Goal: Task Accomplishment & Management: Manage account settings

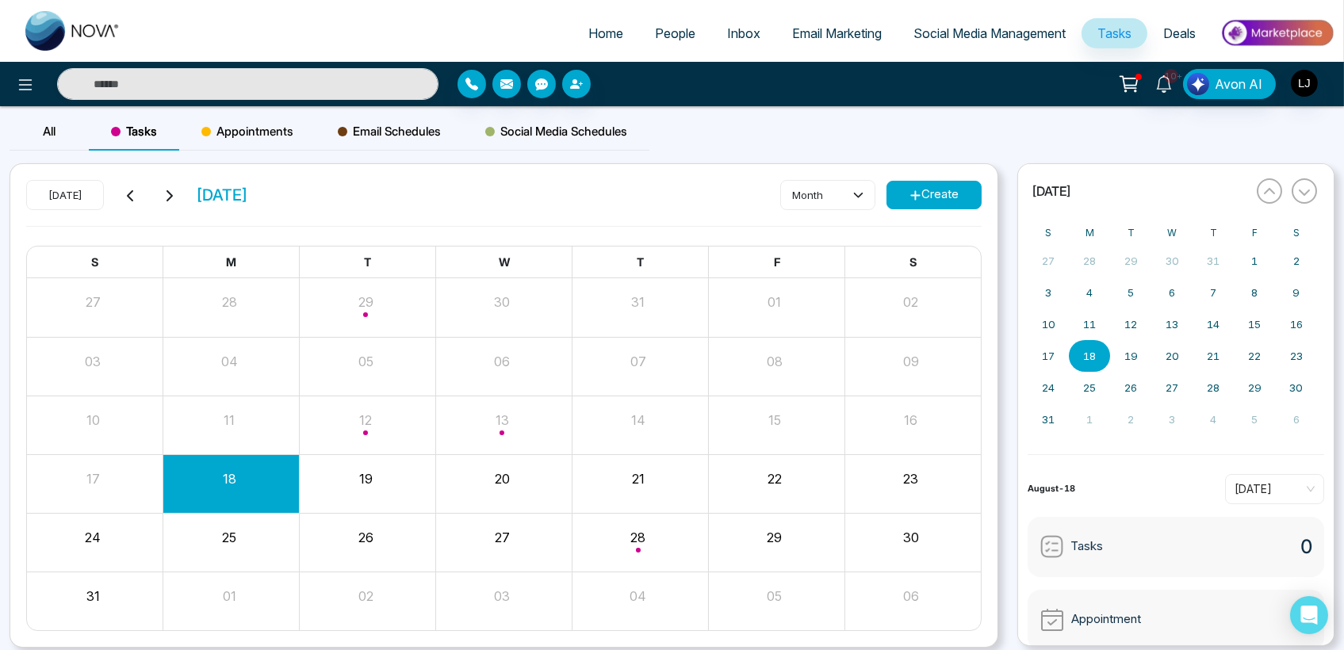
click at [655, 39] on span "People" at bounding box center [675, 33] width 40 height 16
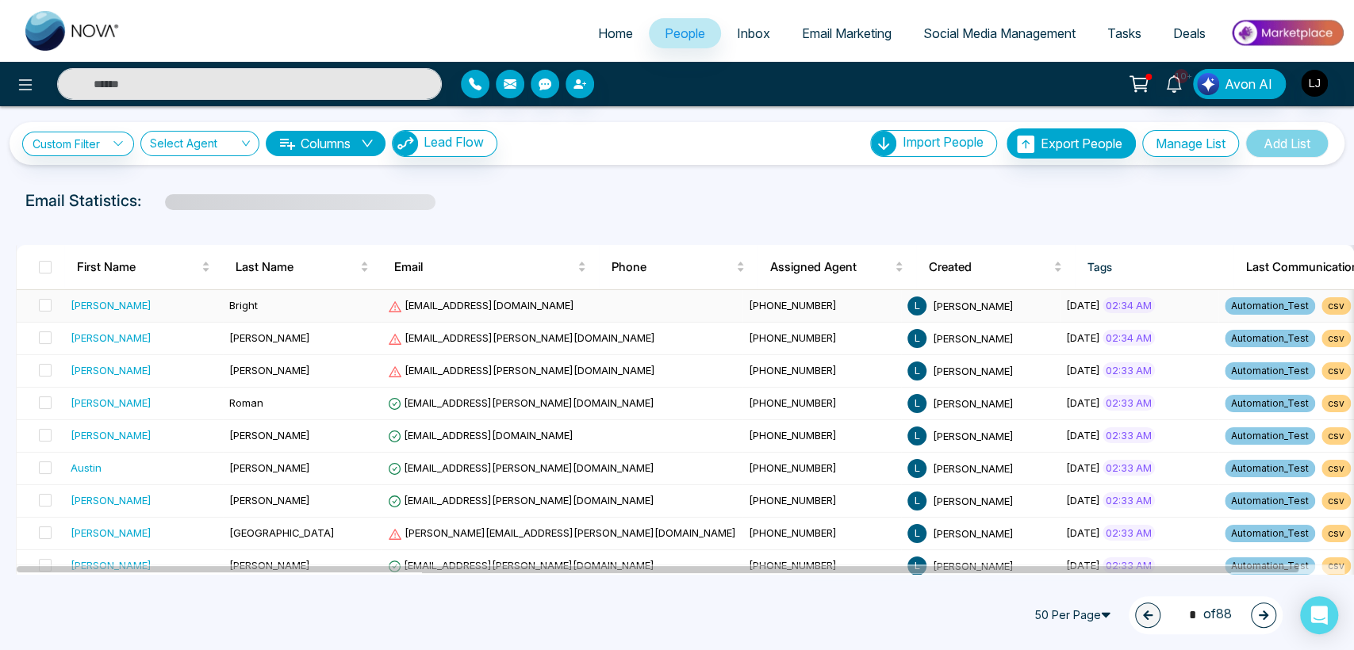
click at [88, 308] on div "[PERSON_NAME]" at bounding box center [111, 305] width 81 height 16
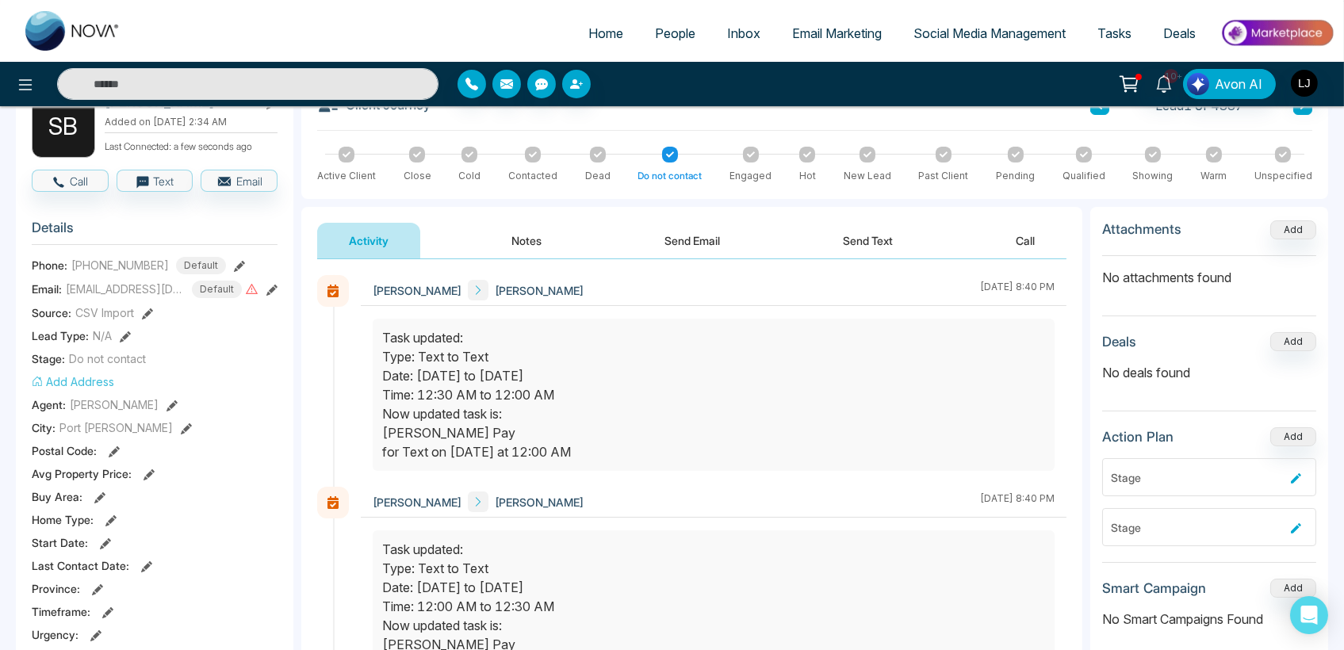
scroll to position [133, 0]
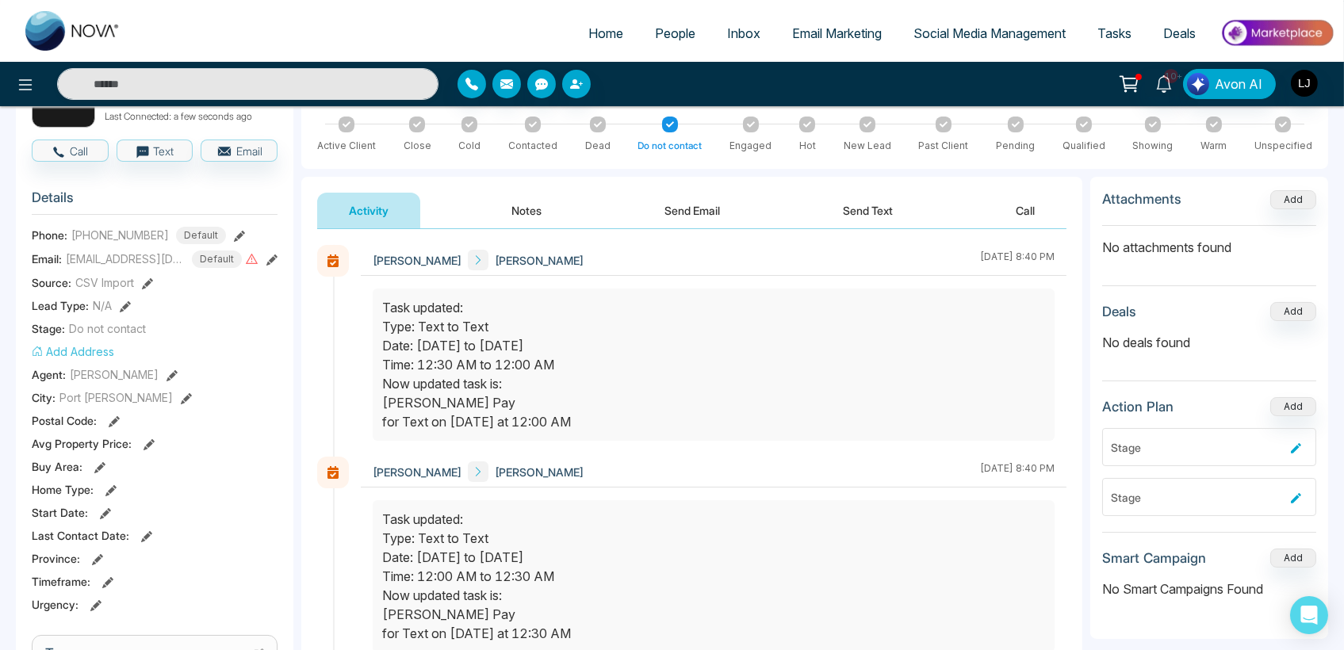
click at [90, 358] on section "Details Phone: [PHONE_NUMBER] Default Email: [EMAIL_ADDRESS][DOMAIN_NAME] Defau…" at bounding box center [155, 398] width 246 height 441
click at [89, 351] on button "Add Address" at bounding box center [73, 351] width 82 height 17
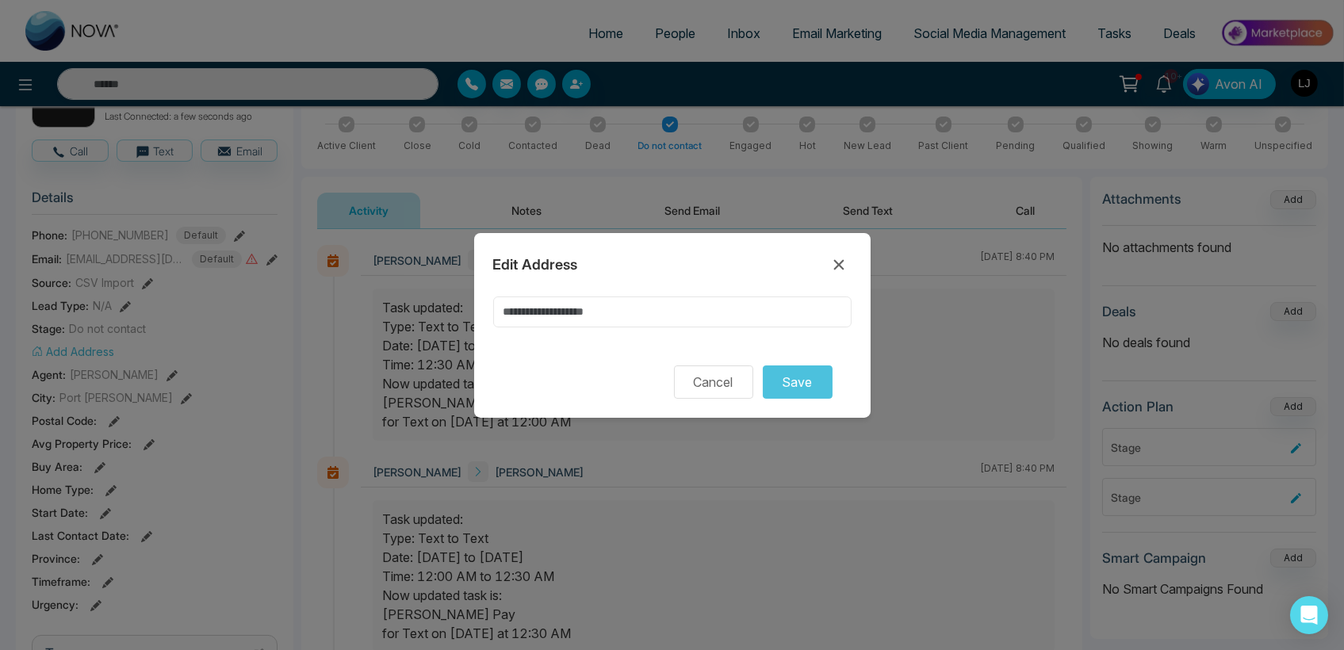
click at [551, 304] on input at bounding box center [672, 312] width 358 height 31
click at [787, 396] on button "Save" at bounding box center [798, 382] width 70 height 33
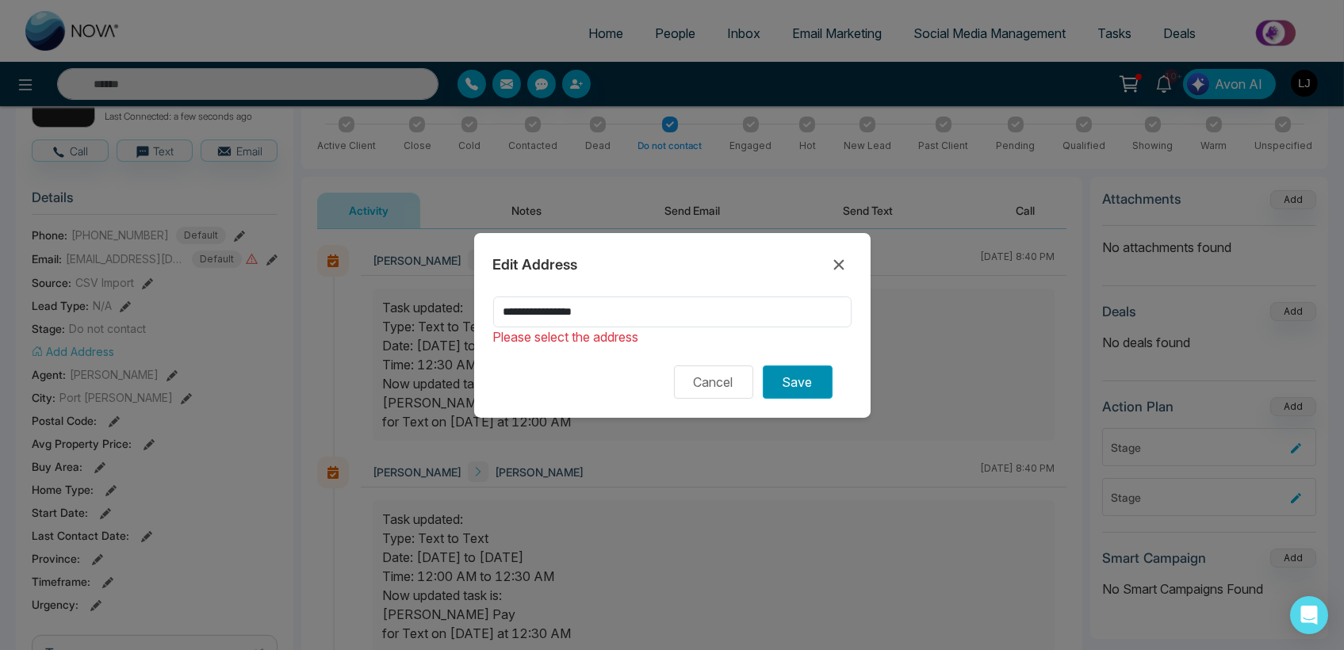
click at [783, 389] on button "Save" at bounding box center [798, 382] width 70 height 33
drag, startPoint x: 625, startPoint y: 303, endPoint x: 520, endPoint y: 311, distance: 105.0
click at [520, 311] on input "****" at bounding box center [672, 312] width 358 height 31
type input "****"
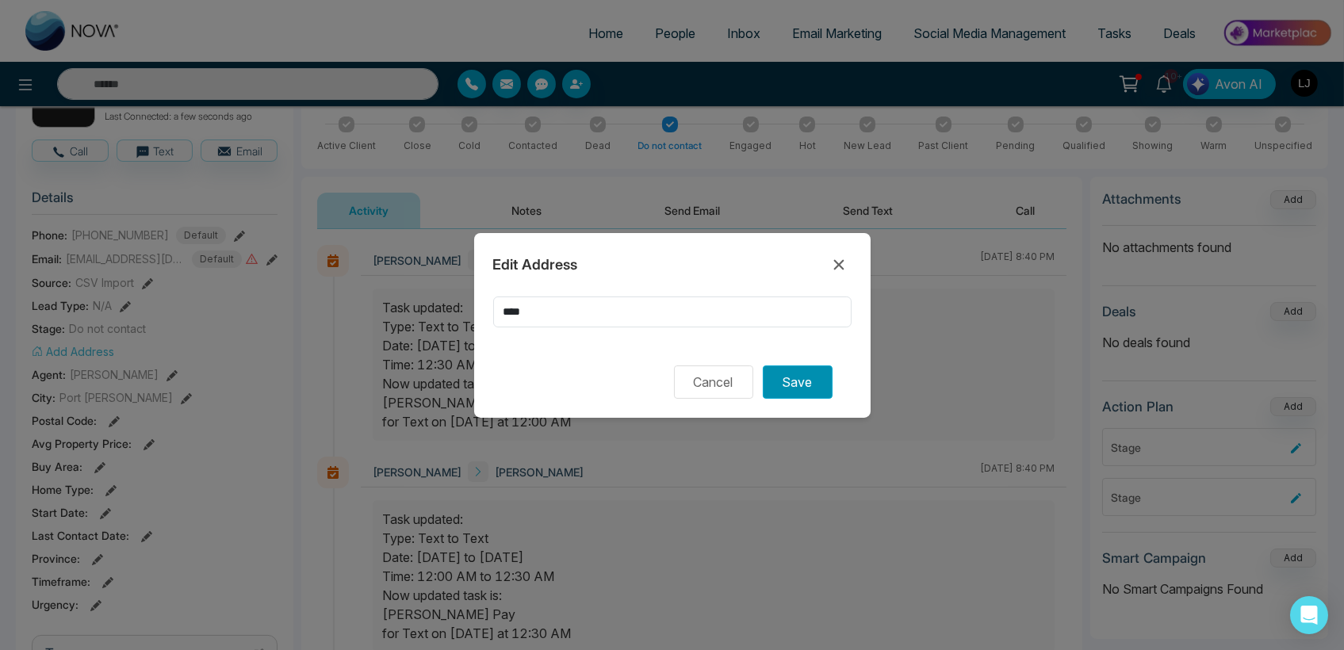
click at [821, 387] on button "Save" at bounding box center [798, 382] width 70 height 33
click at [806, 383] on button "Save" at bounding box center [798, 382] width 70 height 33
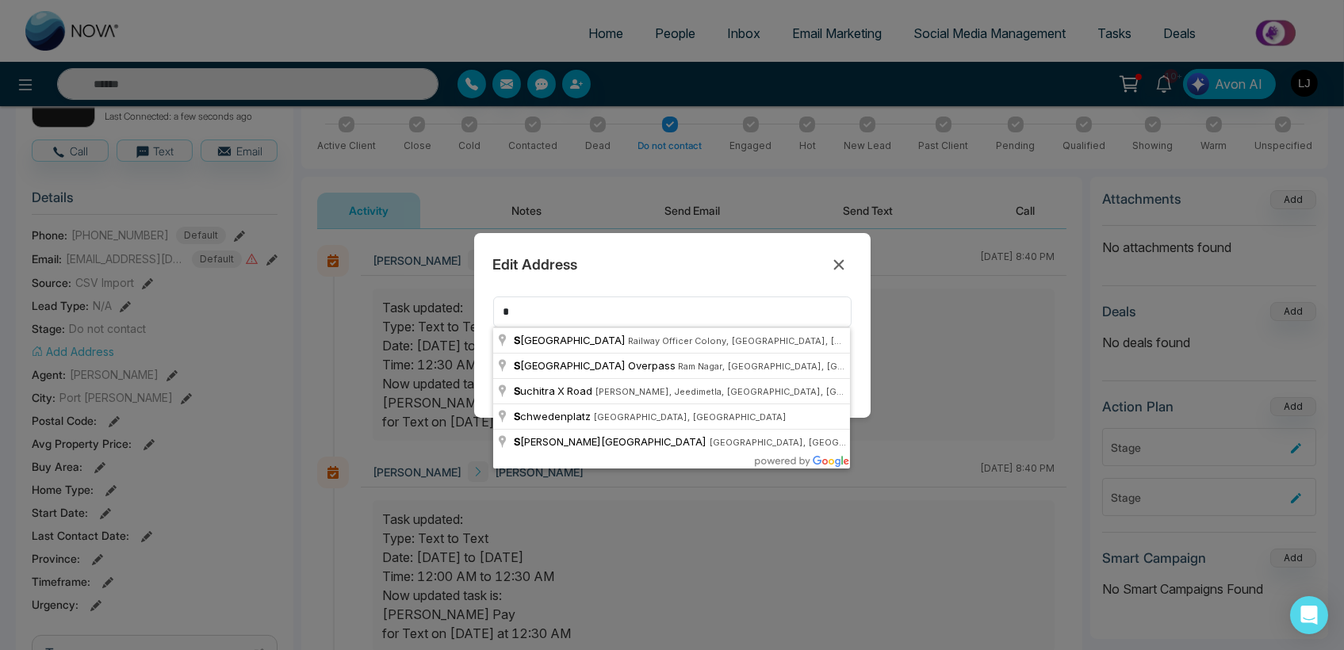
click at [861, 355] on div "Edit Address * Cancel Save" at bounding box center [672, 325] width 397 height 185
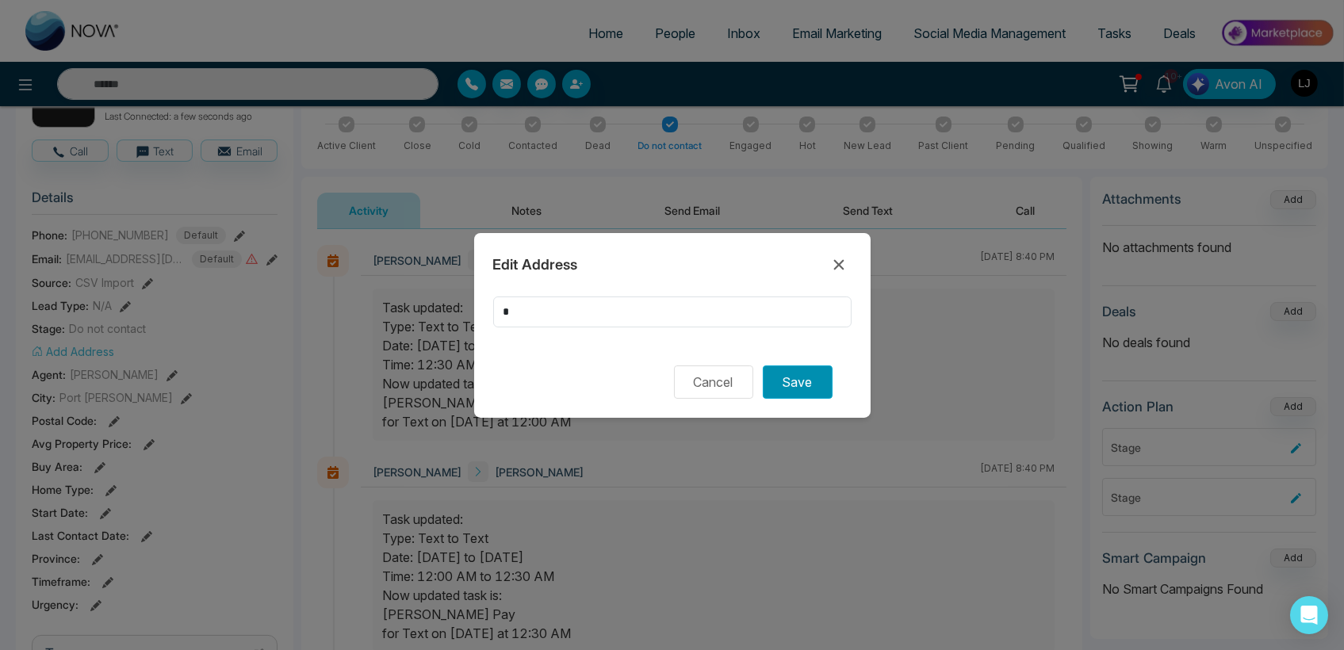
click at [818, 380] on button "Save" at bounding box center [798, 382] width 70 height 33
click at [514, 309] on input "*" at bounding box center [672, 312] width 358 height 31
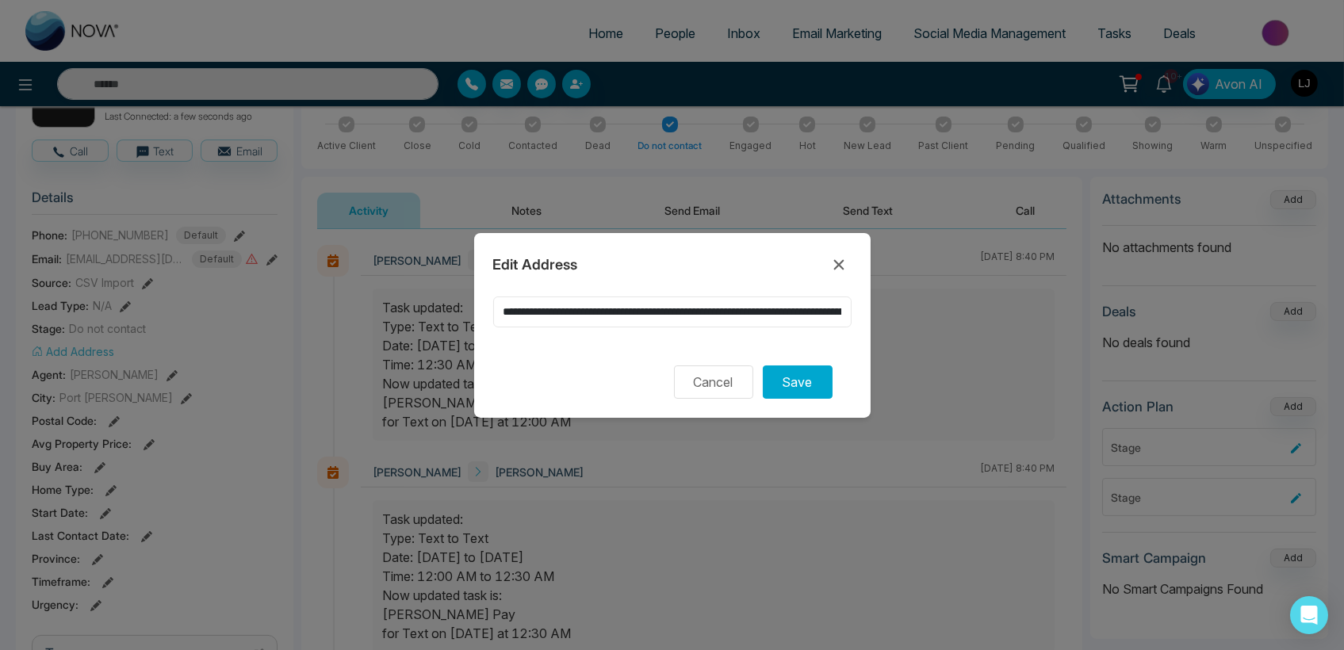
scroll to position [0, 260]
drag, startPoint x: 580, startPoint y: 311, endPoint x: 1111, endPoint y: 280, distance: 532.3
click at [1111, 280] on div "**********" at bounding box center [672, 325] width 1344 height 650
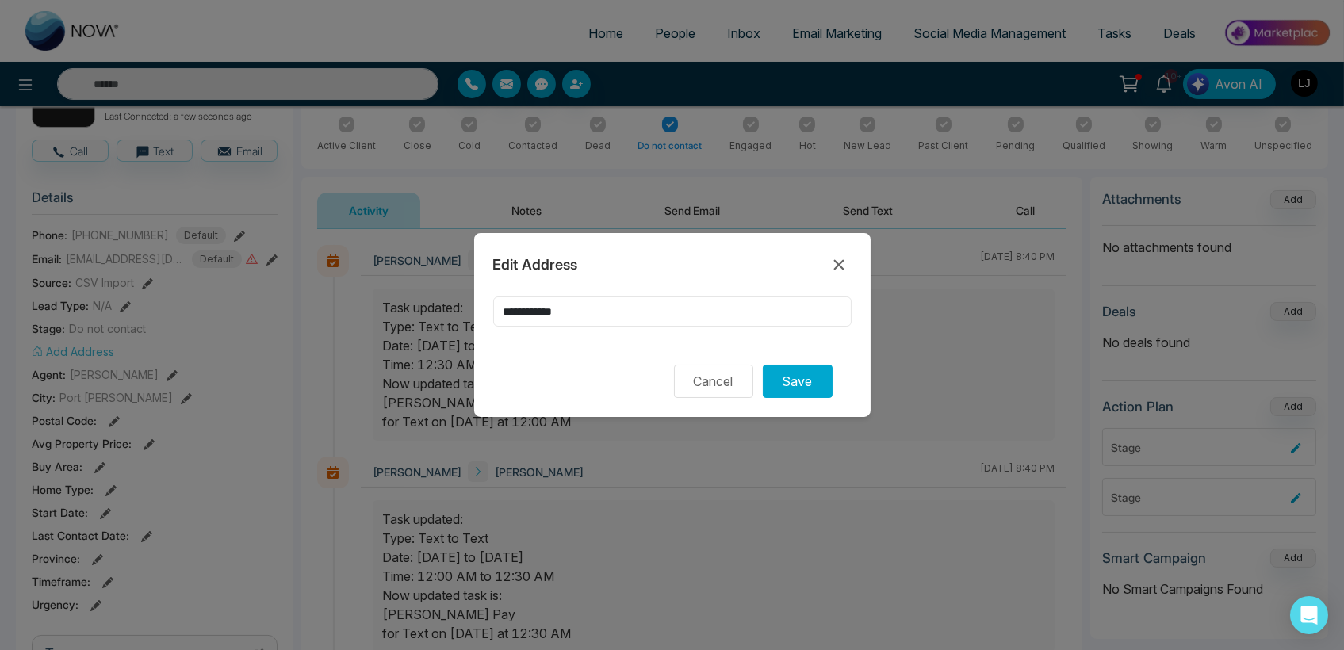
scroll to position [0, 0]
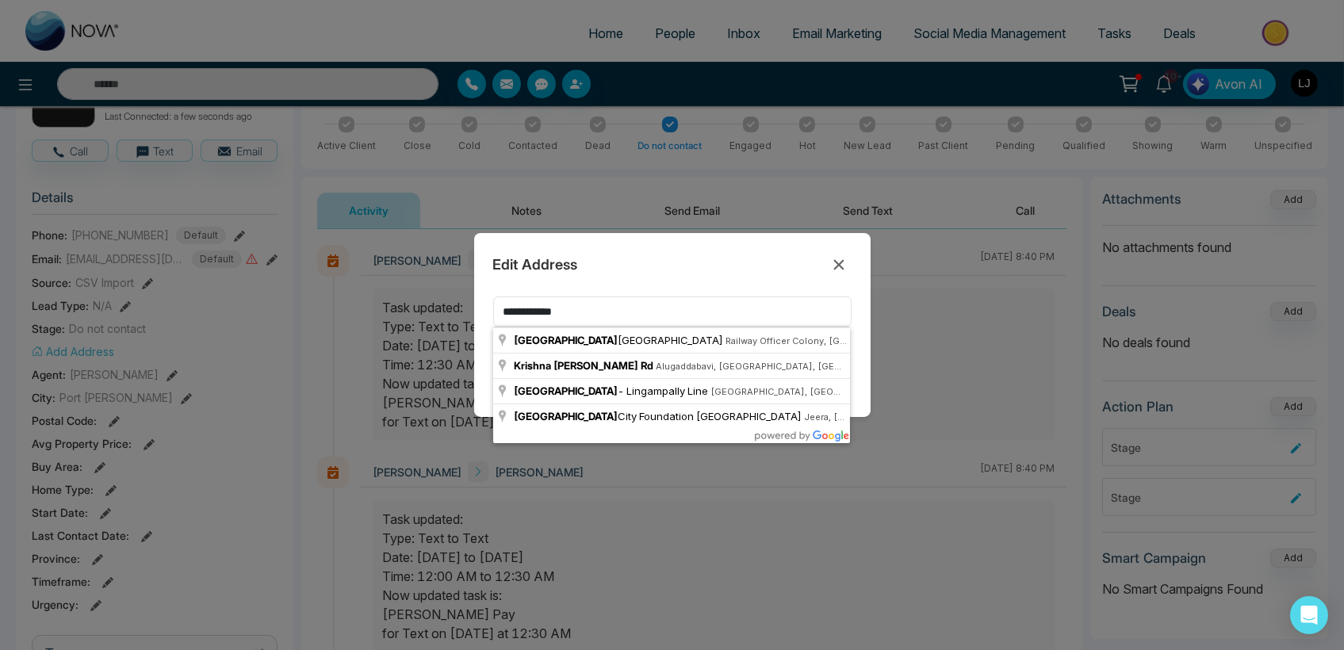
click at [861, 362] on div "**********" at bounding box center [672, 325] width 397 height 185
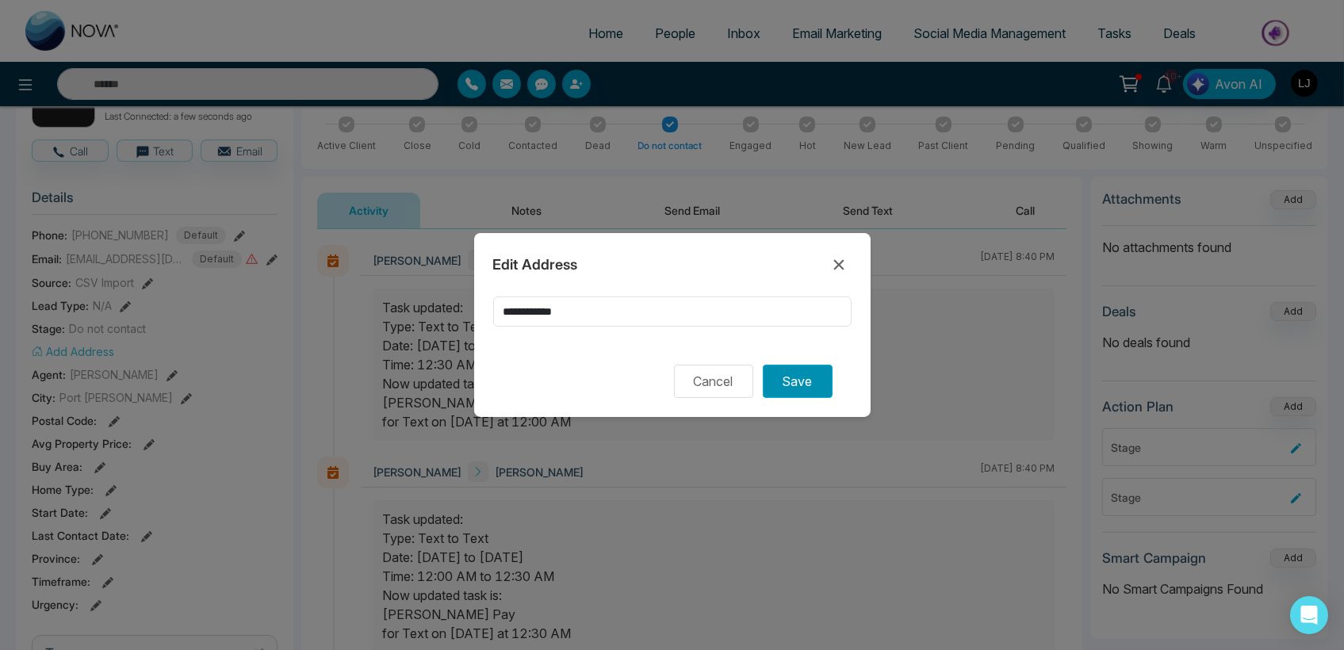
click at [800, 386] on button "Save" at bounding box center [798, 381] width 70 height 33
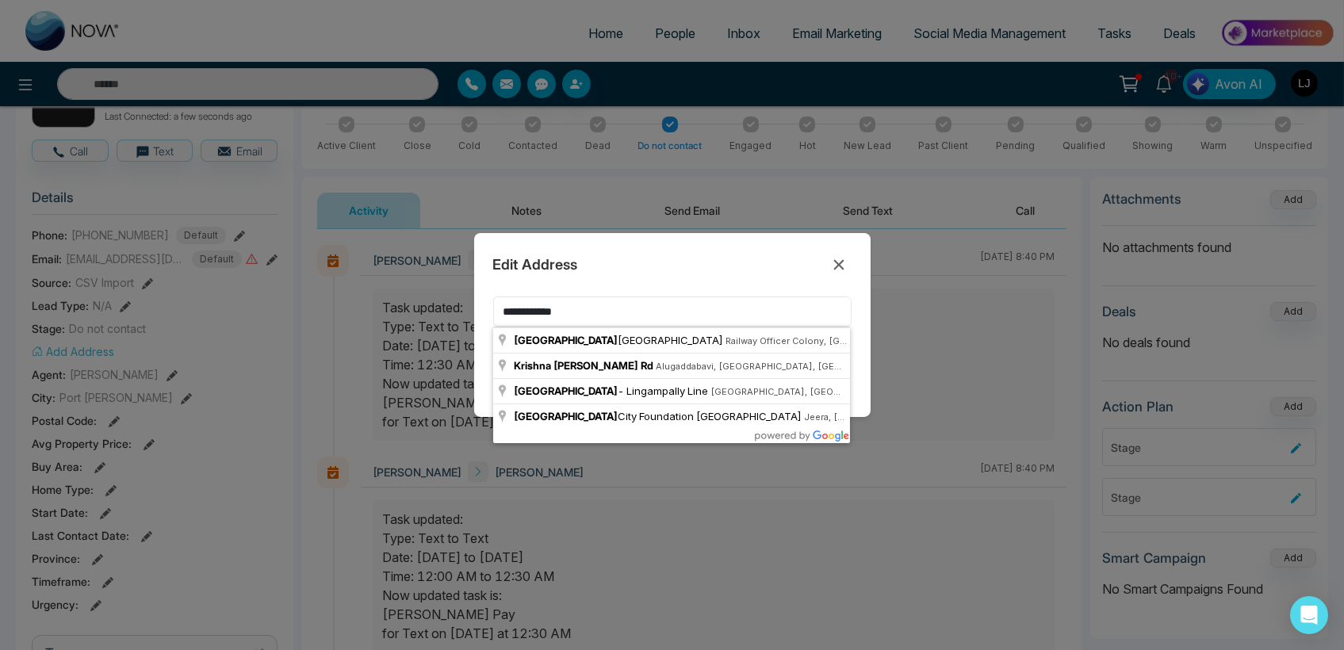
drag, startPoint x: 590, startPoint y: 305, endPoint x: 571, endPoint y: 307, distance: 19.1
click at [571, 307] on input "**********" at bounding box center [672, 312] width 358 height 31
click at [857, 382] on div "**********" at bounding box center [672, 325] width 397 height 185
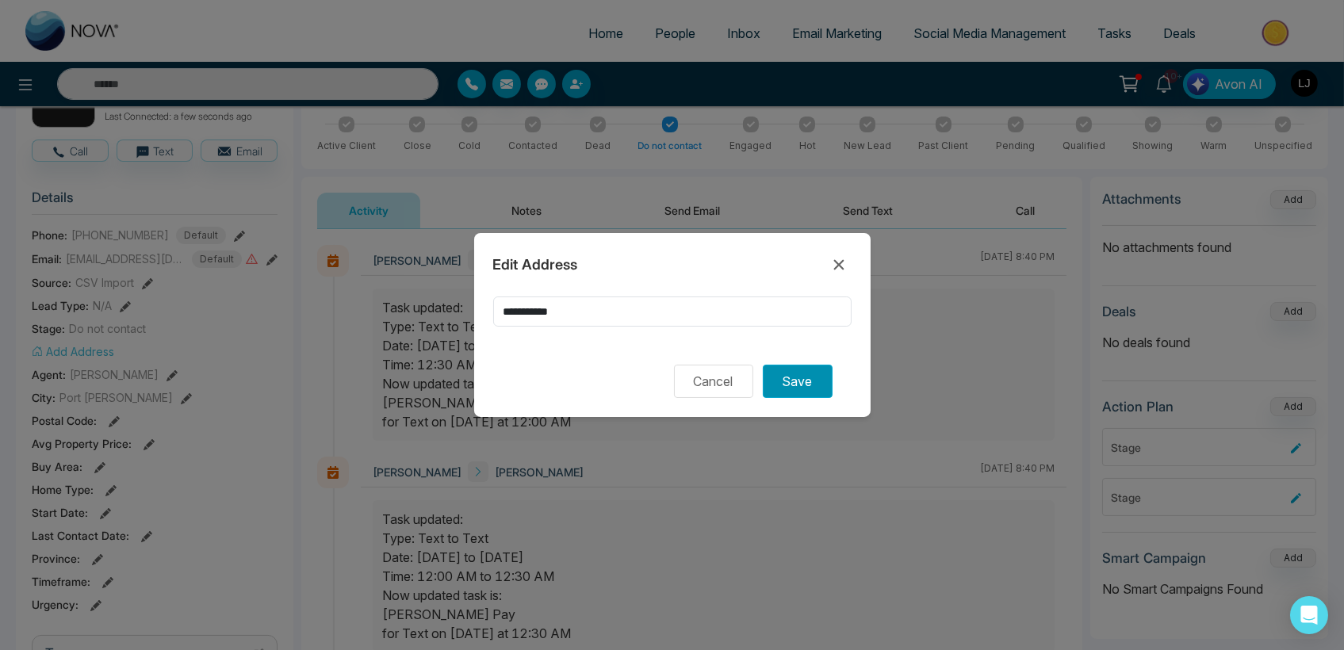
click at [811, 382] on button "Save" at bounding box center [798, 381] width 70 height 33
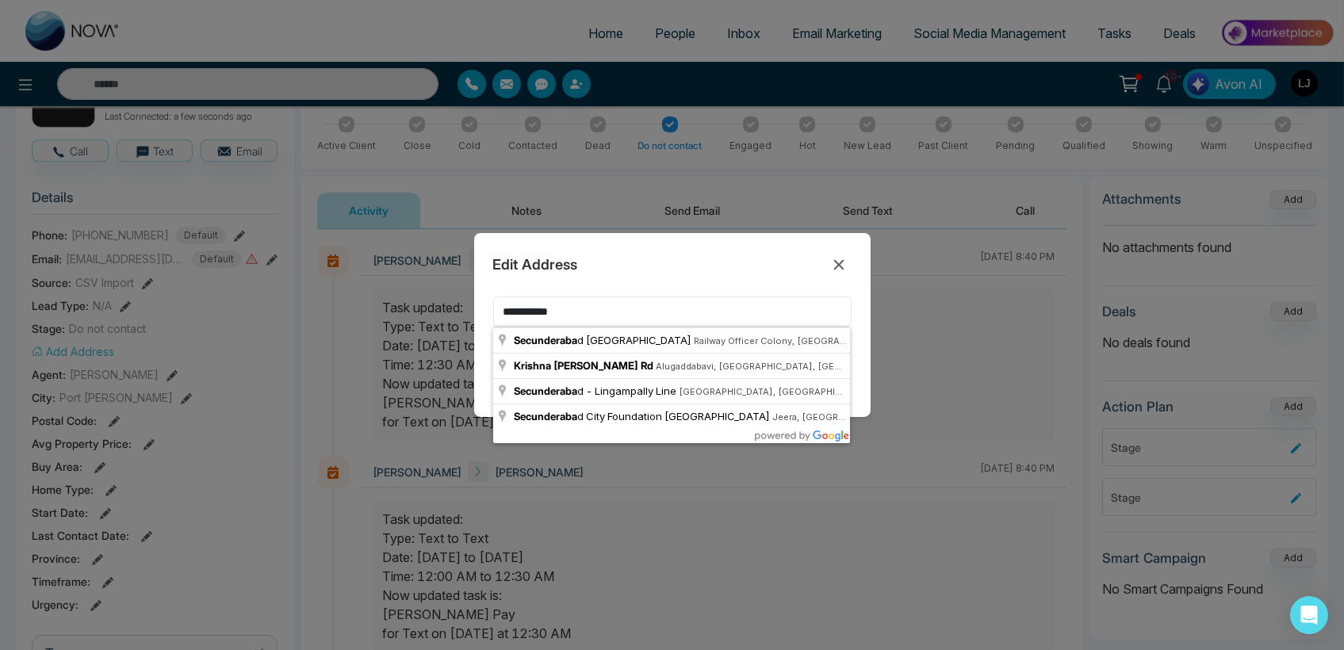
click at [577, 310] on input "**********" at bounding box center [672, 312] width 358 height 31
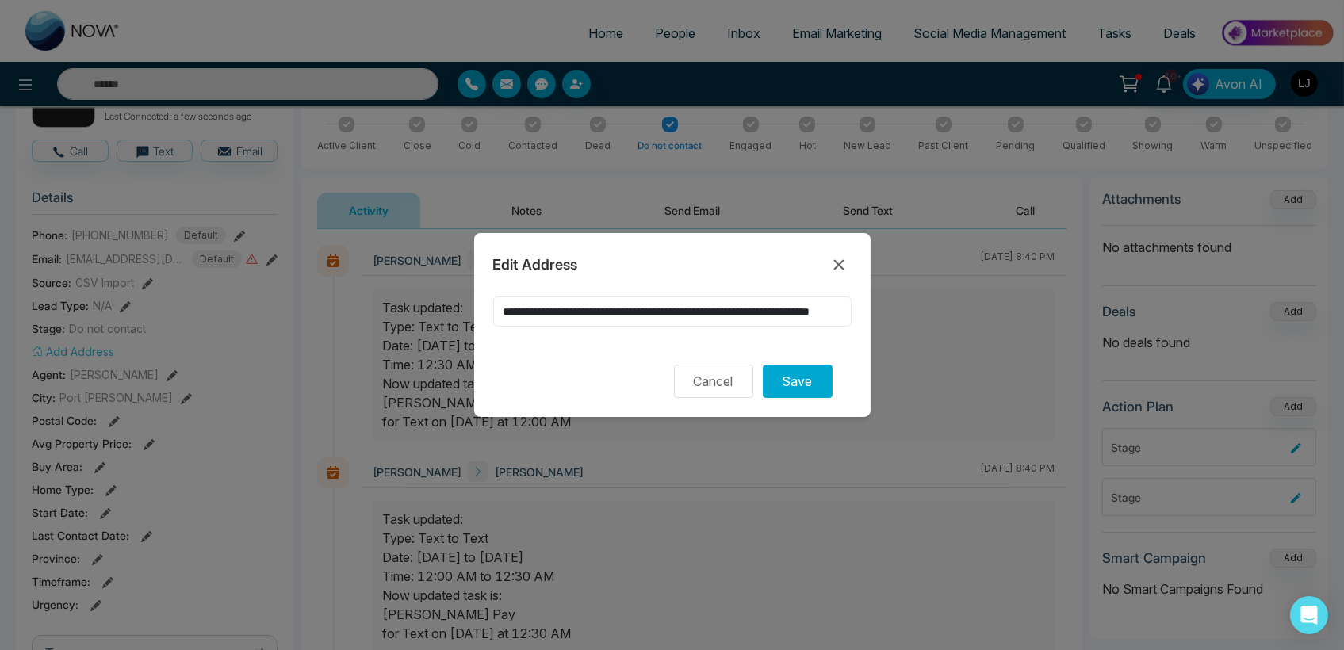
drag, startPoint x: 703, startPoint y: 308, endPoint x: 495, endPoint y: 316, distance: 207.9
click at [495, 316] on input "**********" at bounding box center [672, 312] width 358 height 31
click at [791, 378] on button "Save" at bounding box center [798, 381] width 70 height 33
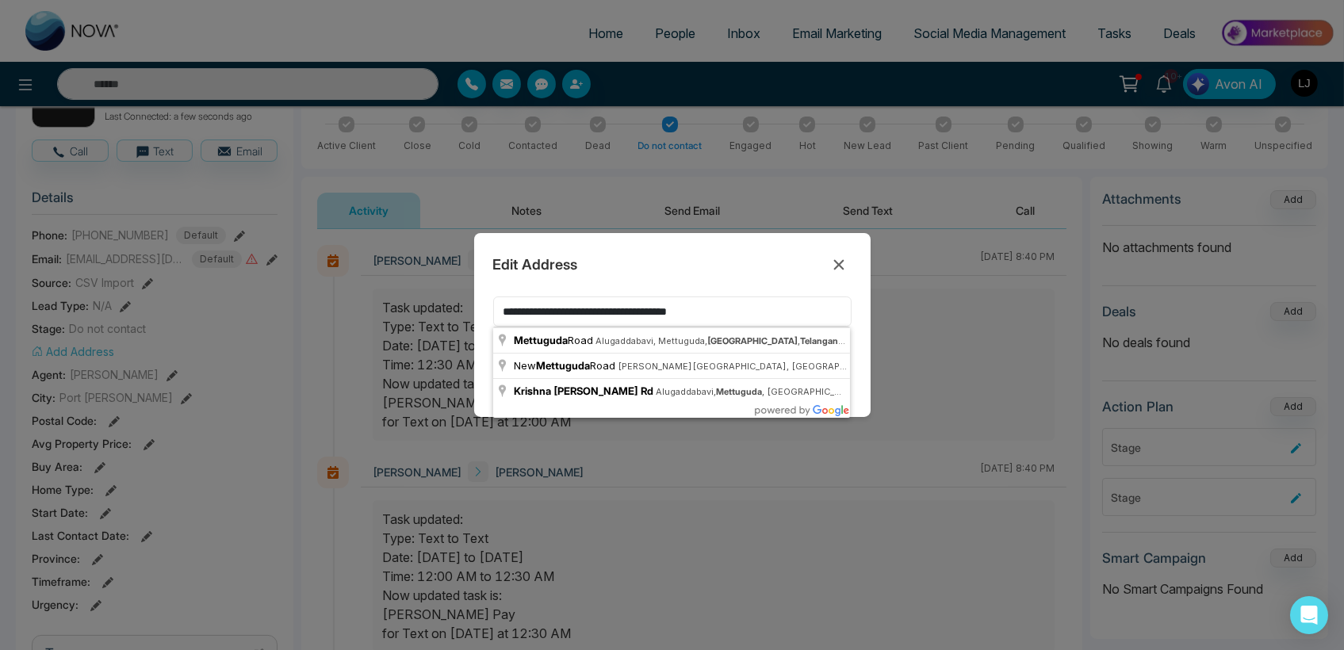
drag, startPoint x: 641, startPoint y: 309, endPoint x: 779, endPoint y: 308, distance: 138.0
click at [779, 308] on input "**********" at bounding box center [672, 312] width 358 height 31
click at [748, 305] on input "**********" at bounding box center [672, 312] width 358 height 31
drag, startPoint x: 748, startPoint y: 305, endPoint x: 657, endPoint y: 309, distance: 91.3
click at [657, 309] on input "**********" at bounding box center [672, 312] width 358 height 31
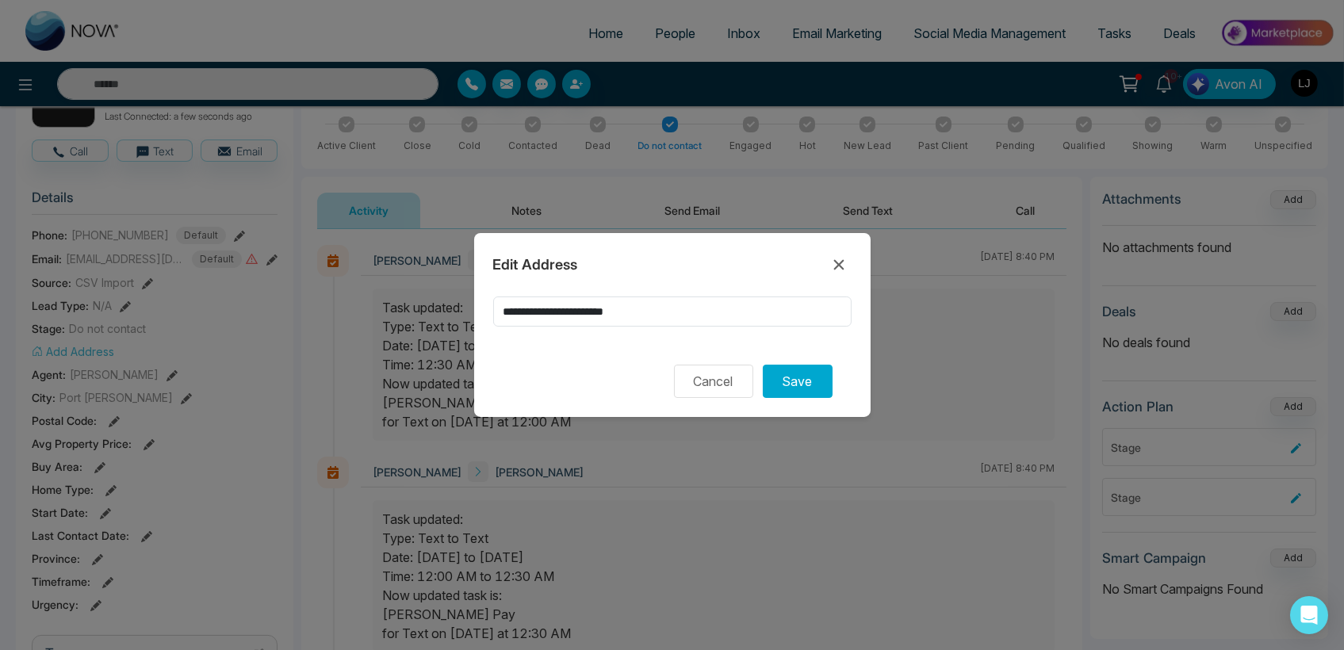
click at [709, 273] on div "Edit Address" at bounding box center [672, 264] width 358 height 25
click at [782, 382] on button "Save" at bounding box center [798, 381] width 70 height 33
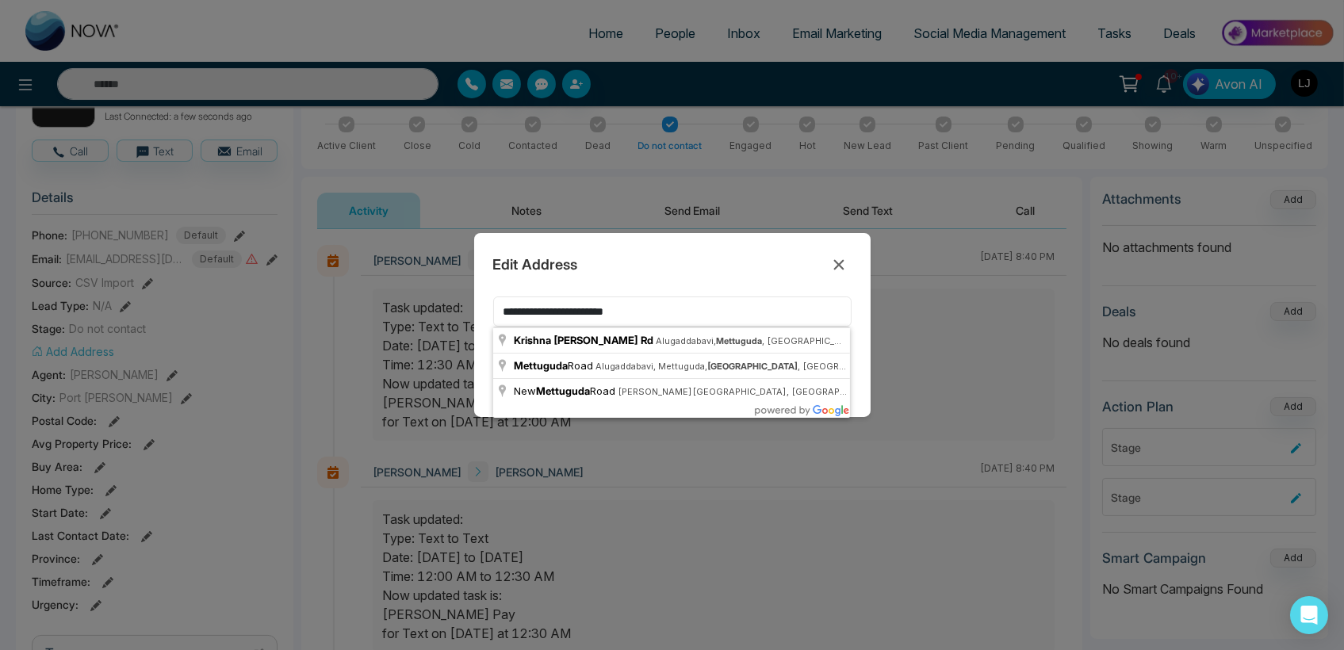
drag, startPoint x: 564, startPoint y: 310, endPoint x: 438, endPoint y: 312, distance: 126.1
click at [438, 312] on div "**********" at bounding box center [672, 325] width 1344 height 650
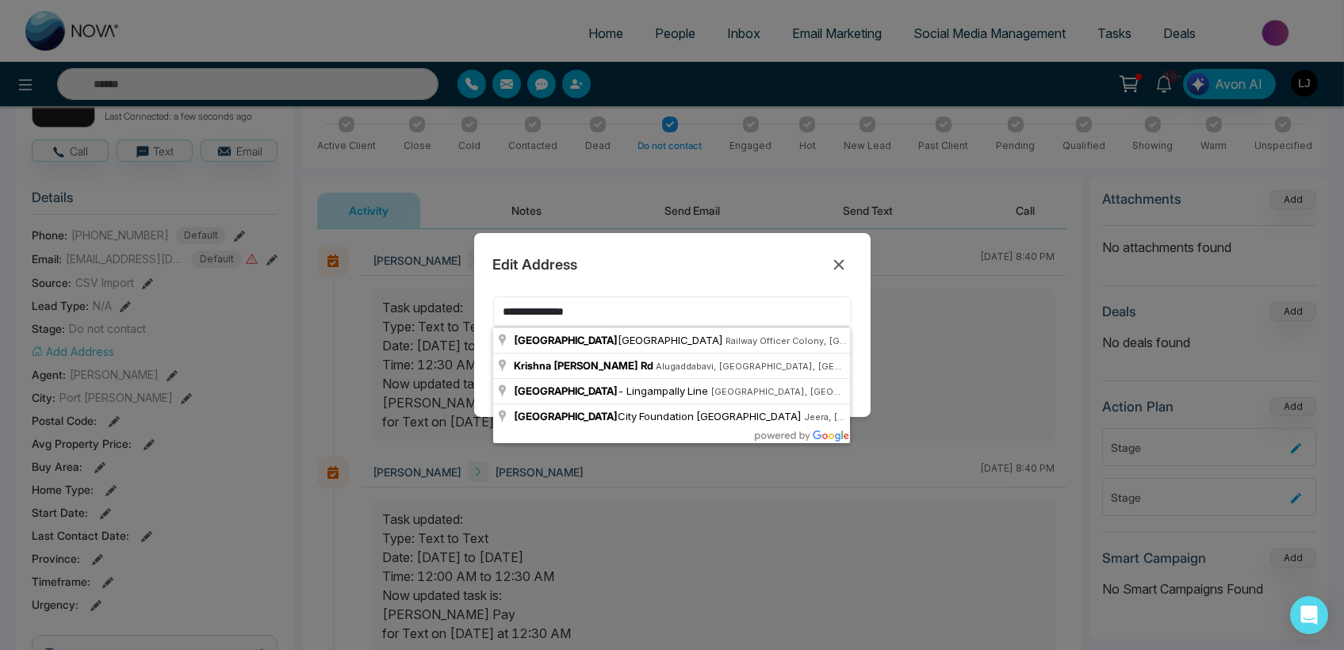
type input "**********"
click at [850, 366] on div "Cancel Save" at bounding box center [672, 381] width 358 height 33
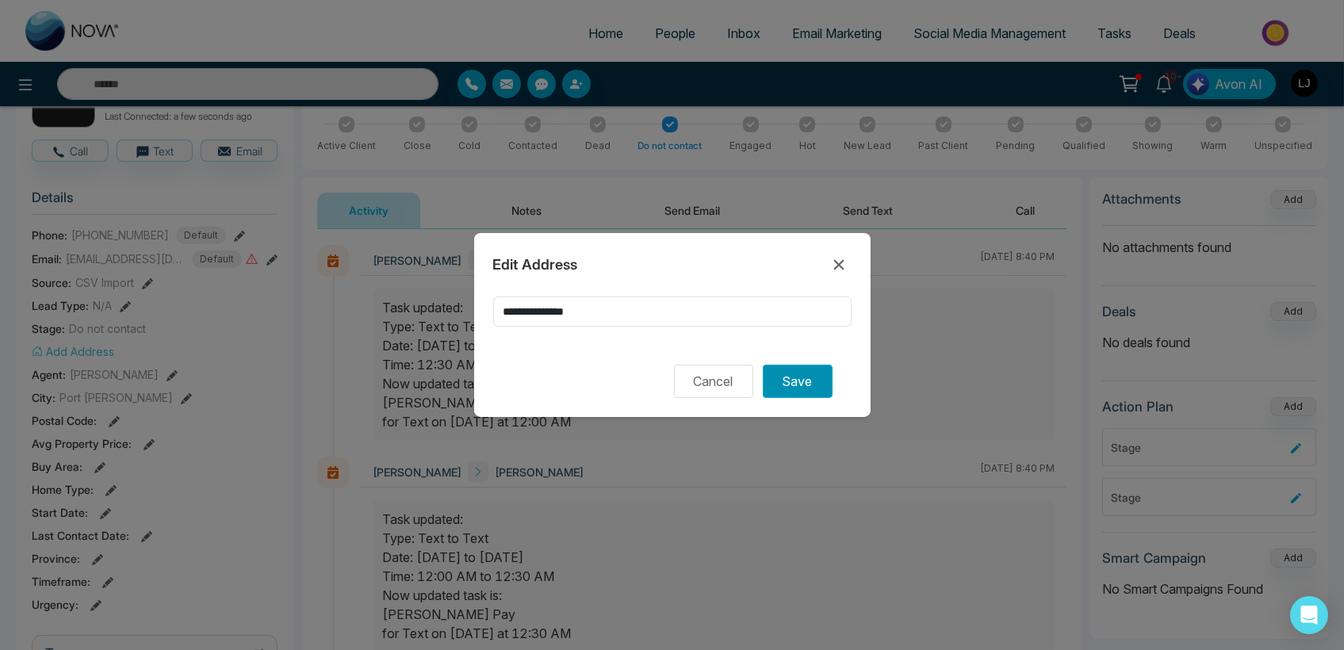
click at [820, 383] on button "Save" at bounding box center [798, 381] width 70 height 33
click at [842, 267] on icon at bounding box center [839, 264] width 10 height 10
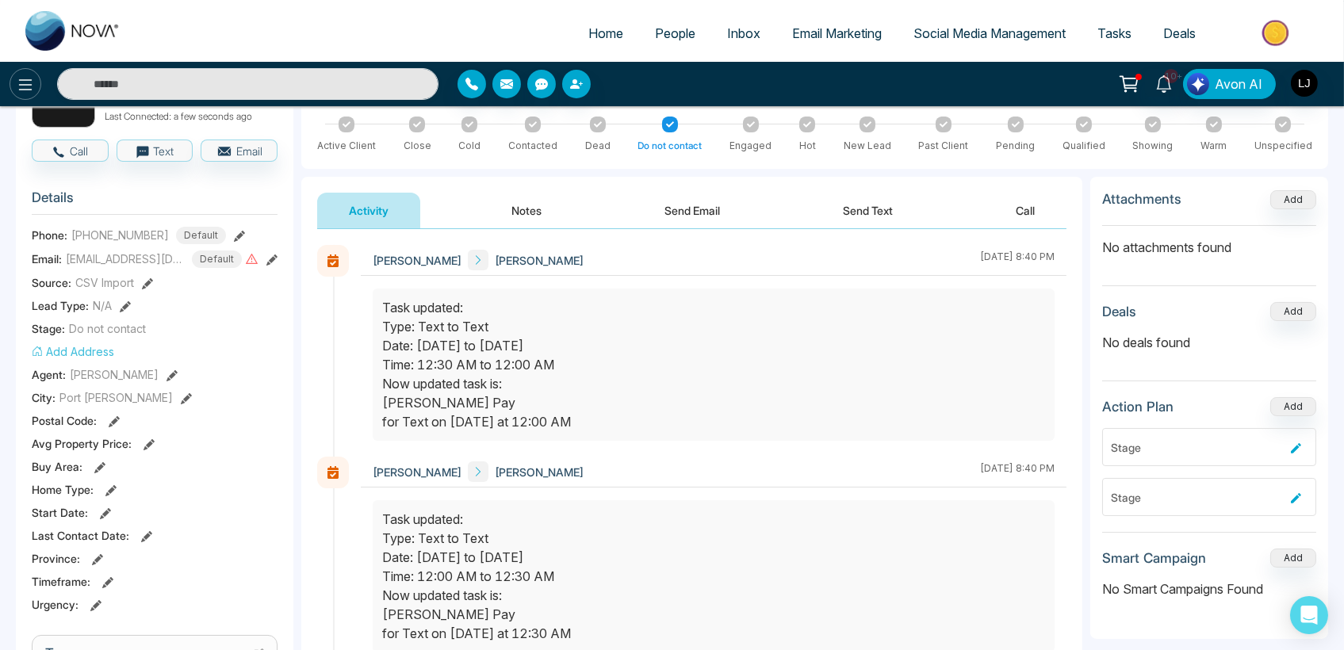
click at [18, 78] on icon at bounding box center [25, 84] width 19 height 19
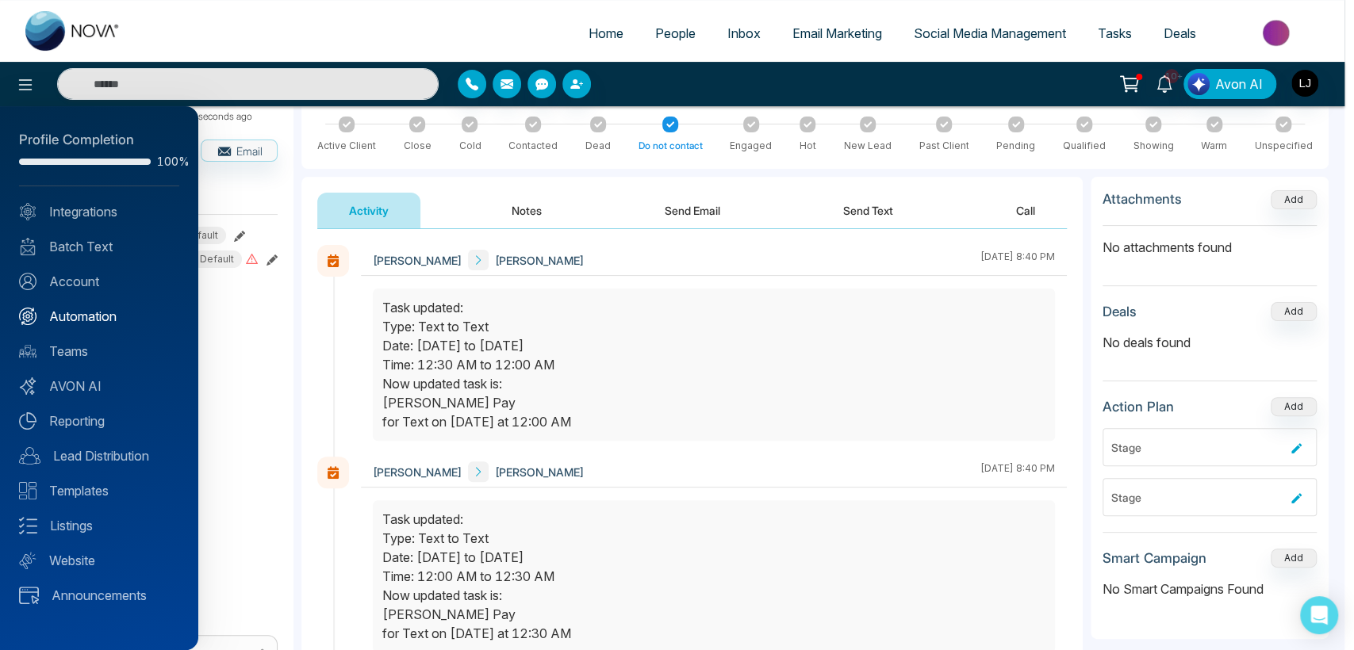
click at [82, 323] on link "Automation" at bounding box center [99, 316] width 160 height 19
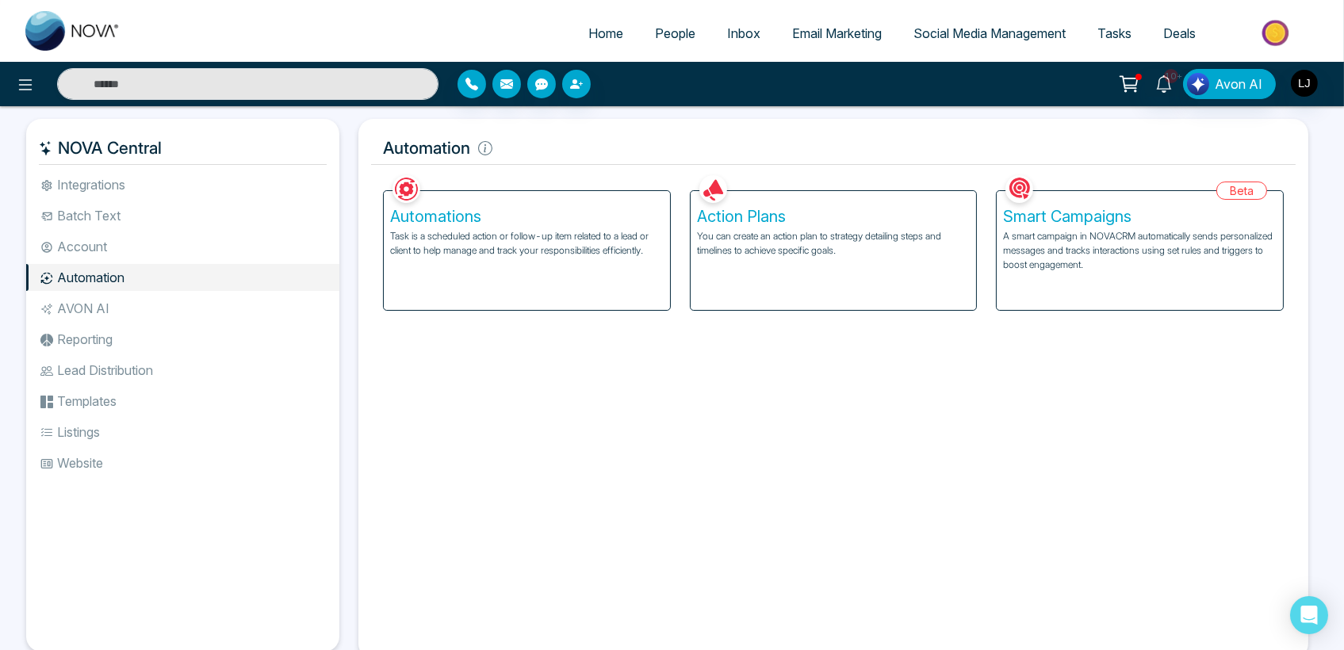
click at [768, 251] on p "You can create an action plan to strategy detailing steps and timelines to achi…" at bounding box center [834, 243] width 274 height 29
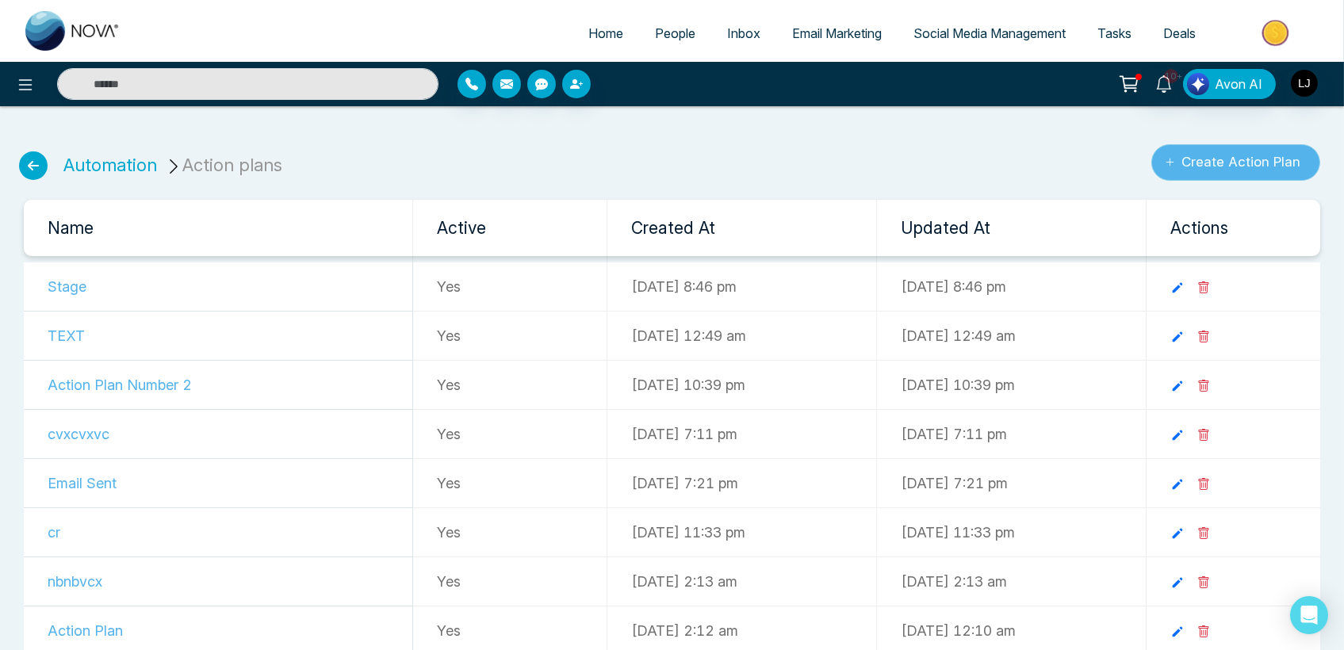
click at [1283, 168] on button "Create Action Plan" at bounding box center [1236, 162] width 169 height 36
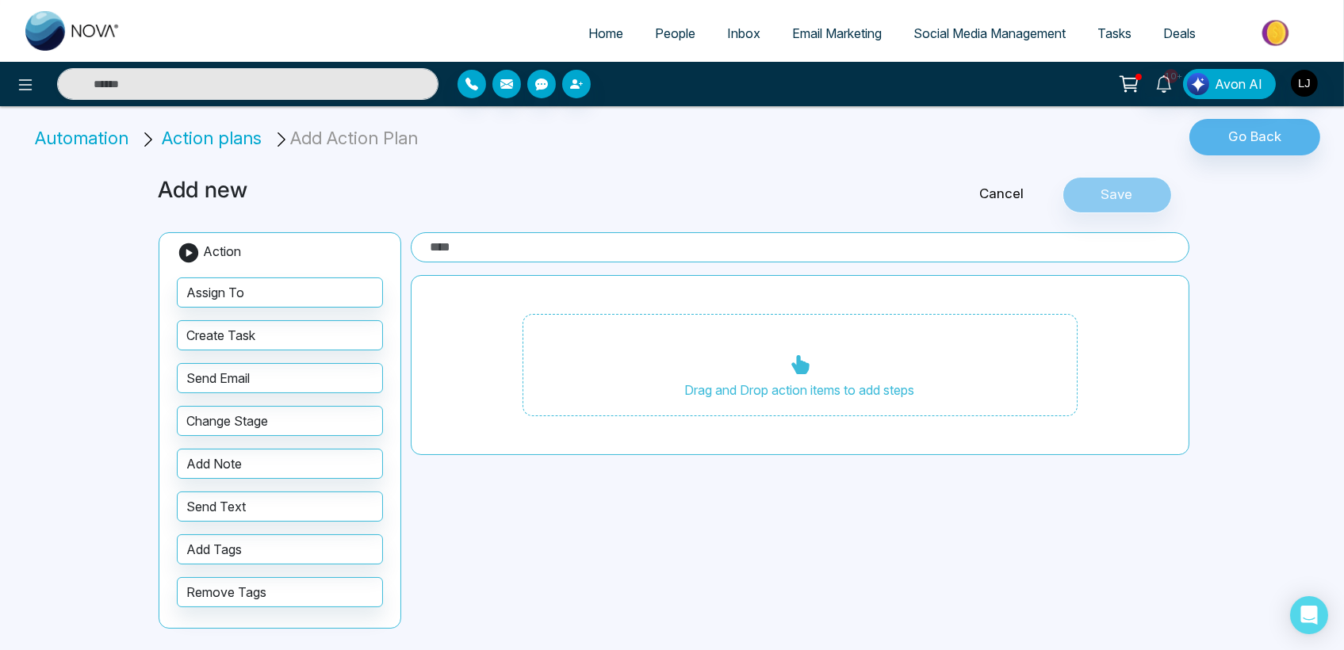
click at [497, 249] on input "text" at bounding box center [800, 247] width 779 height 30
type input "*****"
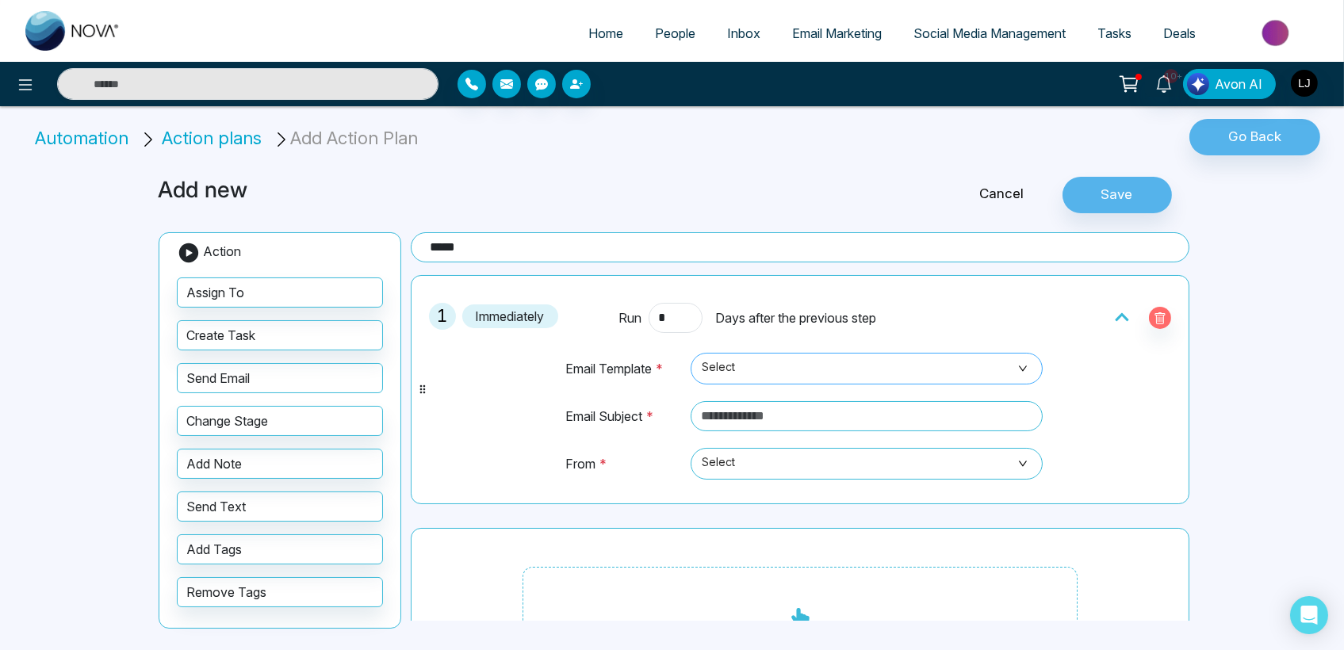
click at [738, 362] on span "Select" at bounding box center [867, 368] width 330 height 27
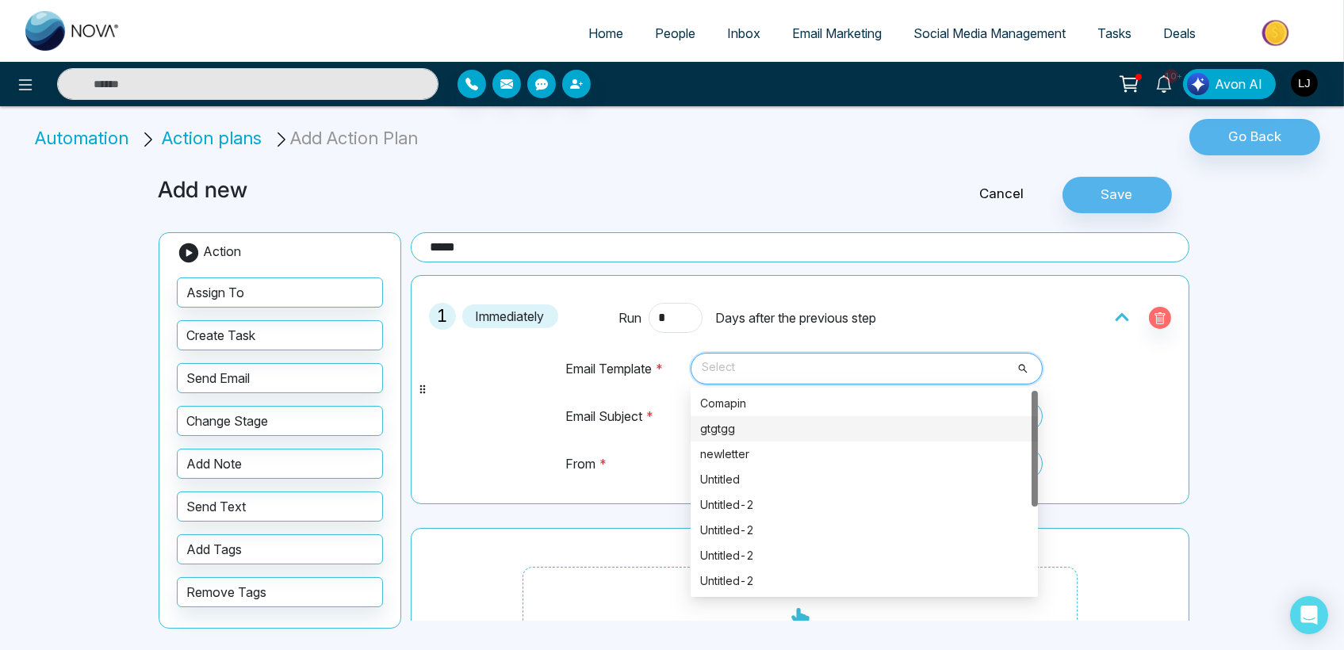
click at [765, 420] on div "gtgtgg" at bounding box center [864, 428] width 328 height 17
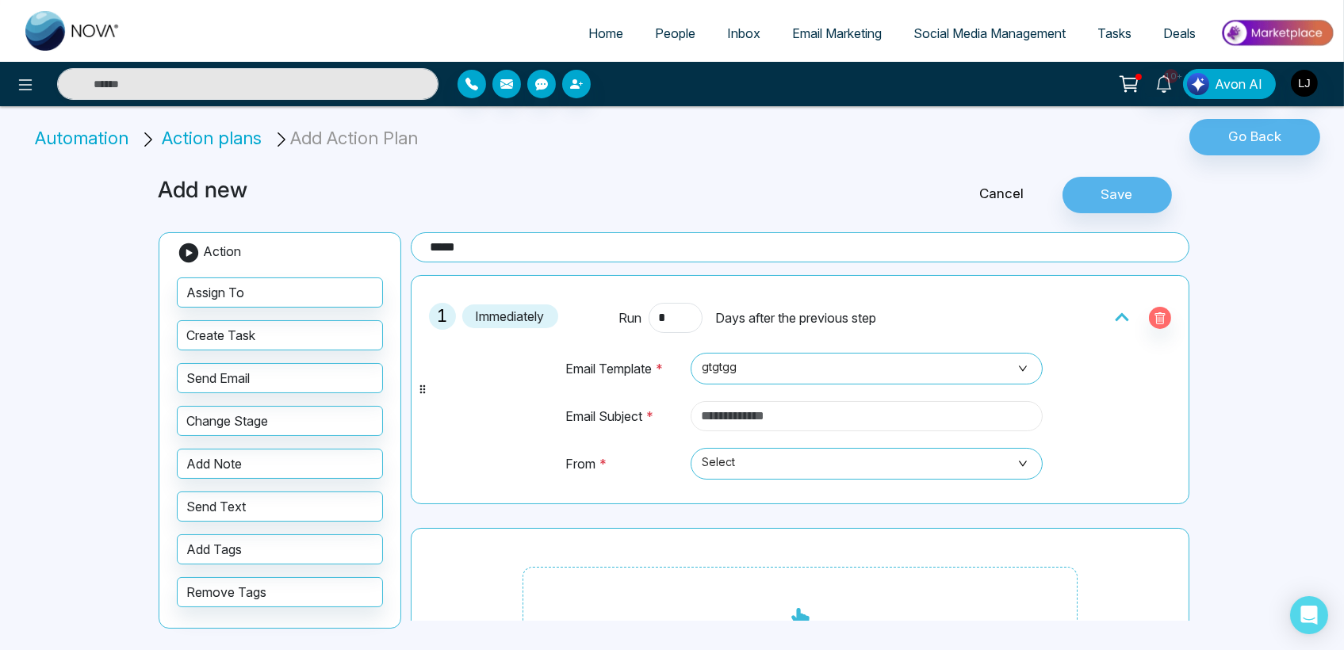
click at [730, 426] on input "text" at bounding box center [867, 416] width 352 height 30
type input "**********"
click at [705, 462] on span "Select" at bounding box center [867, 463] width 330 height 27
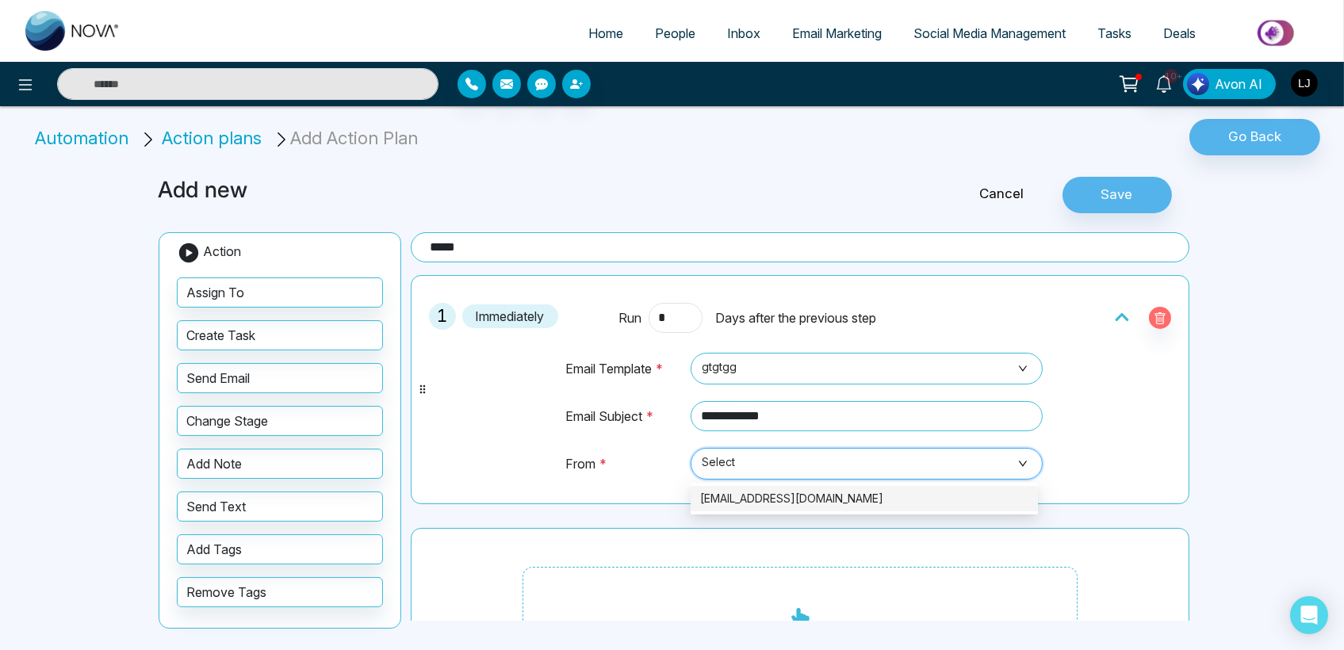
click at [769, 537] on div "Drag and Drop action items to add steps" at bounding box center [800, 618] width 779 height 181
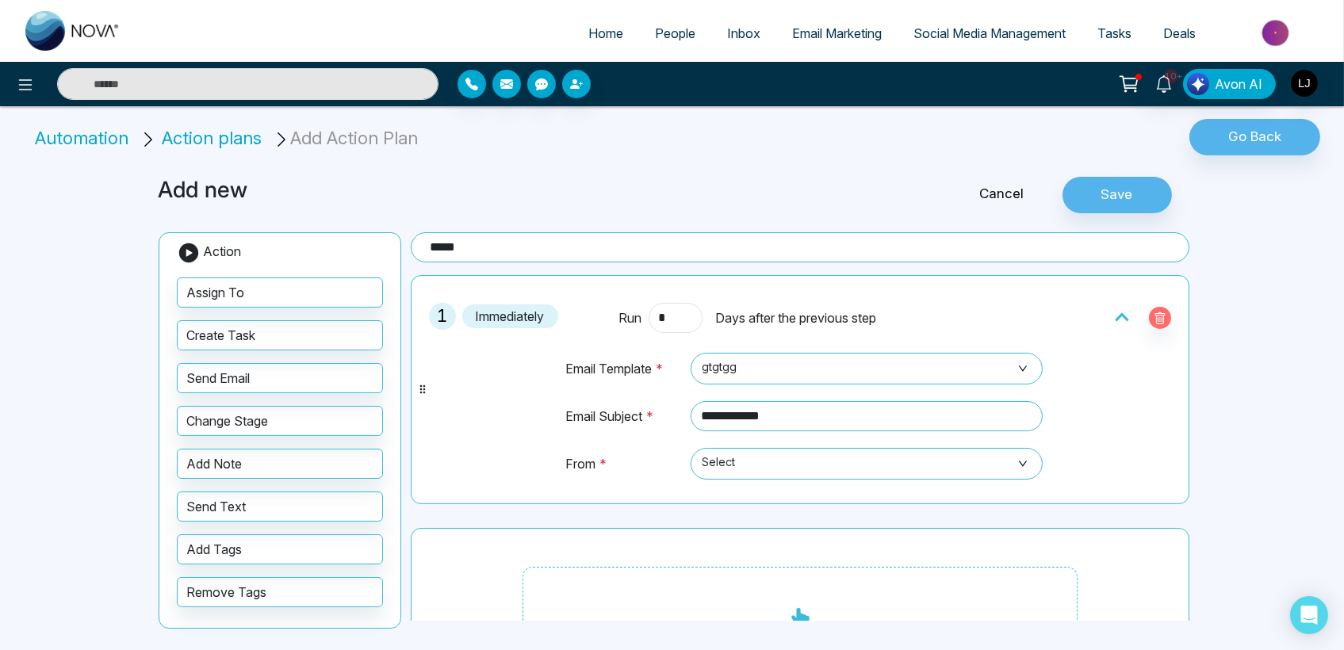
click at [759, 443] on td "**********" at bounding box center [863, 424] width 359 height 47
click at [765, 470] on span "Select" at bounding box center [867, 463] width 330 height 27
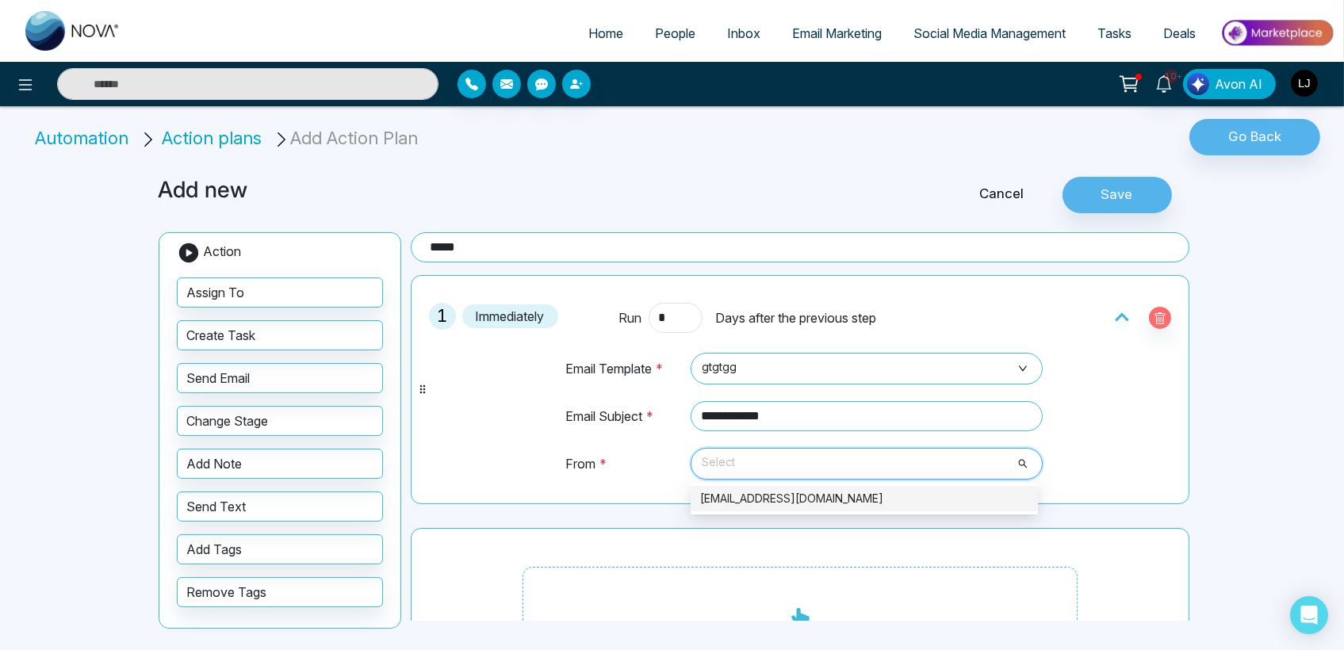
click at [778, 509] on div "[EMAIL_ADDRESS][DOMAIN_NAME]" at bounding box center [864, 498] width 347 height 25
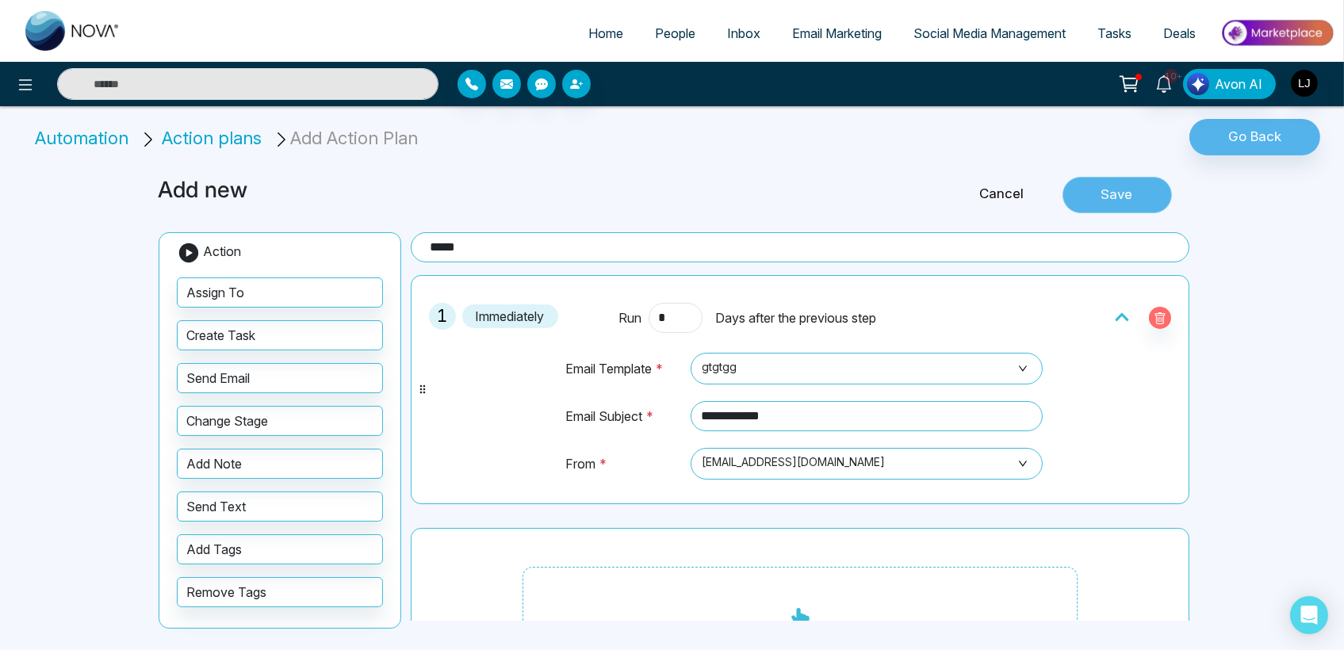
click at [1127, 177] on button "Save" at bounding box center [1117, 195] width 109 height 36
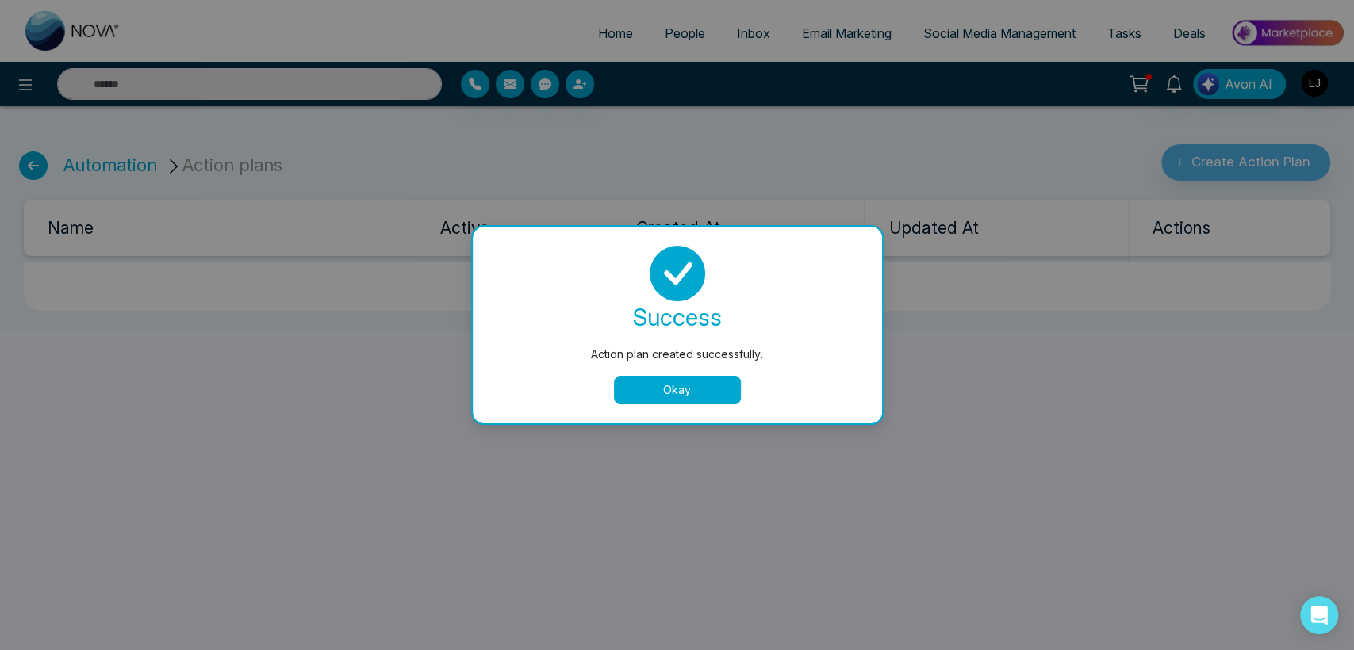
click at [657, 397] on button "Okay" at bounding box center [677, 390] width 127 height 29
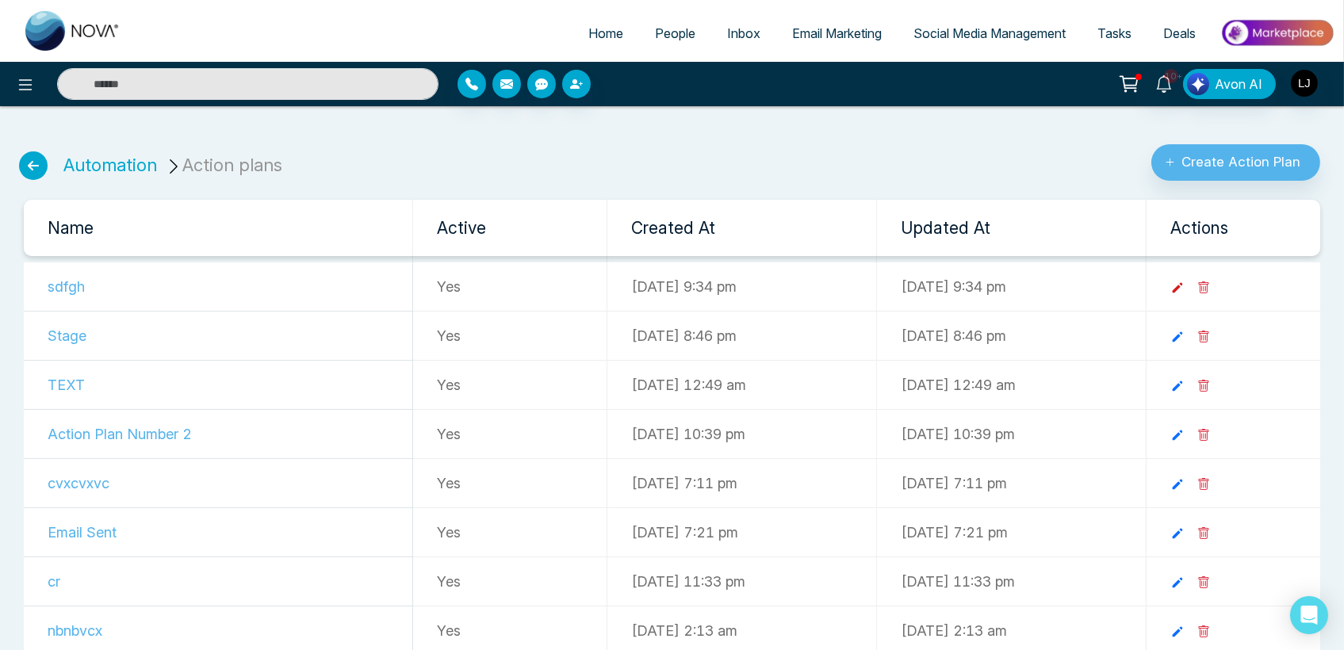
click at [1185, 283] on icon at bounding box center [1178, 288] width 14 height 14
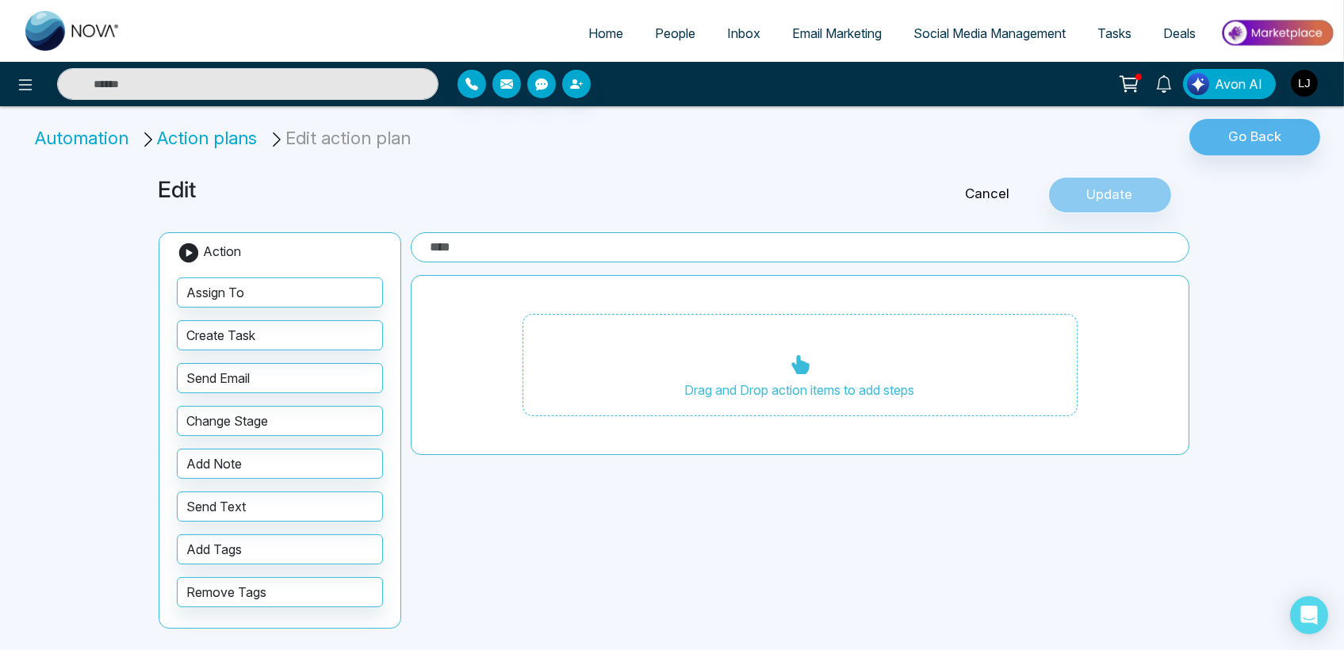
type input "*****"
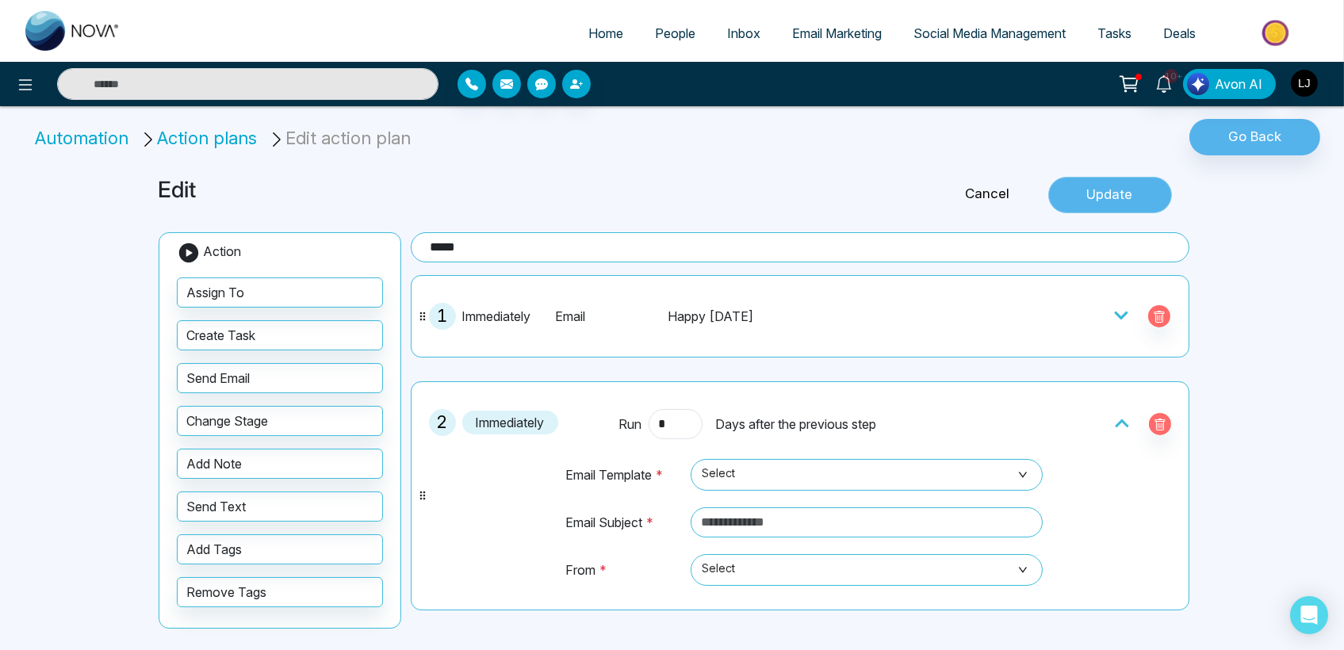
click at [1096, 203] on button "Update" at bounding box center [1111, 195] width 124 height 36
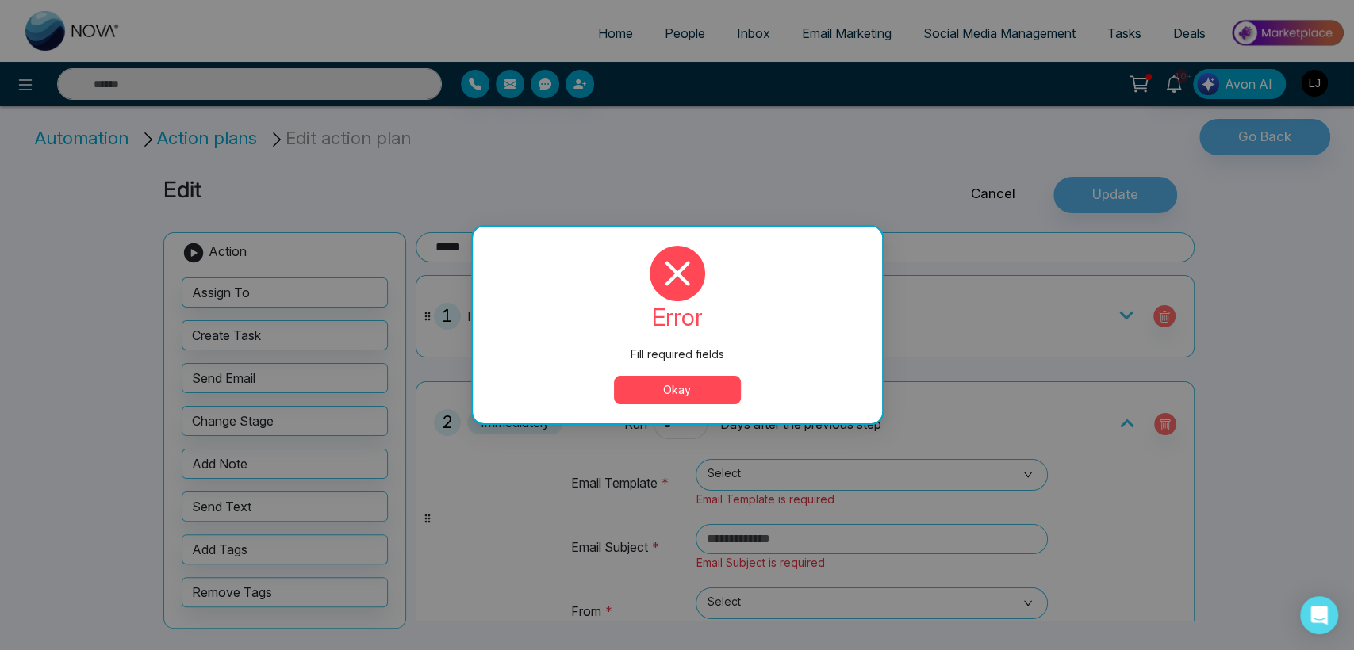
click at [677, 384] on button "Okay" at bounding box center [677, 390] width 127 height 29
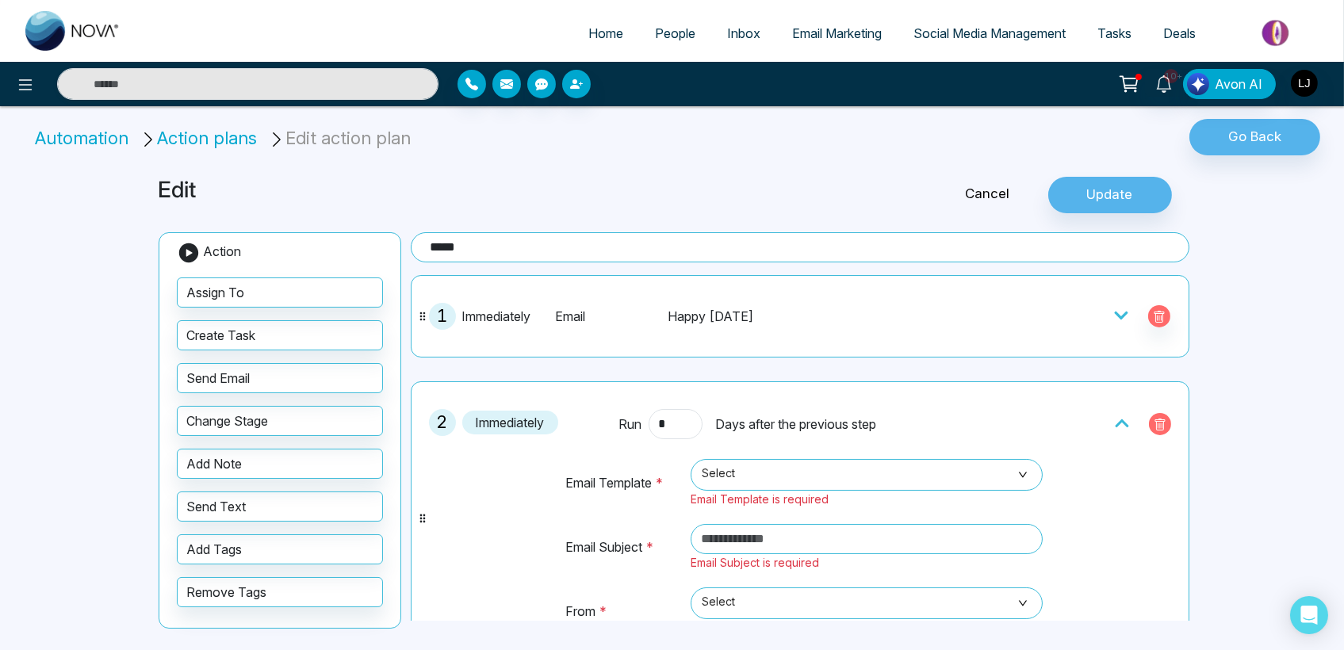
click at [1155, 425] on icon "button" at bounding box center [1160, 425] width 10 height 12
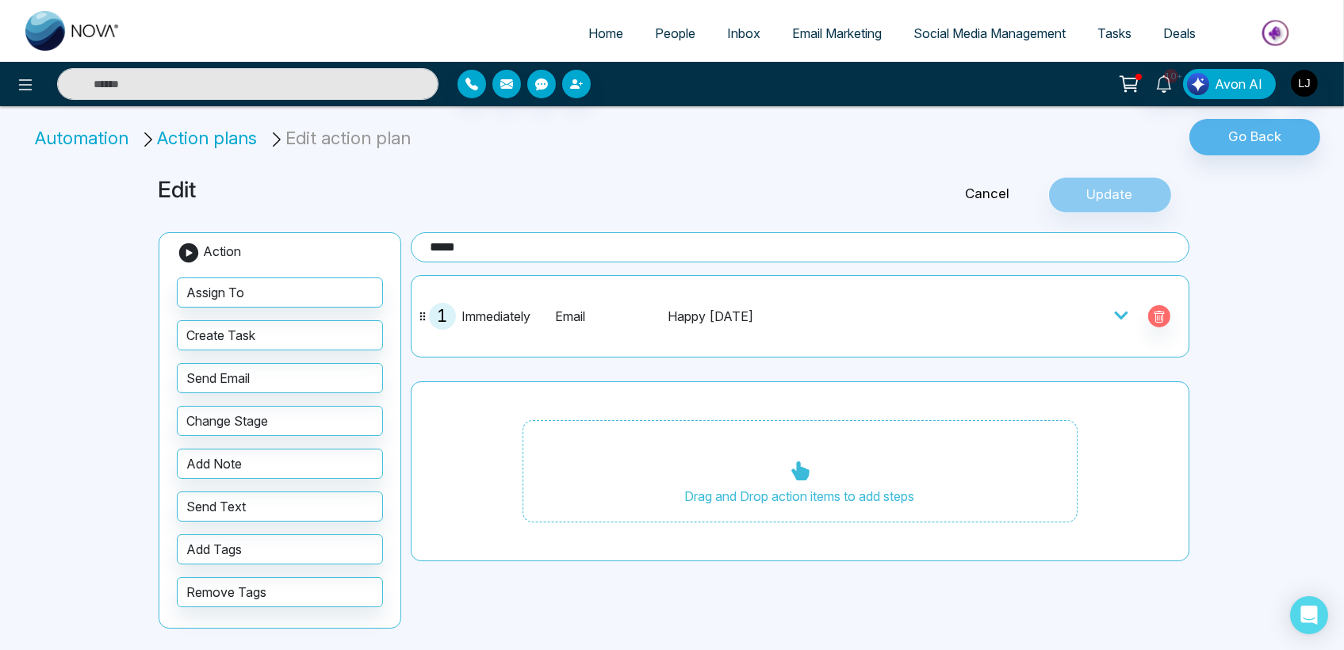
click at [1125, 317] on icon at bounding box center [1122, 316] width 16 height 16
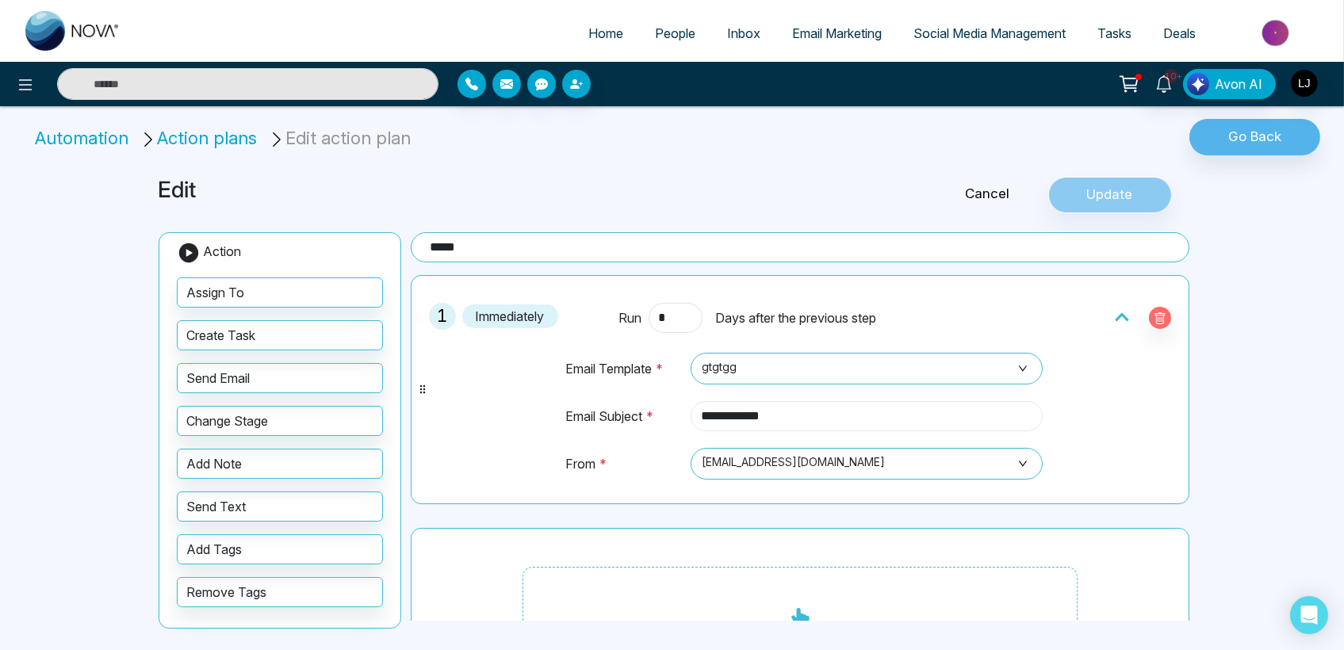
click at [873, 411] on input "**********" at bounding box center [867, 416] width 352 height 30
click at [768, 363] on span "gtgtgg" at bounding box center [867, 368] width 330 height 27
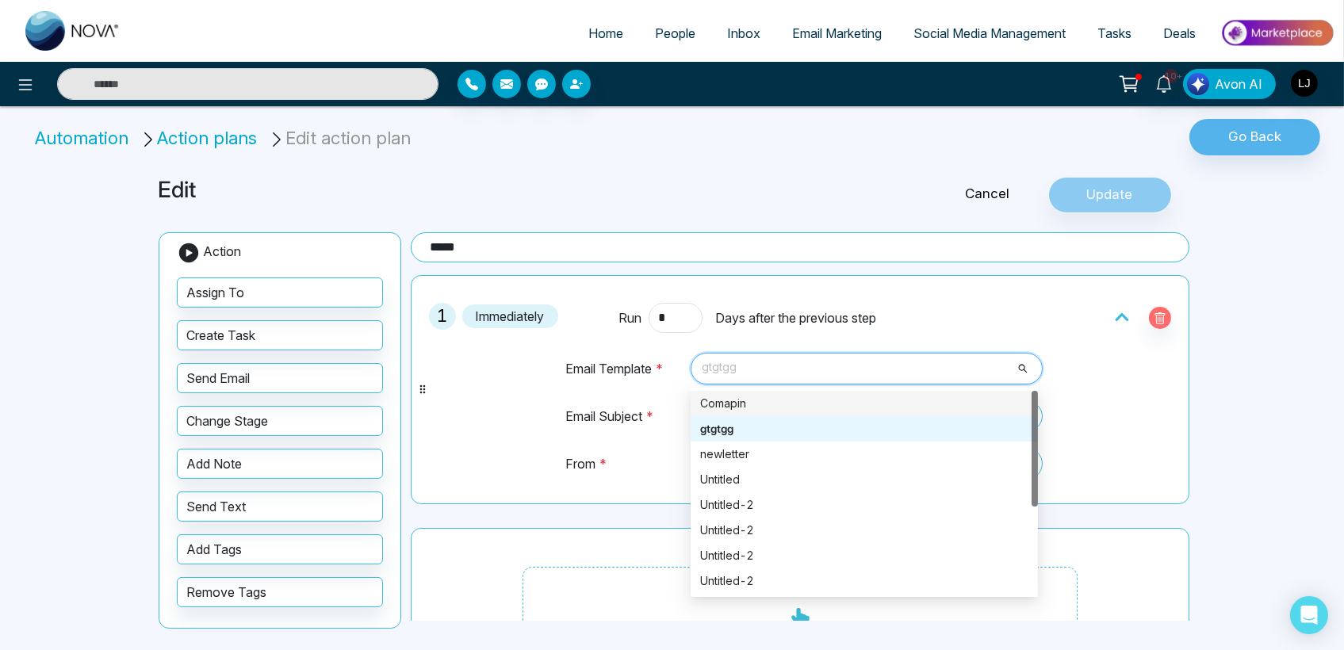
click at [736, 401] on div "Comapin" at bounding box center [864, 403] width 328 height 17
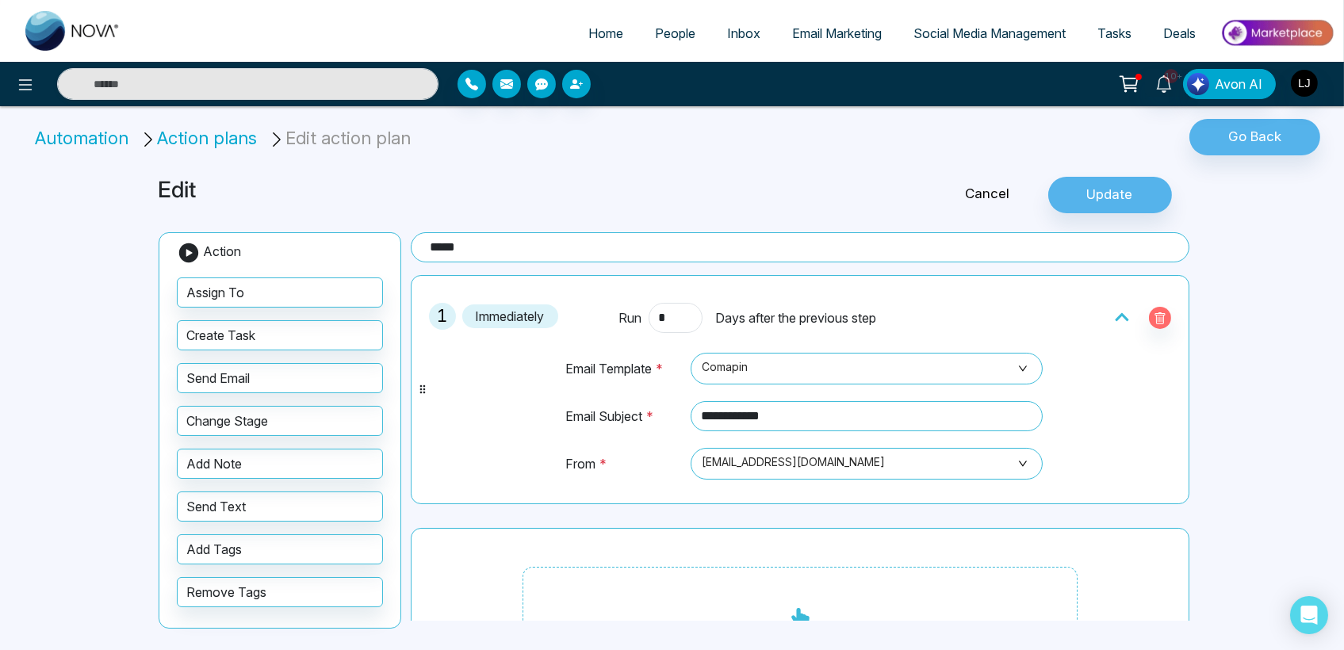
click at [980, 187] on link "Cancel" at bounding box center [988, 194] width 121 height 21
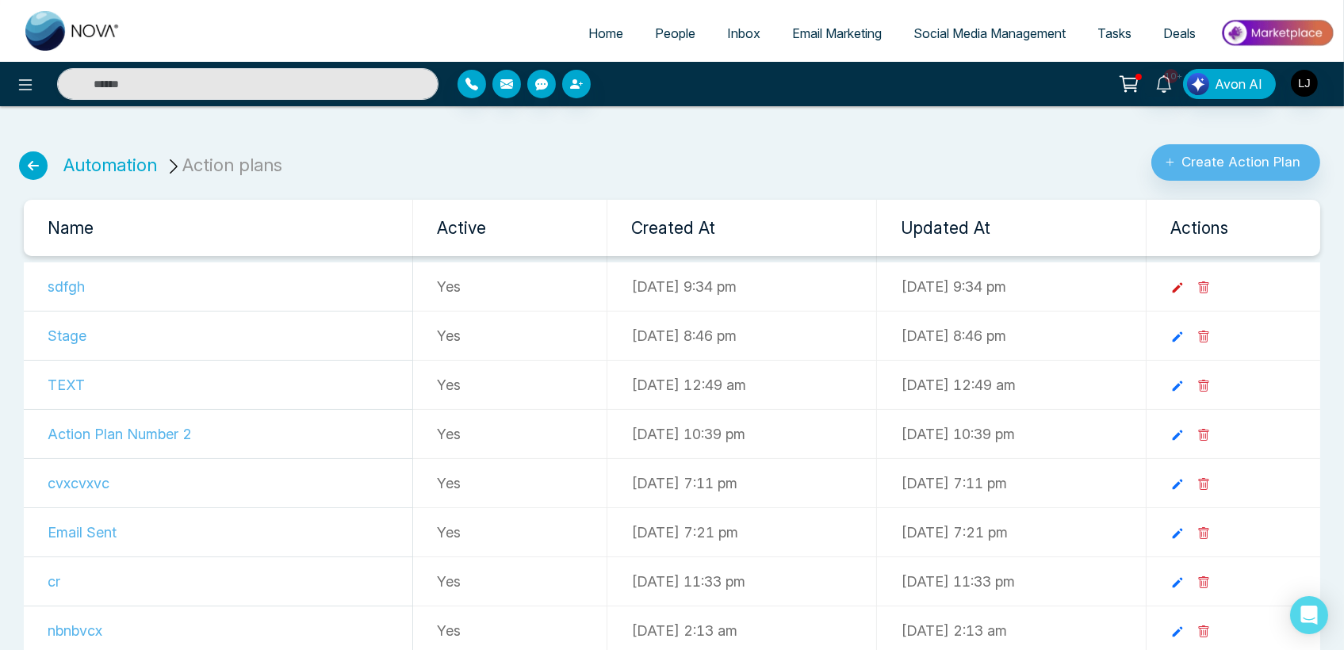
click at [1185, 286] on icon at bounding box center [1178, 288] width 14 height 14
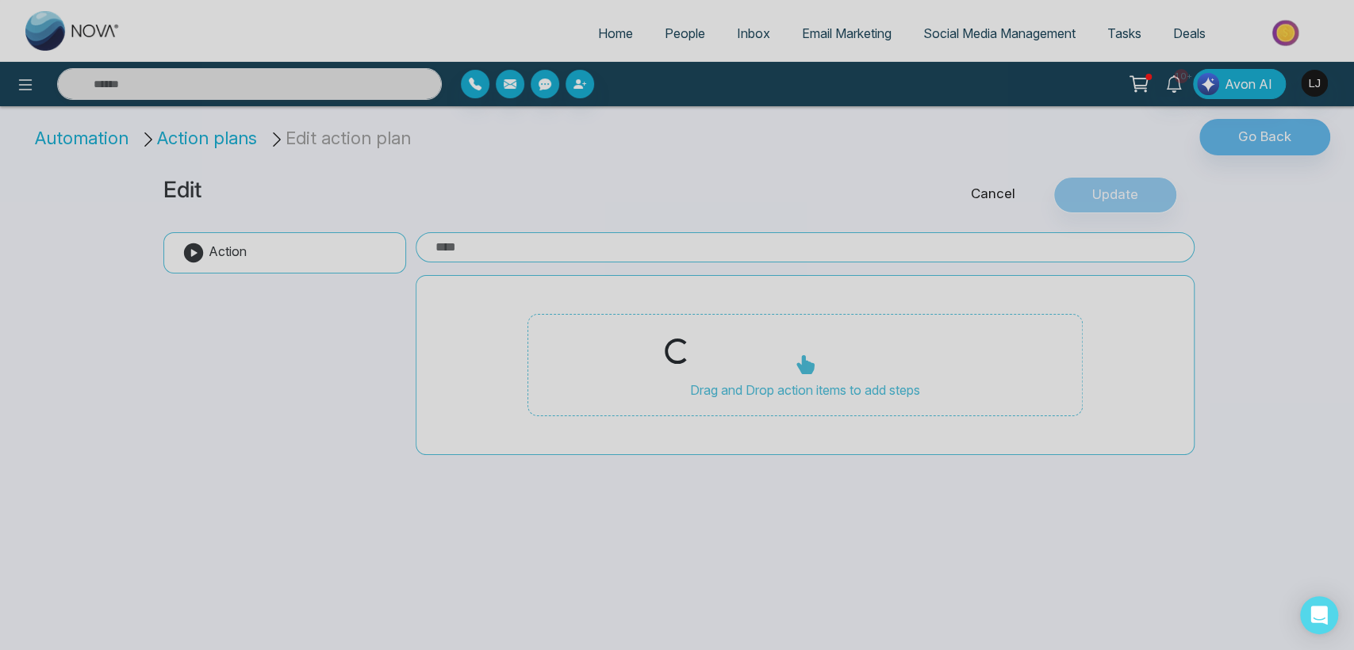
type input "*****"
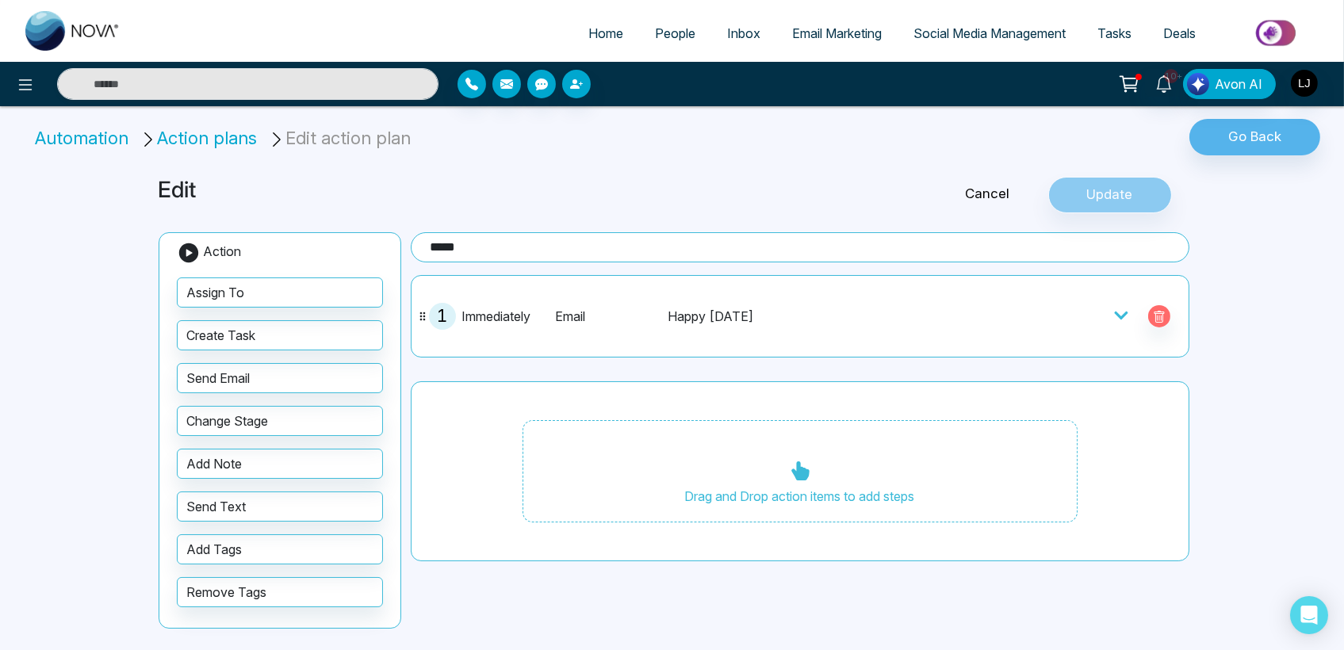
click at [1116, 312] on icon at bounding box center [1121, 316] width 13 height 8
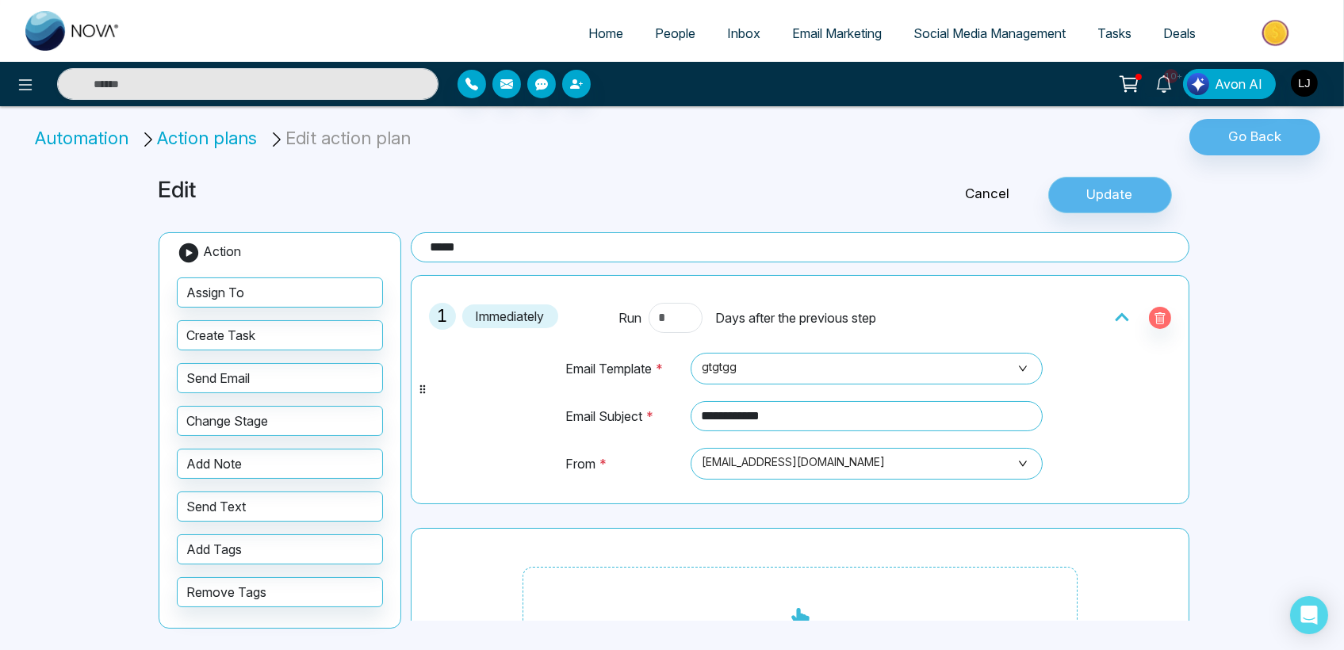
type input "*"
click at [1116, 192] on div "Cancel Update" at bounding box center [1021, 195] width 349 height 36
click at [672, 322] on input "*" at bounding box center [676, 318] width 54 height 30
type input "*"
click at [1123, 212] on div "Cancel Update" at bounding box center [1021, 195] width 349 height 36
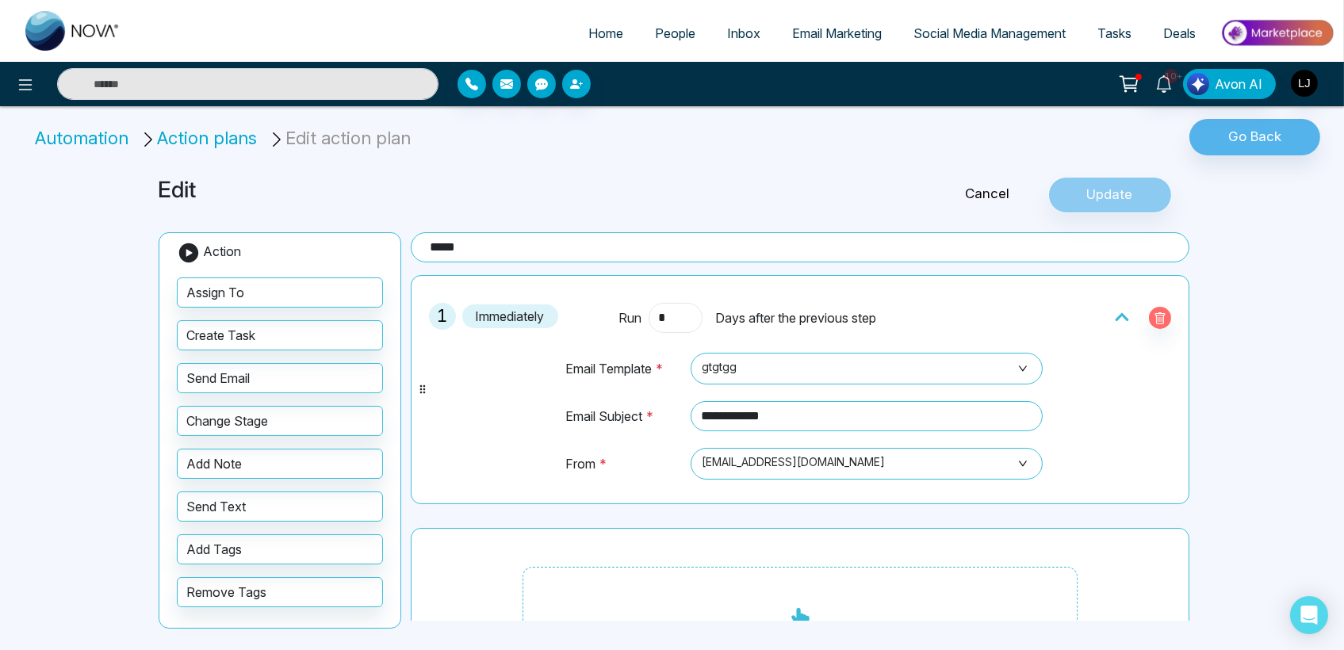
click at [666, 322] on input "*" at bounding box center [676, 318] width 54 height 30
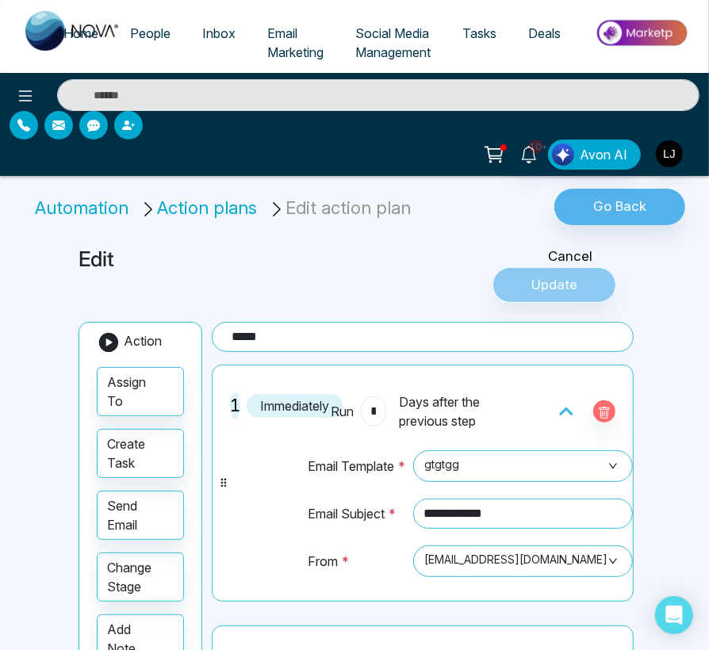
click at [376, 408] on input "*" at bounding box center [373, 412] width 25 height 30
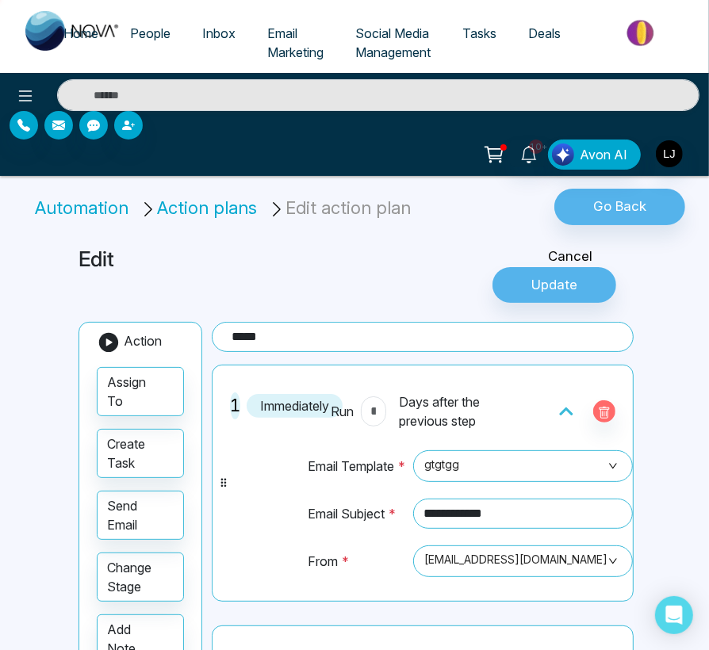
type input "*"
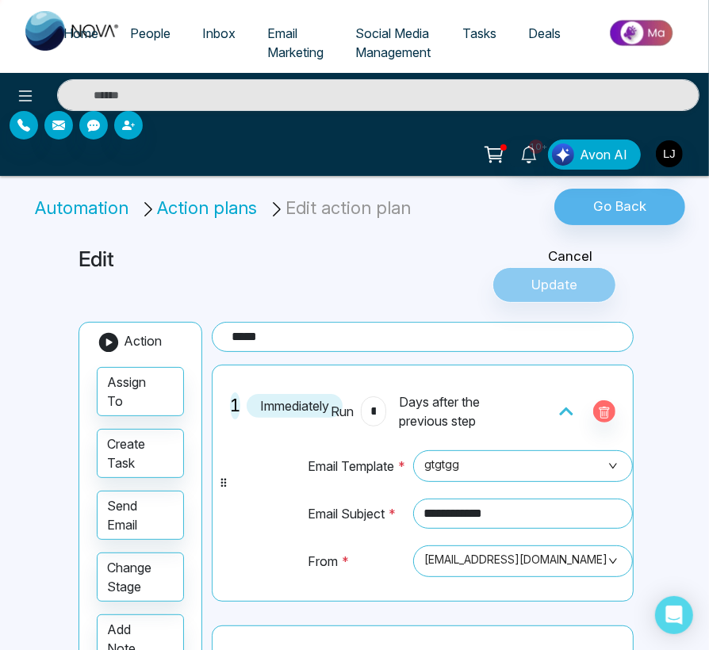
click at [374, 412] on input "*" at bounding box center [373, 412] width 25 height 30
click at [371, 413] on input "*" at bounding box center [373, 412] width 25 height 30
click at [558, 282] on div "Cancel Update" at bounding box center [545, 275] width 190 height 56
click at [566, 282] on div "Cancel Update" at bounding box center [545, 275] width 190 height 56
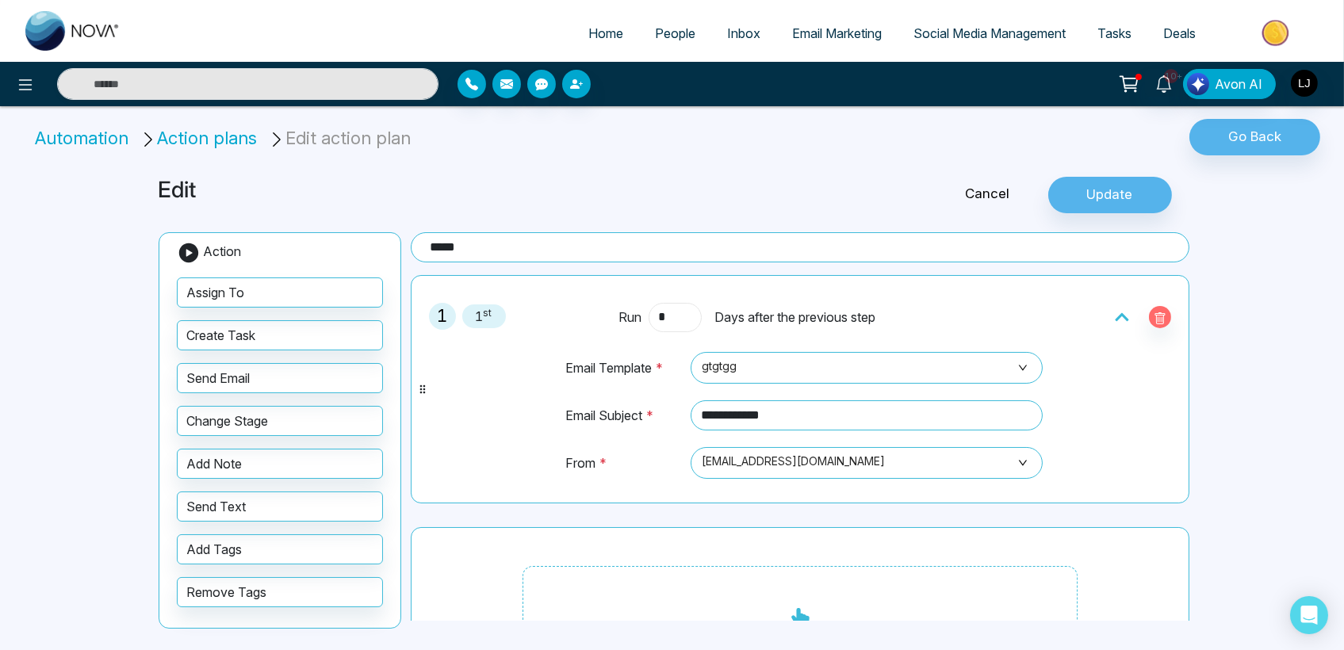
type input "**"
click at [1087, 198] on button "Update" at bounding box center [1111, 195] width 124 height 36
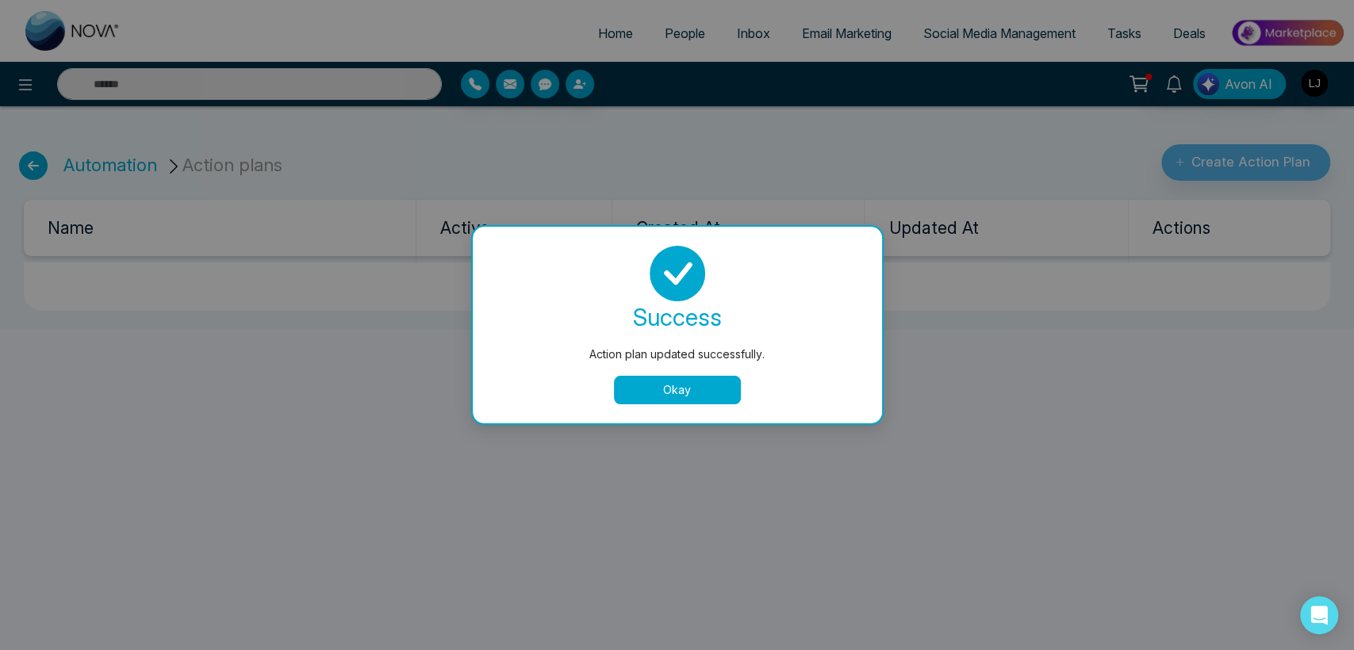
click at [669, 391] on button "Okay" at bounding box center [677, 390] width 127 height 29
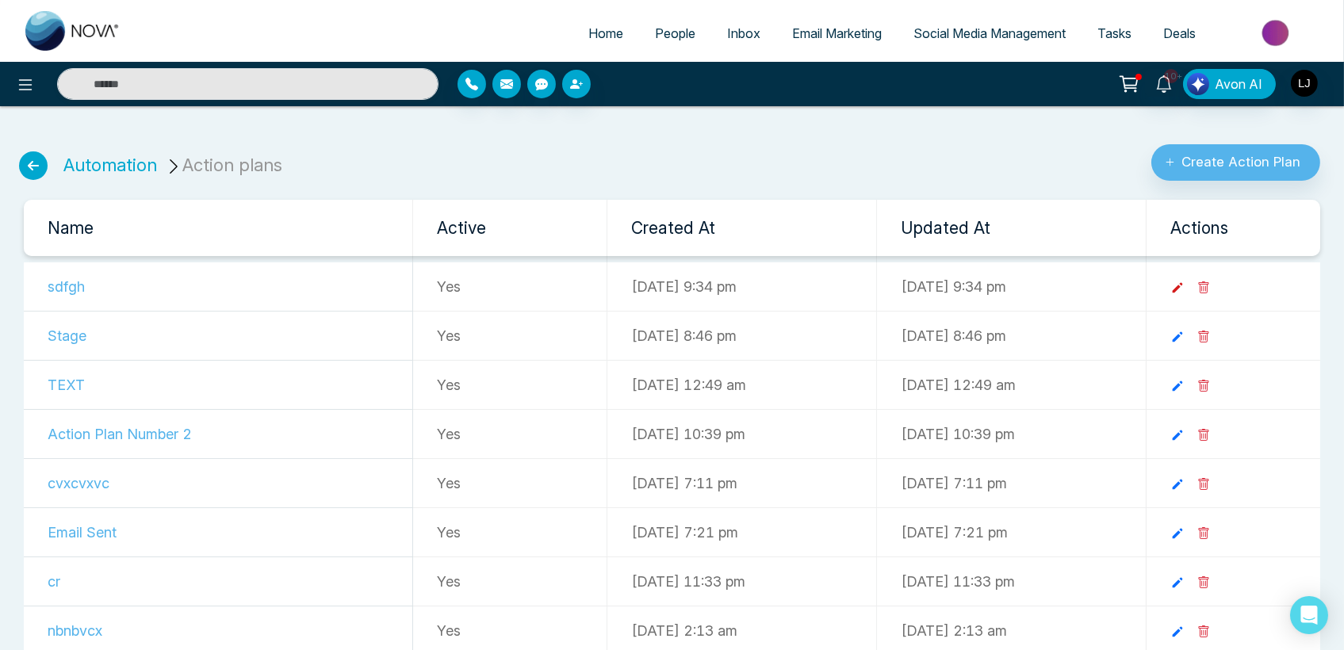
click at [1185, 283] on icon at bounding box center [1178, 288] width 14 height 14
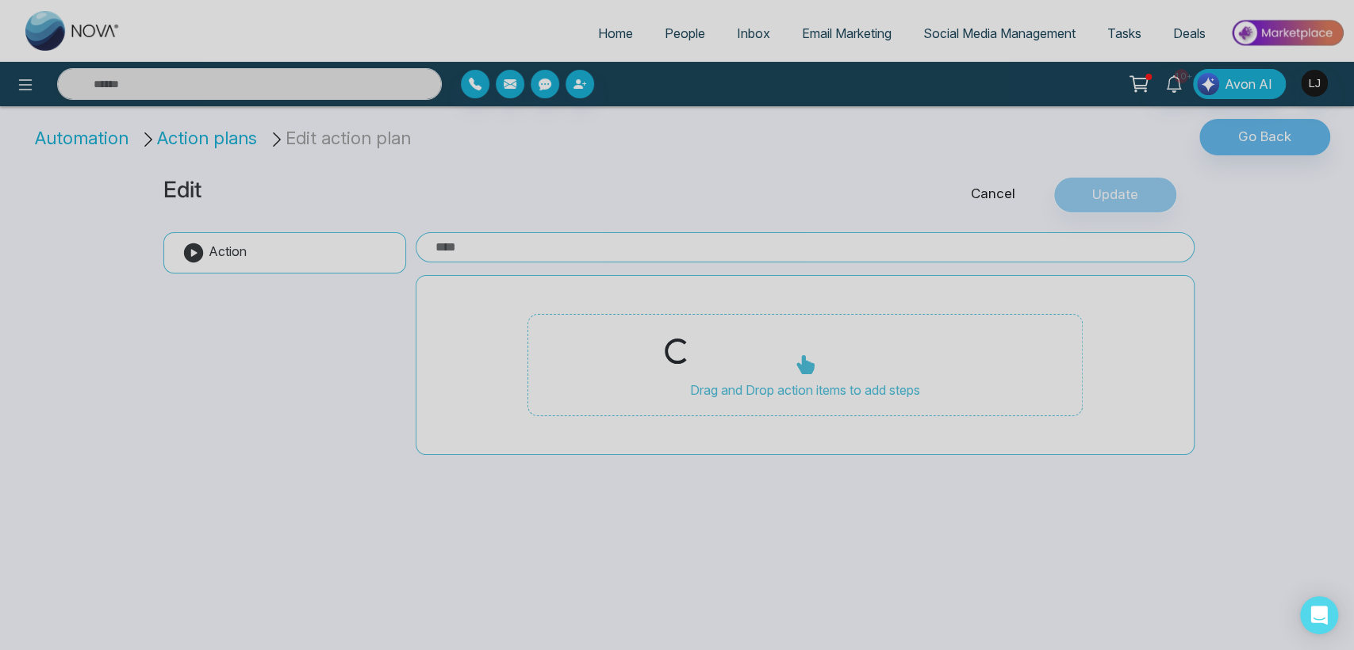
type input "*****"
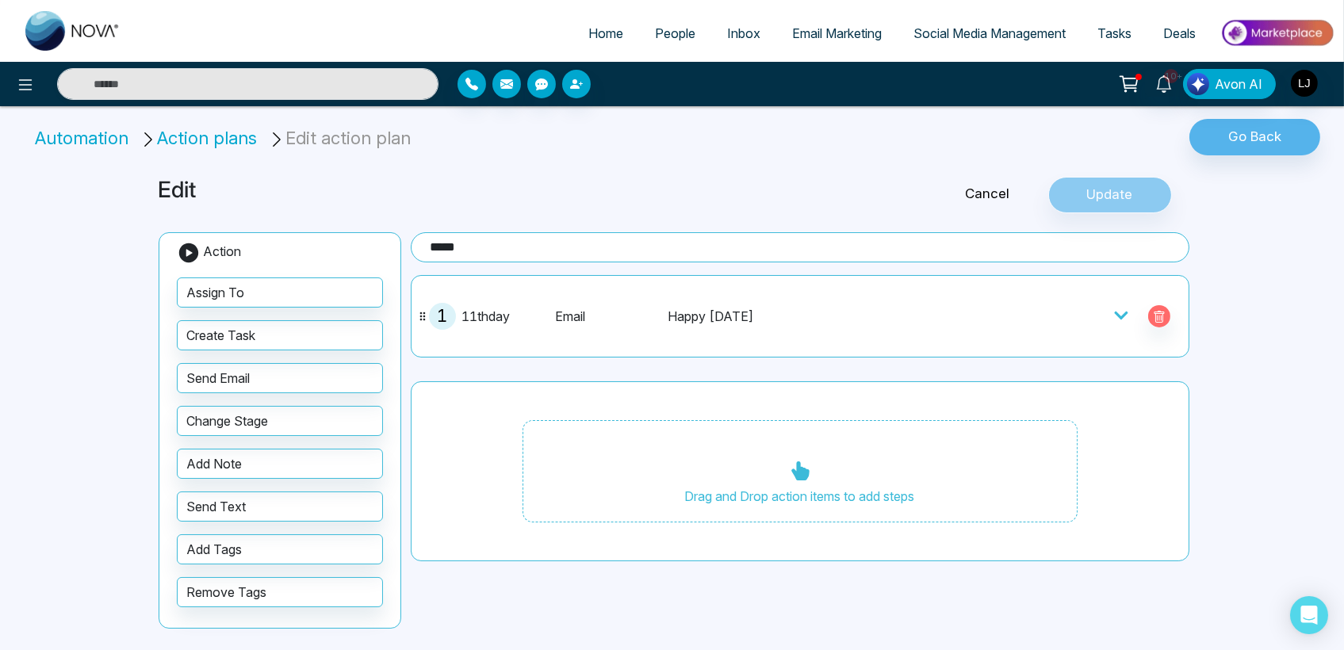
click at [1124, 305] on div at bounding box center [1122, 316] width 16 height 22
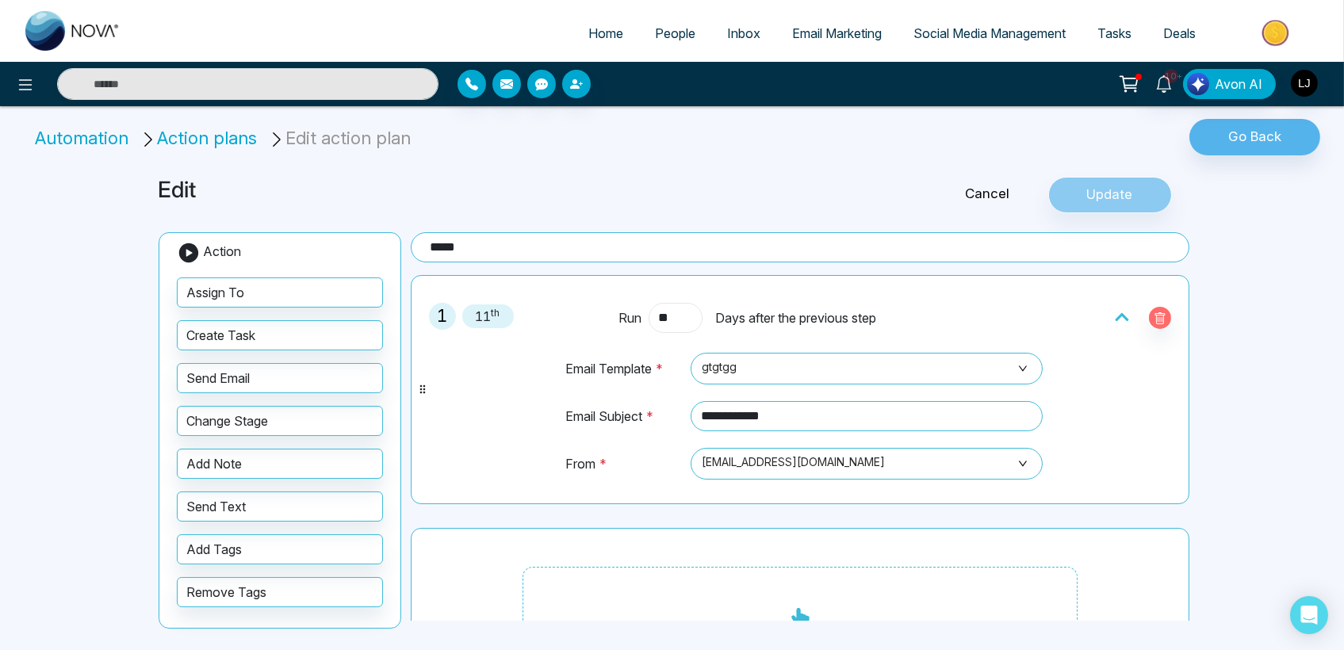
click at [662, 315] on input "**" at bounding box center [676, 318] width 54 height 30
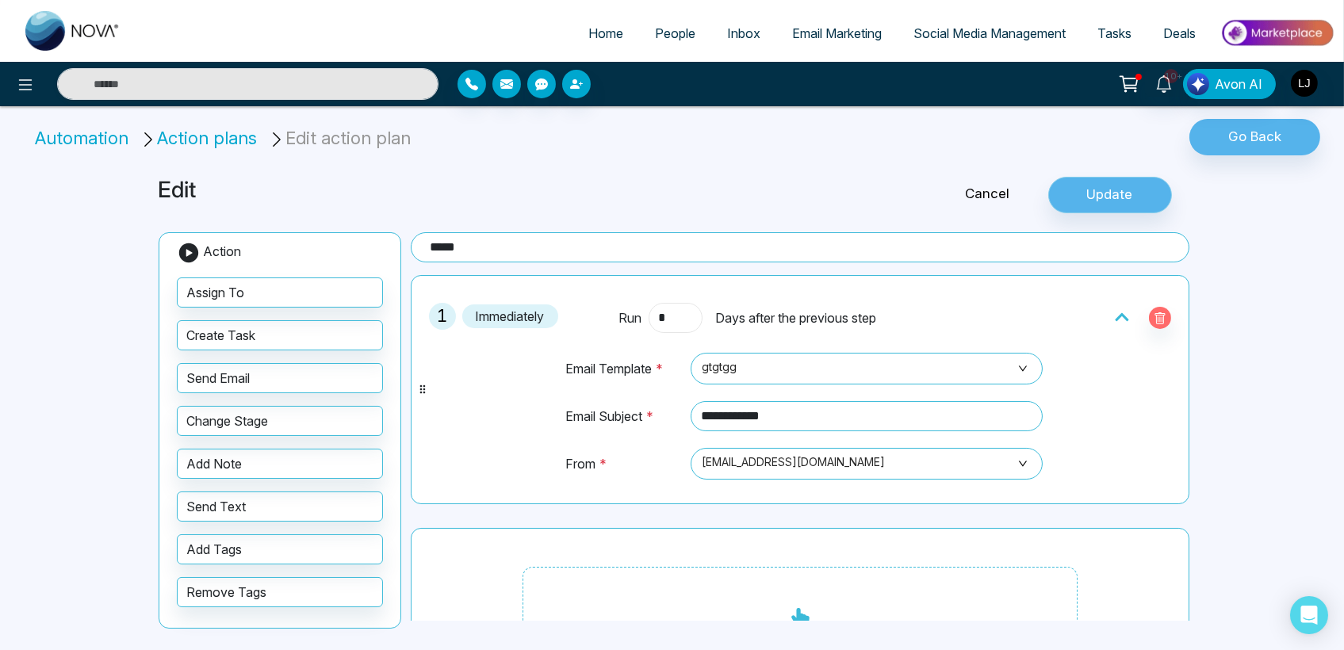
type input "*"
click at [1096, 188] on button "Update" at bounding box center [1111, 195] width 124 height 36
click at [1096, 188] on div "Cancel Processing..." at bounding box center [1021, 195] width 349 height 36
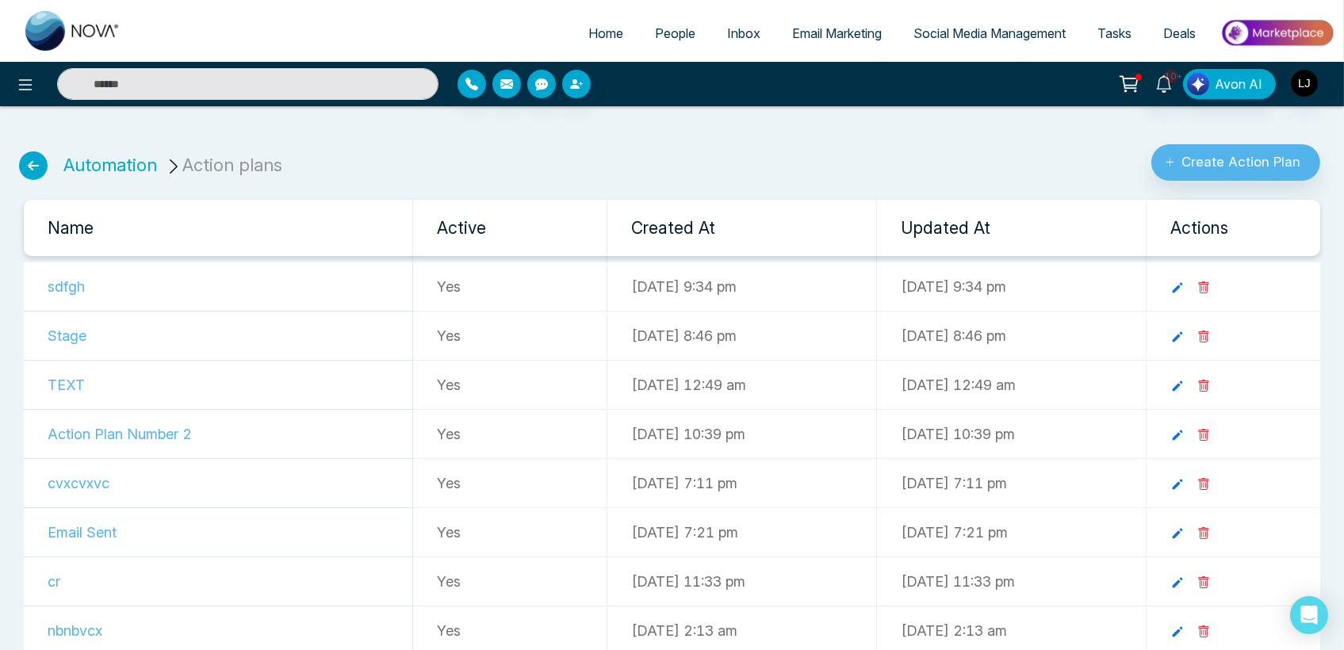
click at [661, 21] on link "People" at bounding box center [675, 33] width 72 height 30
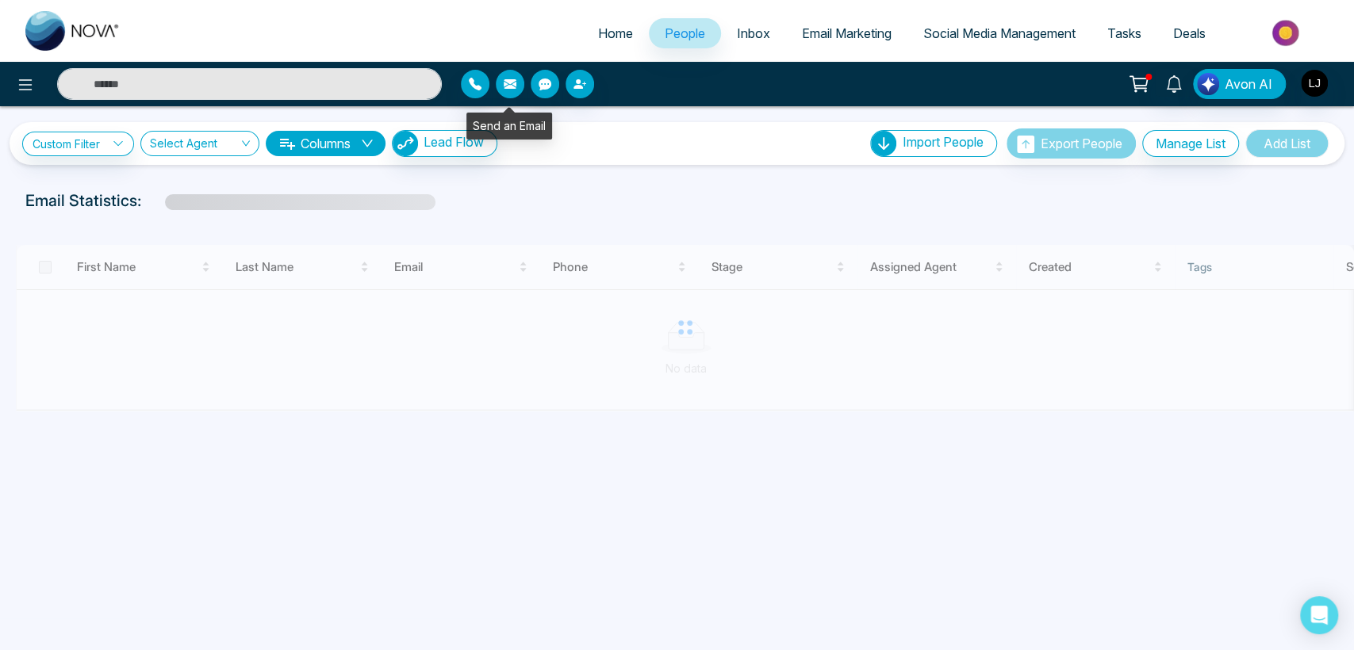
click at [512, 90] on icon "button" at bounding box center [510, 84] width 13 height 13
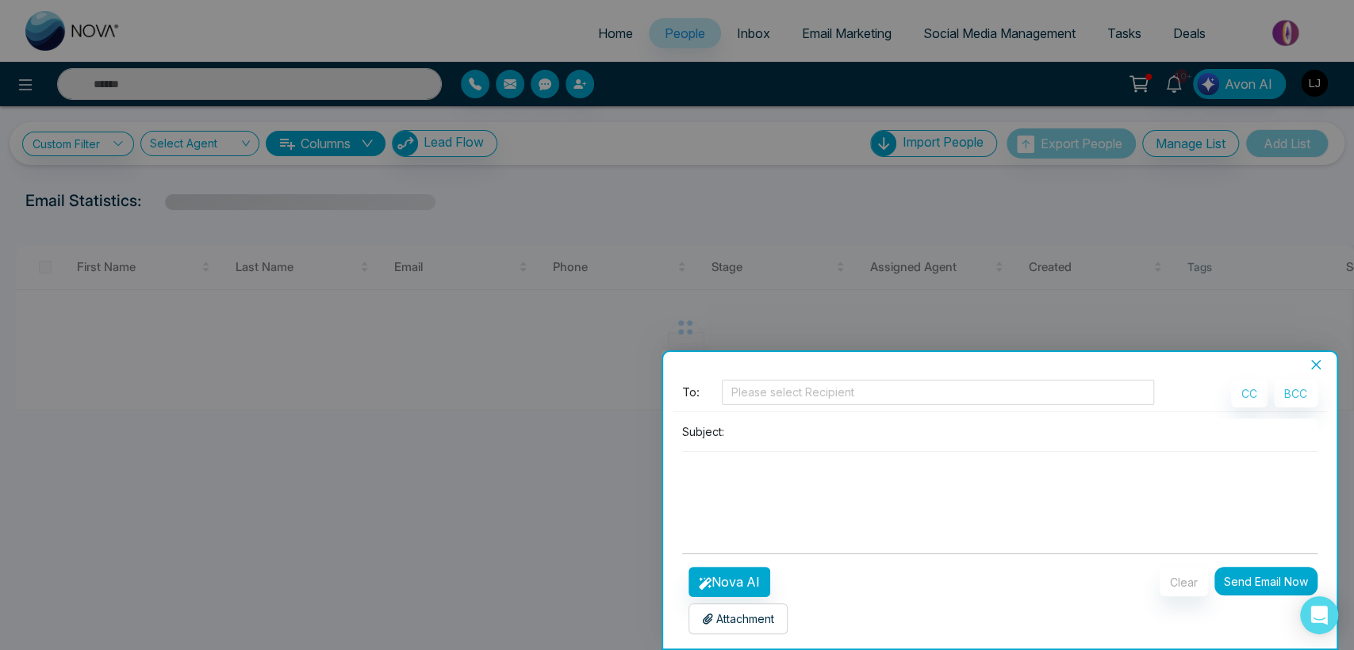
click at [722, 630] on div "Attachment Choose File" at bounding box center [737, 619] width 99 height 31
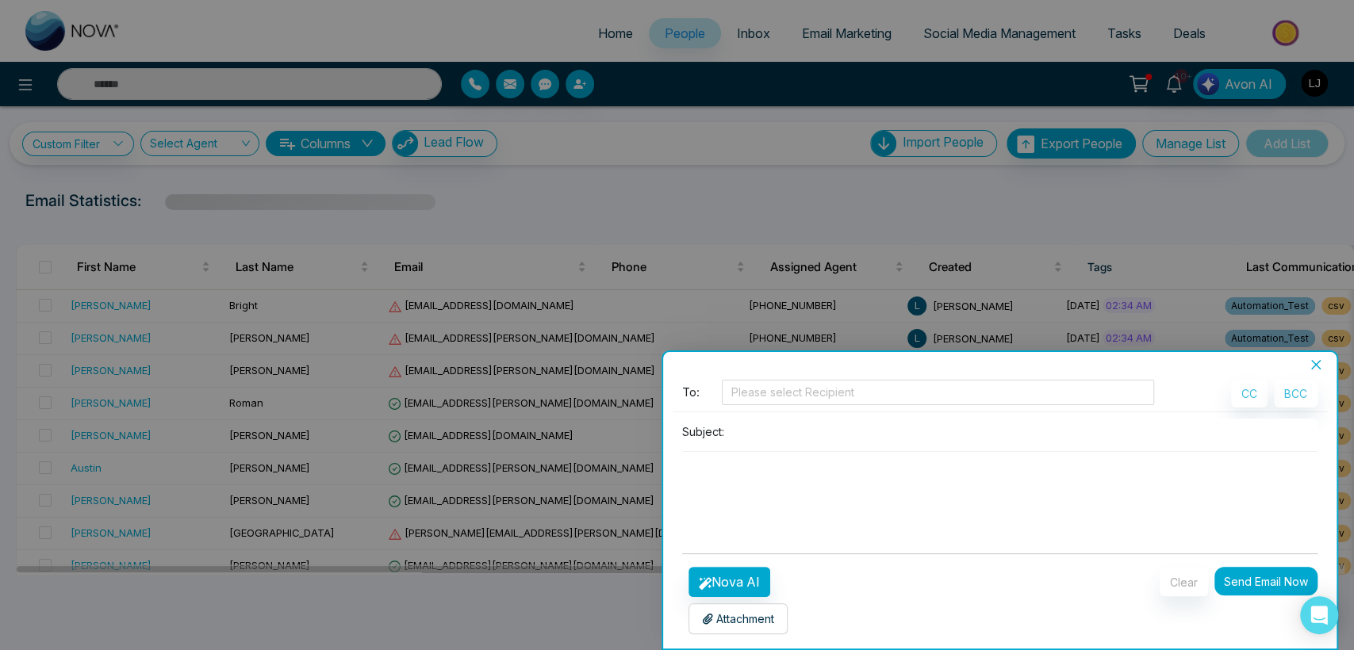
click at [738, 623] on p "Attachment" at bounding box center [738, 619] width 72 height 17
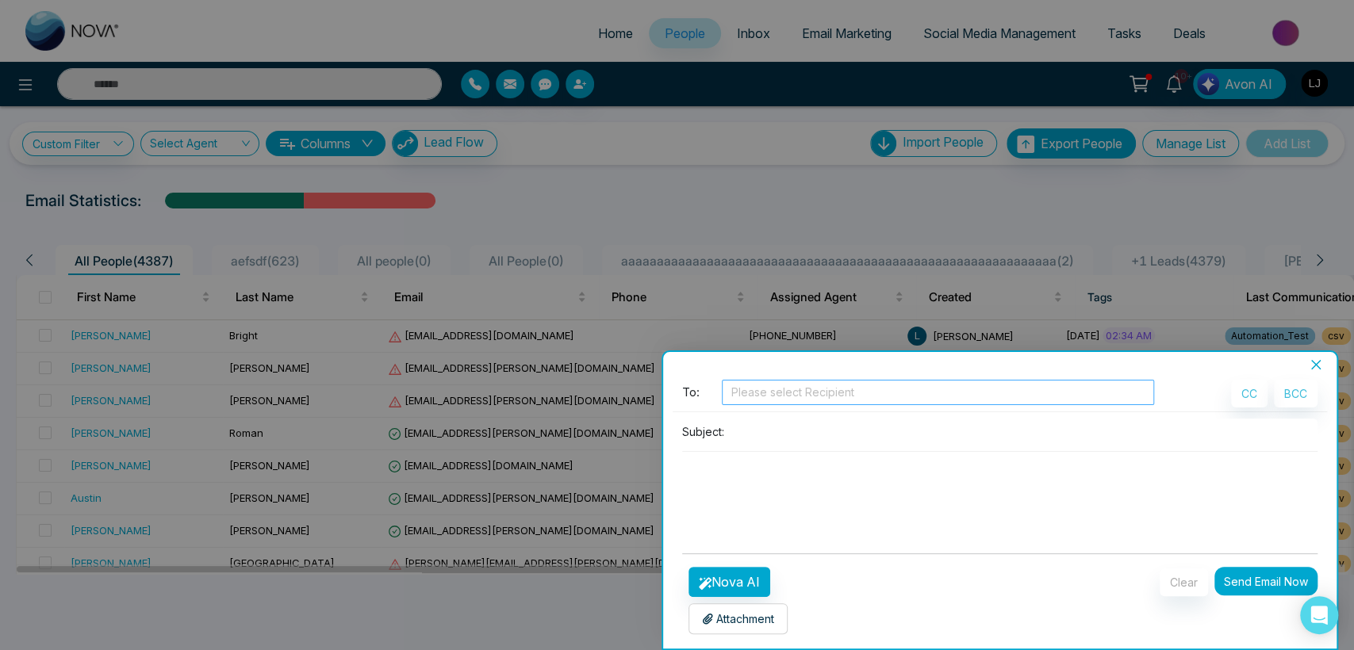
click at [741, 388] on div at bounding box center [938, 392] width 424 height 19
click at [684, 505] on textarea at bounding box center [1000, 490] width 636 height 76
click at [1312, 360] on icon "close" at bounding box center [1316, 365] width 10 height 10
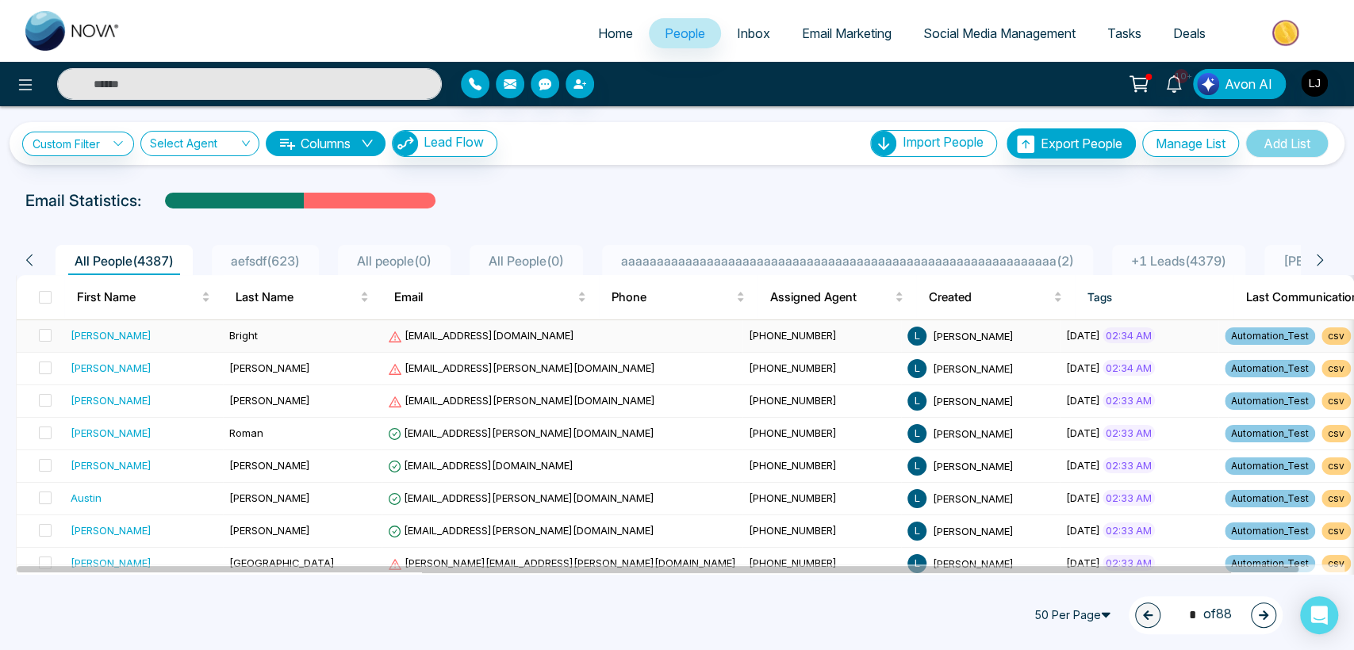
click at [452, 324] on td "[EMAIL_ADDRESS][DOMAIN_NAME]" at bounding box center [561, 336] width 361 height 33
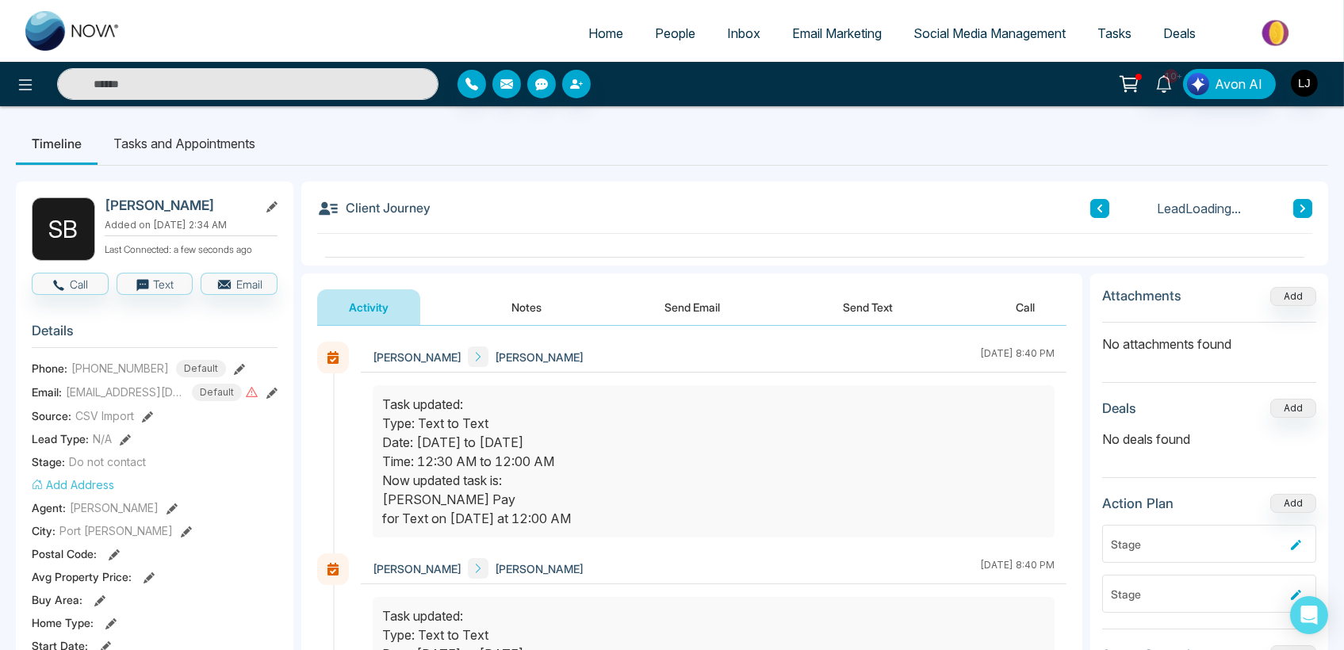
click at [703, 304] on button "Send Email" at bounding box center [692, 307] width 119 height 36
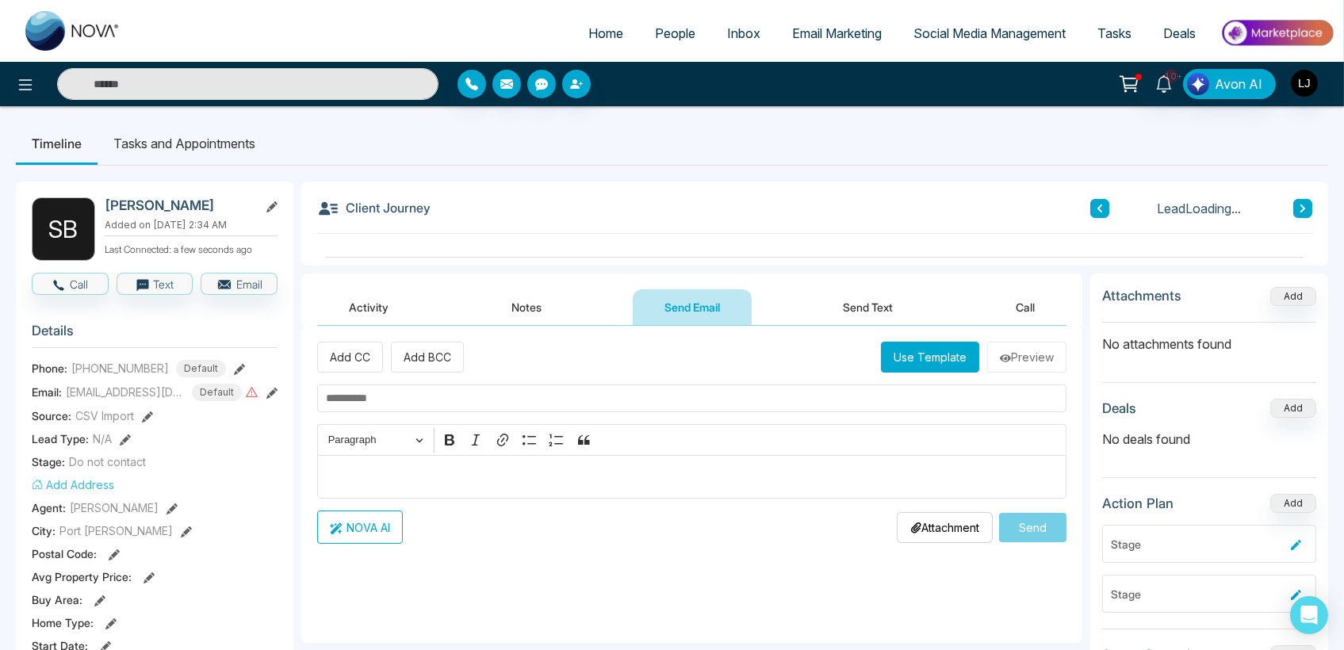
click at [933, 369] on button "Use Template" at bounding box center [930, 357] width 98 height 31
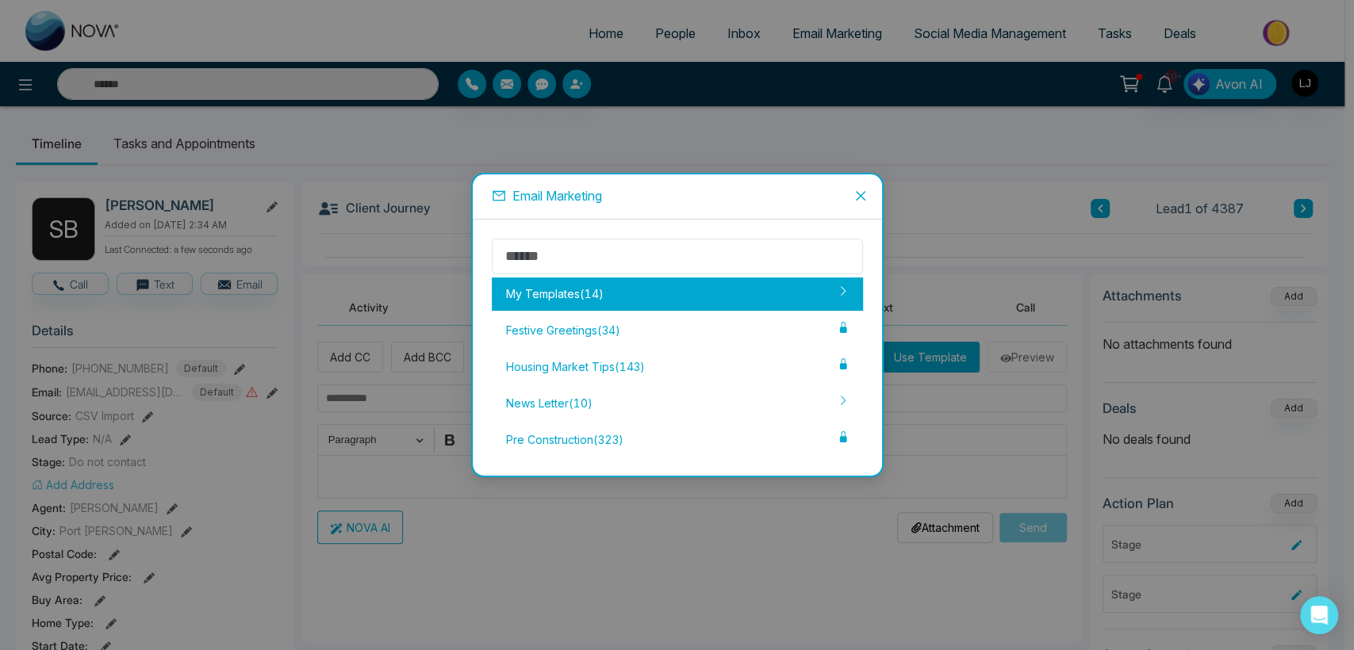
click at [654, 293] on div "My Templates ( 14 )" at bounding box center [677, 294] width 371 height 33
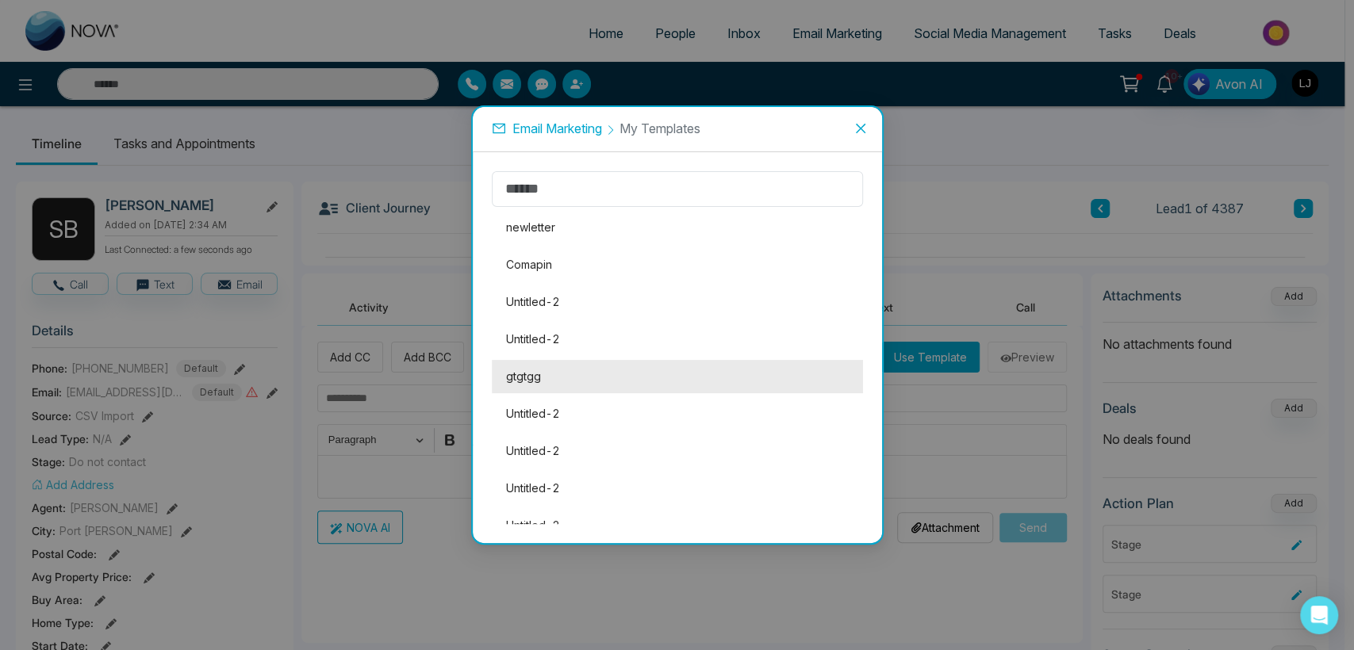
click at [585, 380] on li "gtgtgg" at bounding box center [677, 376] width 371 height 33
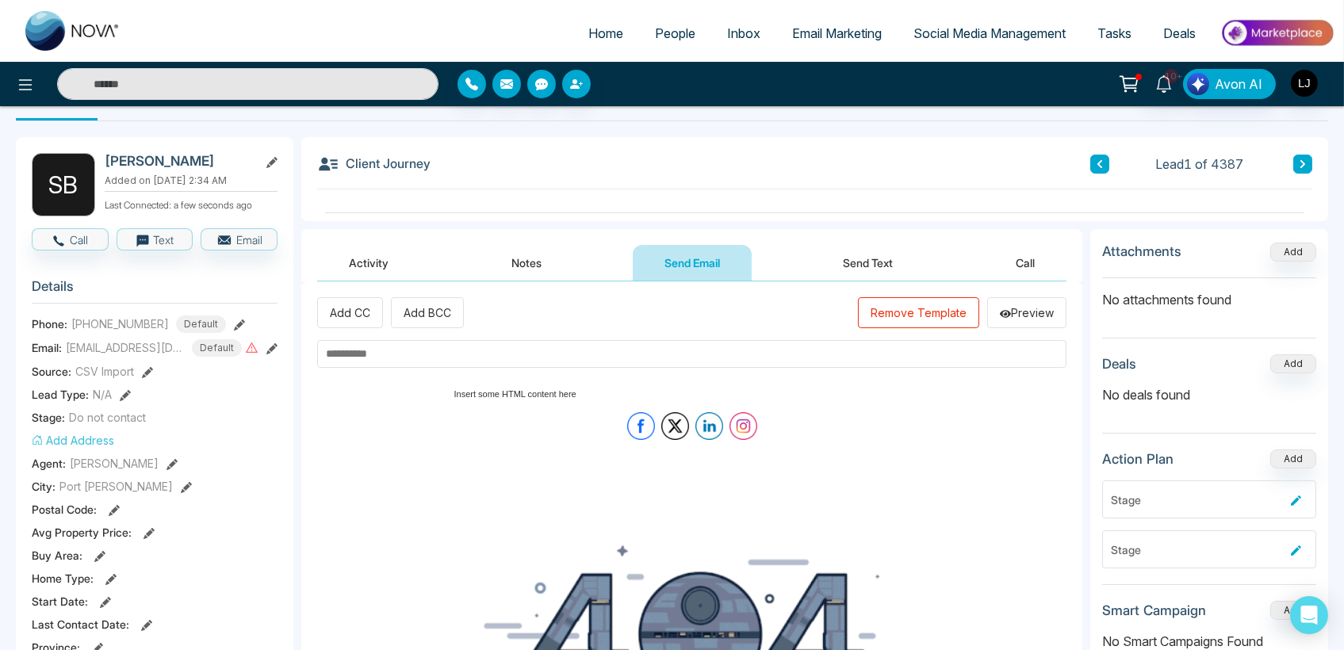
scroll to position [88, 0]
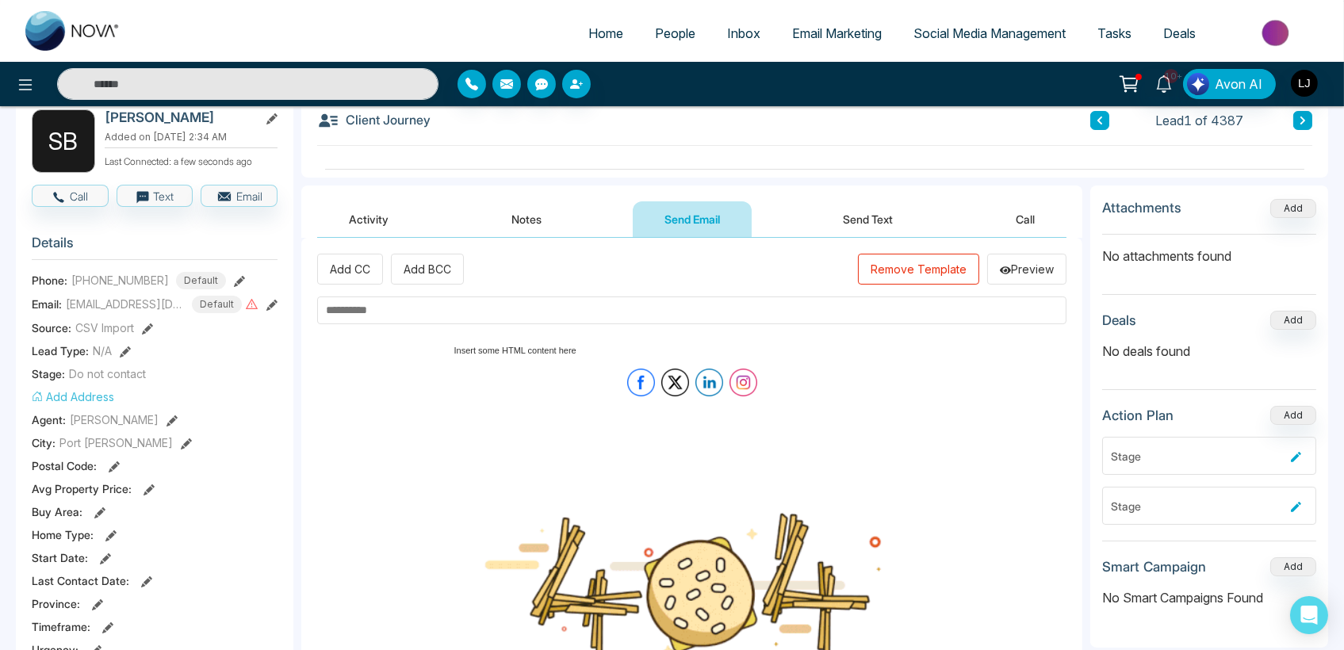
click at [958, 443] on div "Add CC Add BCC Remove Template Preview NOVA AI Attachment Choose File Send" at bounding box center [691, 536] width 749 height 564
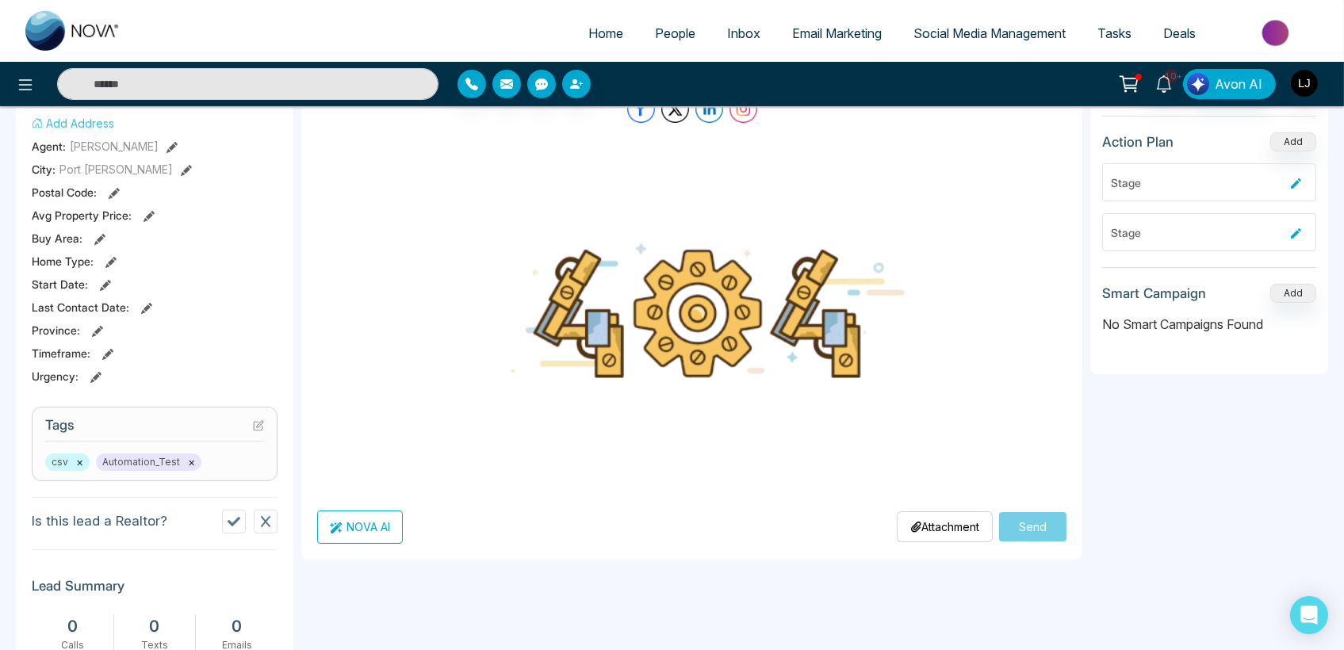
scroll to position [662, 0]
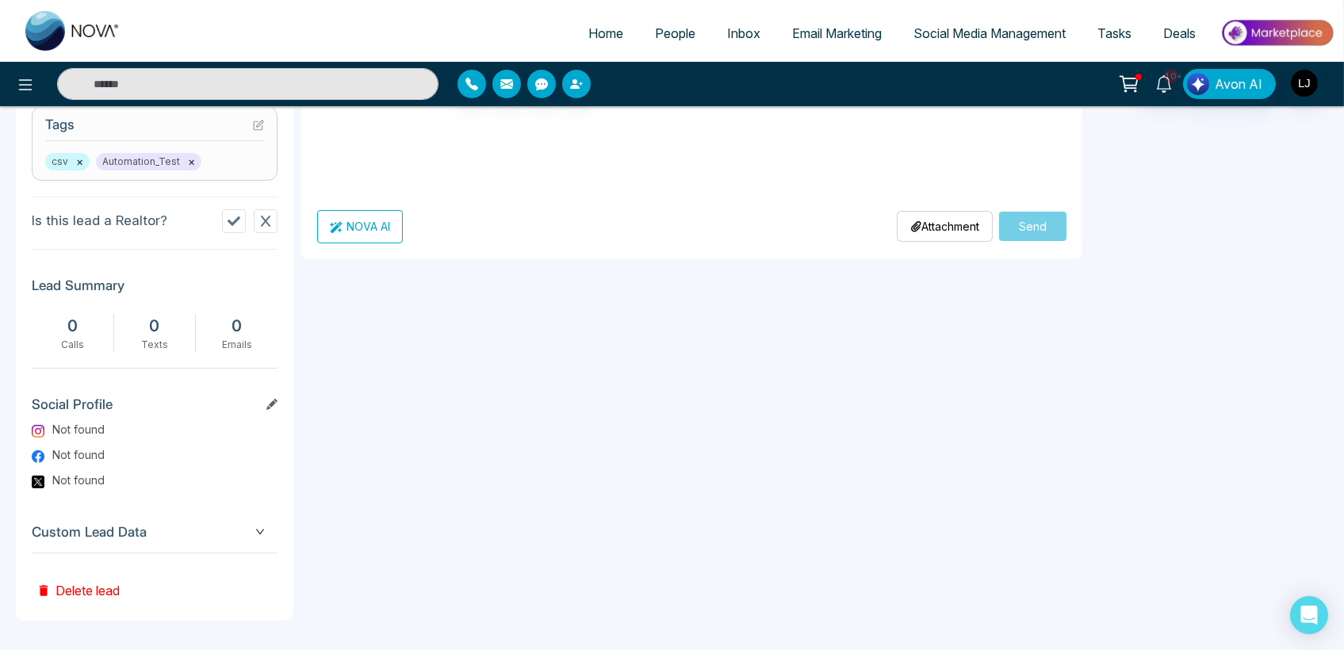
click at [919, 224] on p "Attachment" at bounding box center [945, 226] width 69 height 17
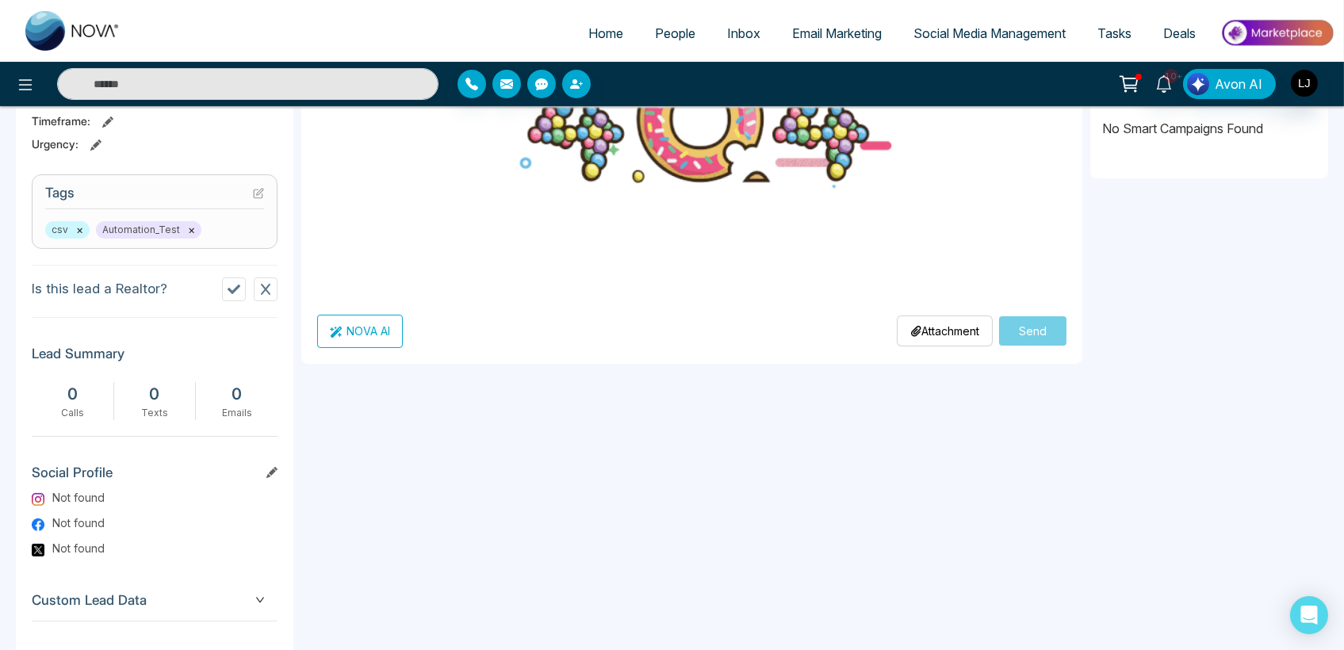
scroll to position [486, 0]
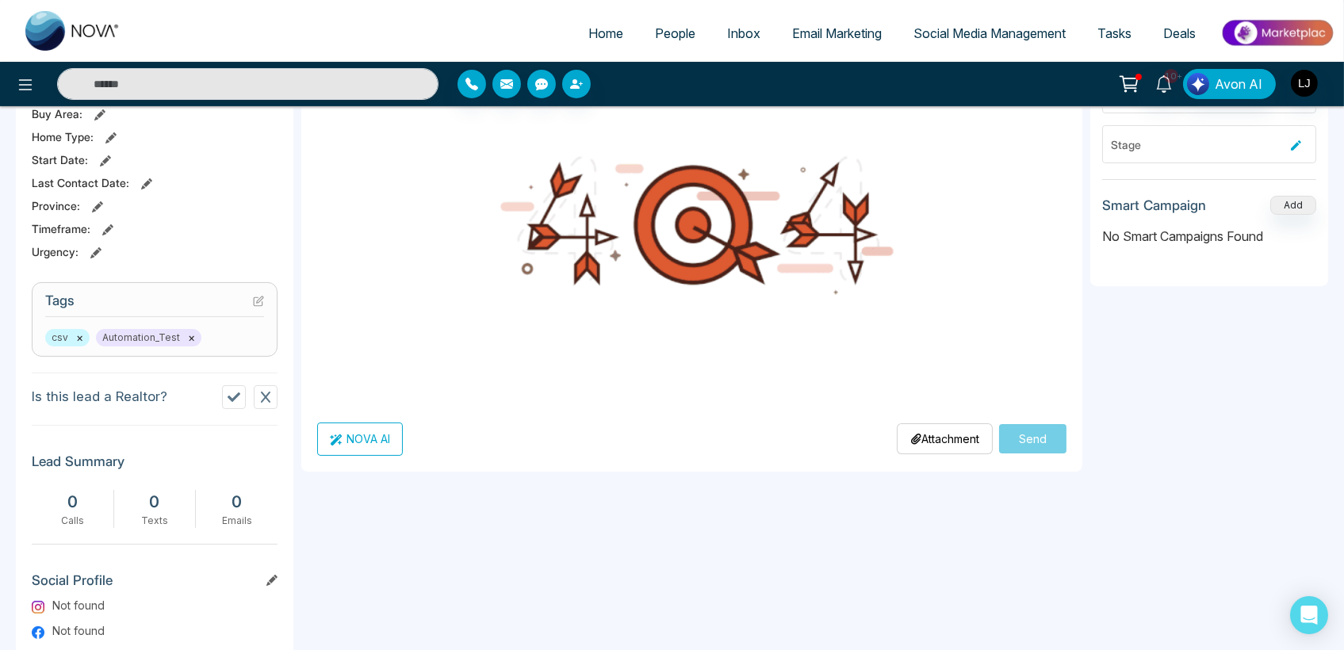
click at [937, 440] on p "Attachment" at bounding box center [945, 439] width 69 height 17
click at [506, 90] on icon "button" at bounding box center [506, 84] width 13 height 13
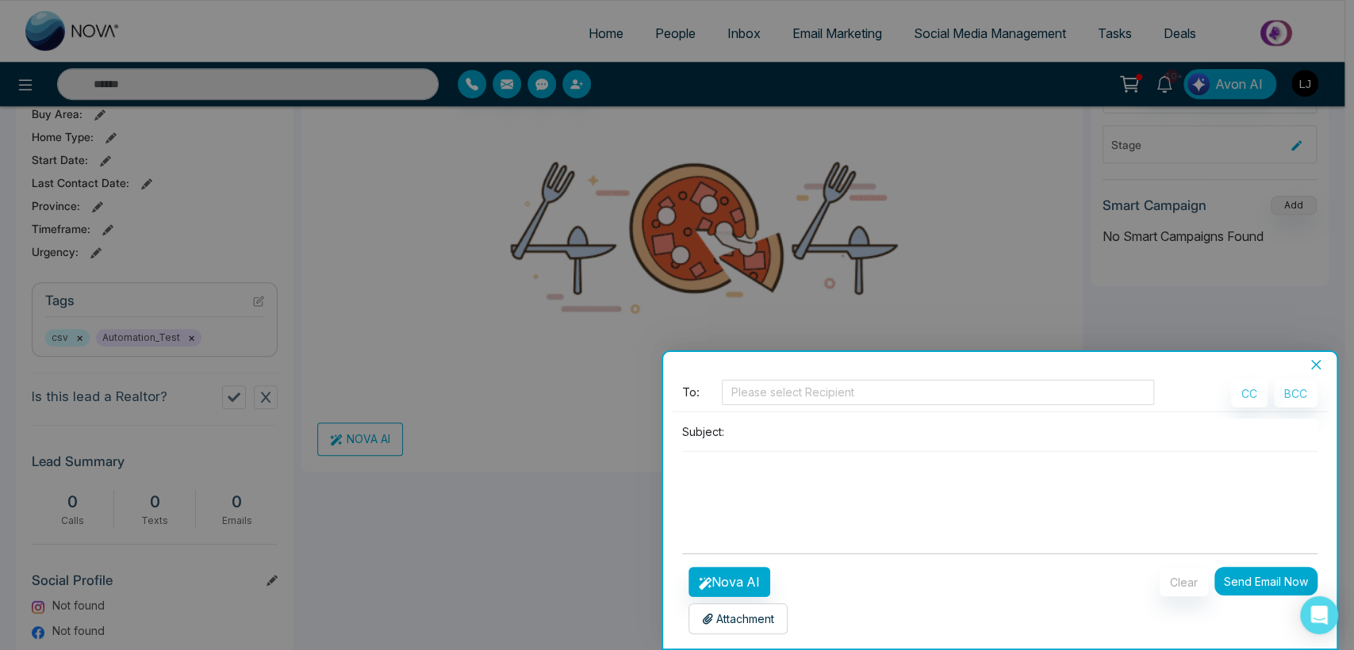
click at [768, 615] on p "Attachment" at bounding box center [738, 619] width 72 height 17
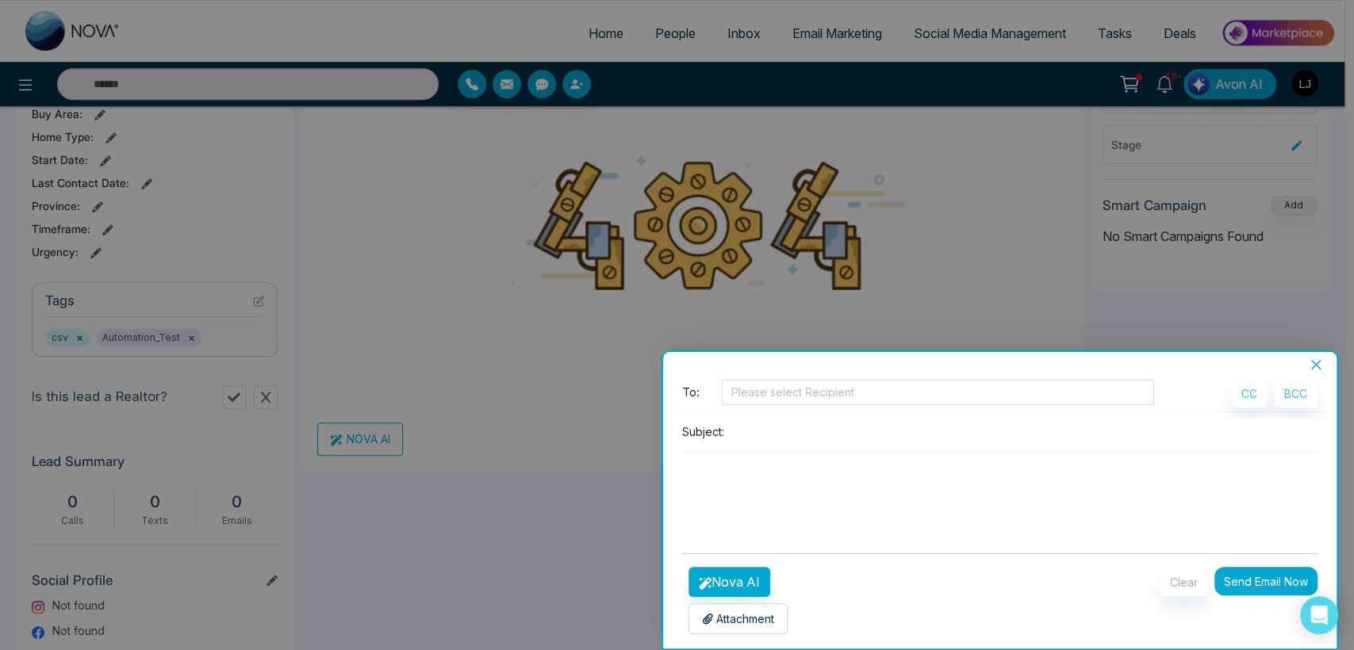
click at [1319, 358] on icon "close" at bounding box center [1315, 364] width 13 height 13
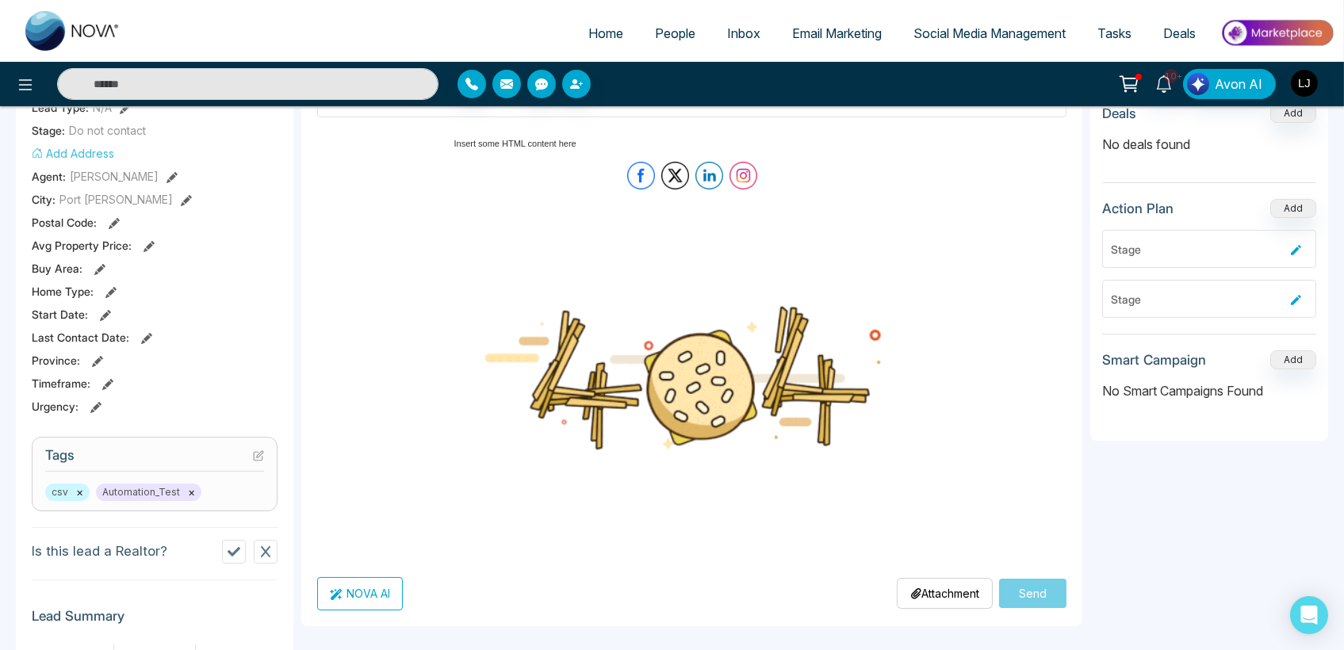
scroll to position [0, 0]
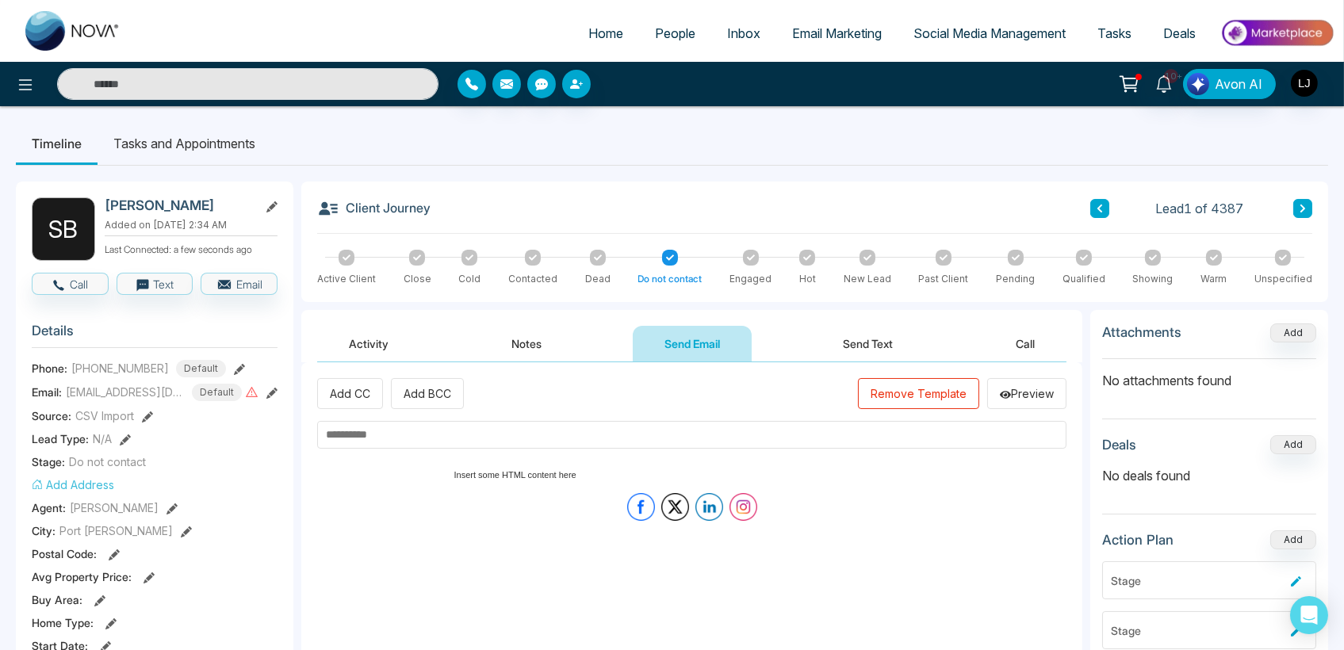
click at [923, 388] on button "Remove Template" at bounding box center [918, 393] width 121 height 31
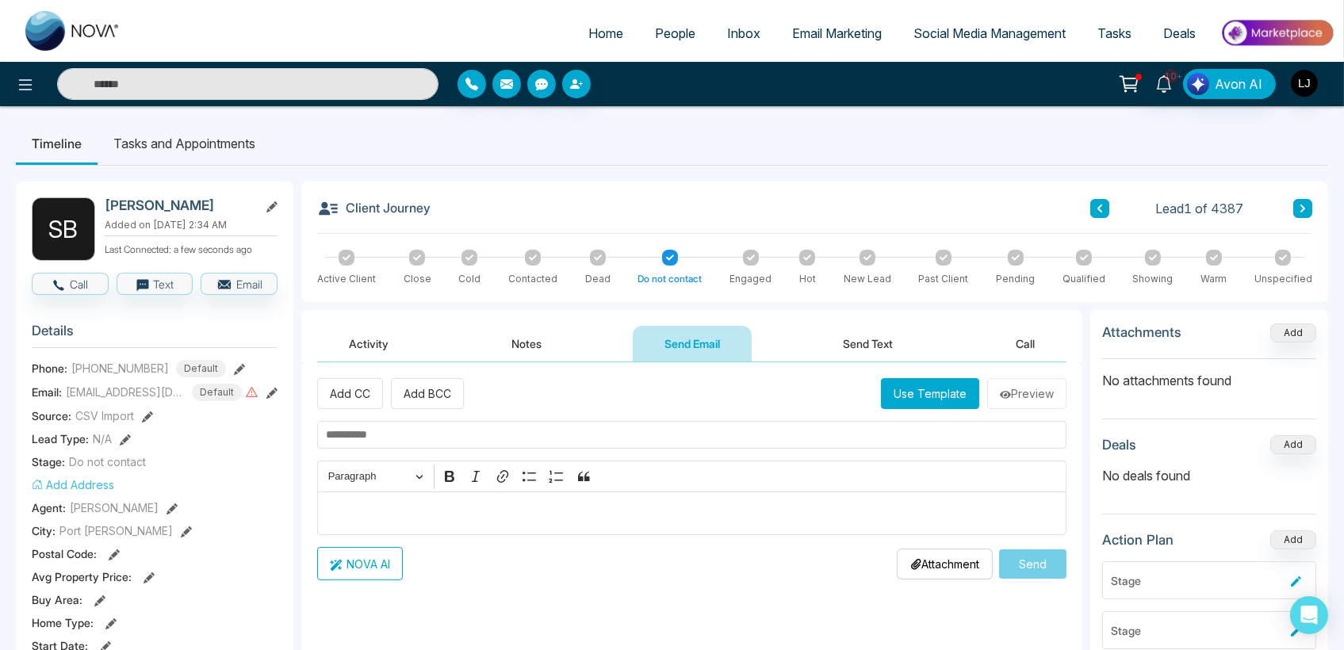
click at [953, 568] on p "Attachment" at bounding box center [945, 564] width 69 height 17
click at [465, 94] on button "button" at bounding box center [472, 84] width 29 height 29
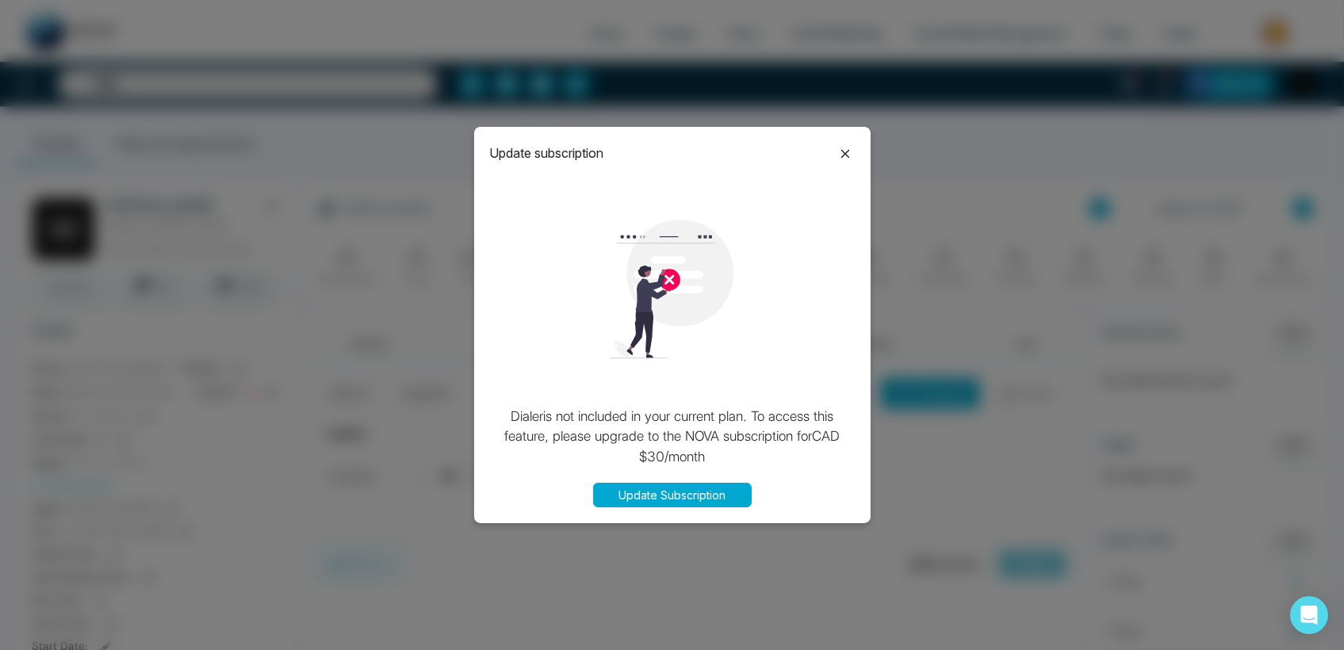
click at [844, 155] on icon at bounding box center [845, 153] width 9 height 9
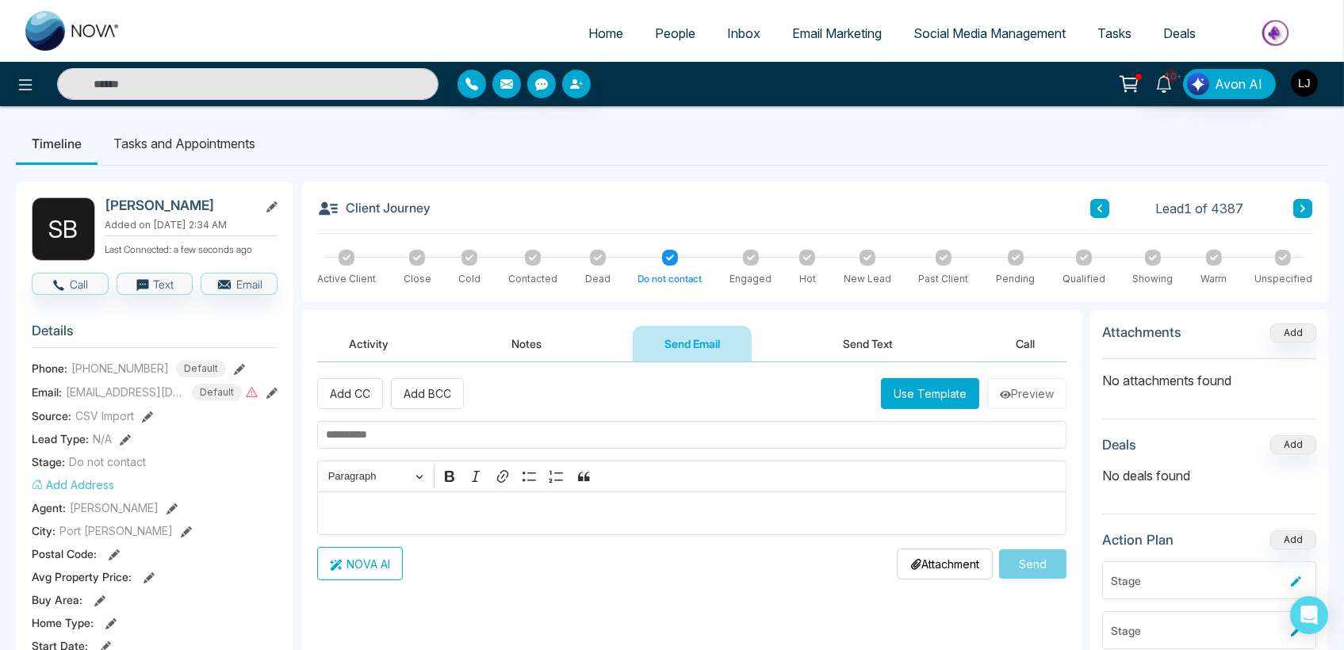
click at [1301, 78] on img "button" at bounding box center [1304, 83] width 27 height 27
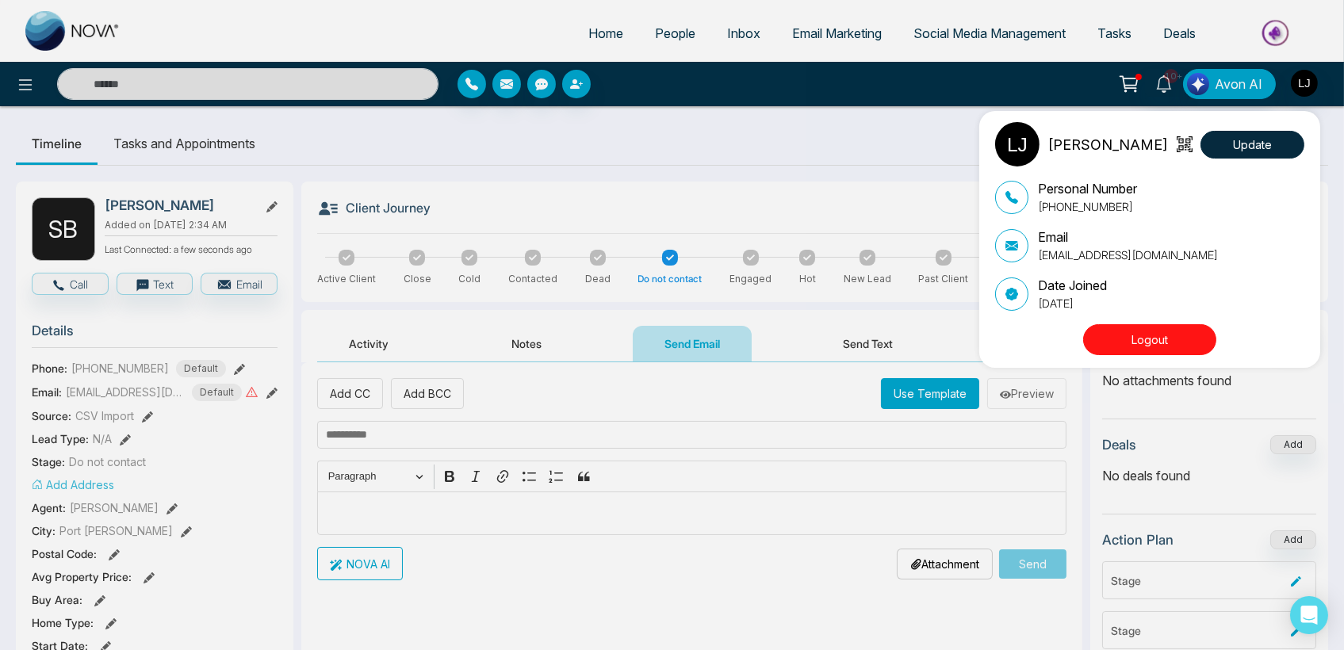
click at [1160, 338] on button "Logout" at bounding box center [1149, 339] width 133 height 31
